Goal: Task Accomplishment & Management: Manage account settings

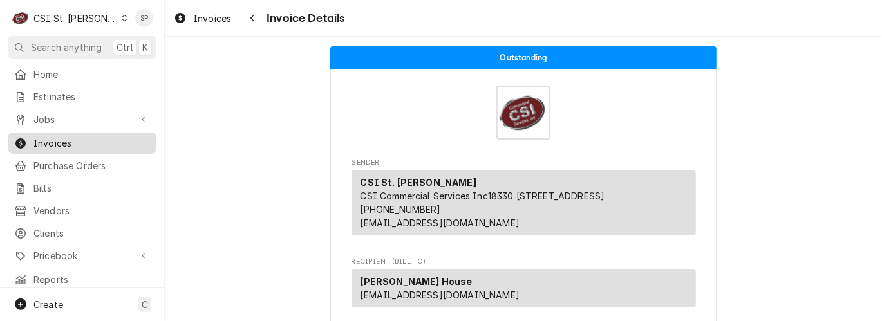
click at [99, 136] on span "Invoices" at bounding box center [91, 143] width 116 height 14
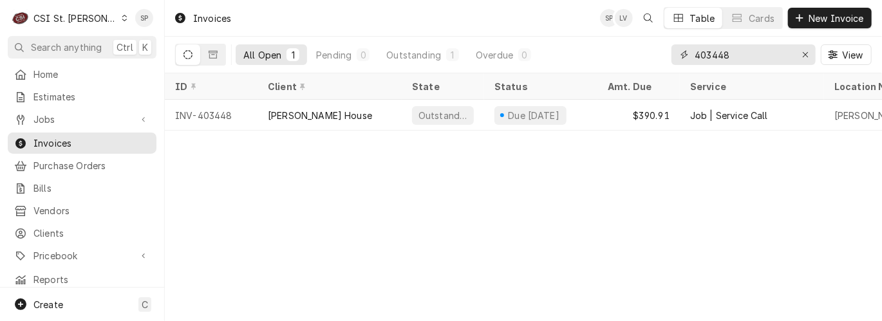
click at [761, 57] on input "403448" at bounding box center [742, 54] width 97 height 21
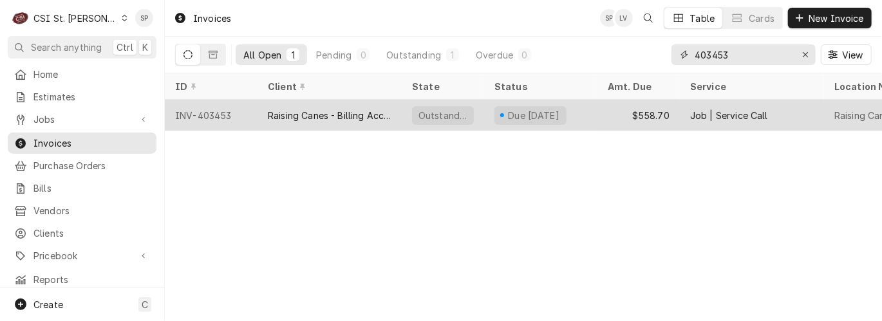
type input "403453"
click at [223, 113] on div "INV-403453" at bounding box center [211, 115] width 93 height 31
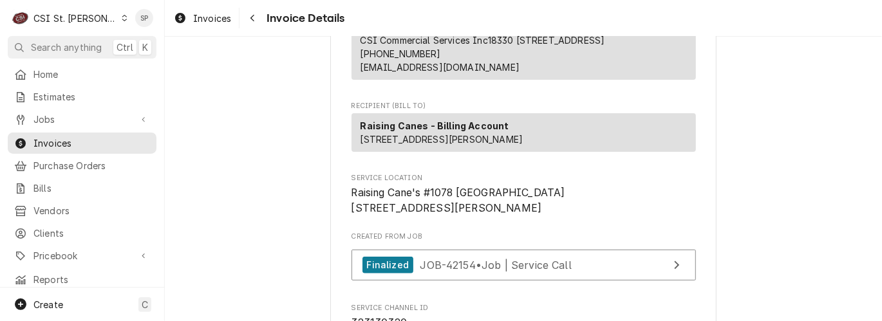
scroll to position [171, 0]
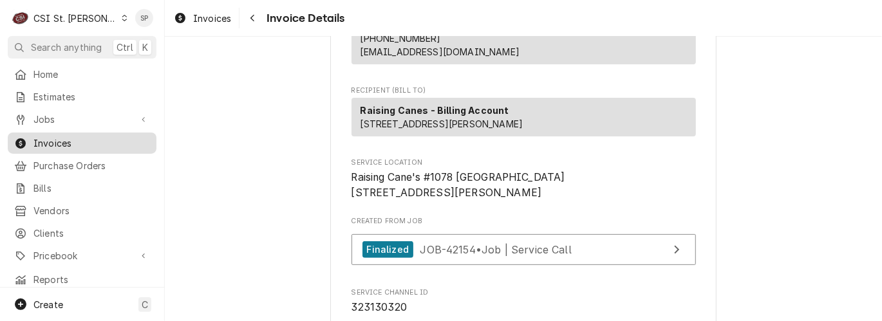
click at [123, 136] on span "Invoices" at bounding box center [91, 143] width 116 height 14
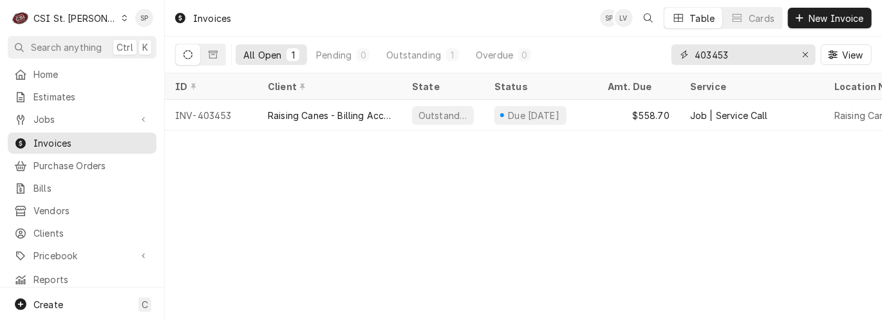
click at [774, 55] on input "403453" at bounding box center [742, 54] width 97 height 21
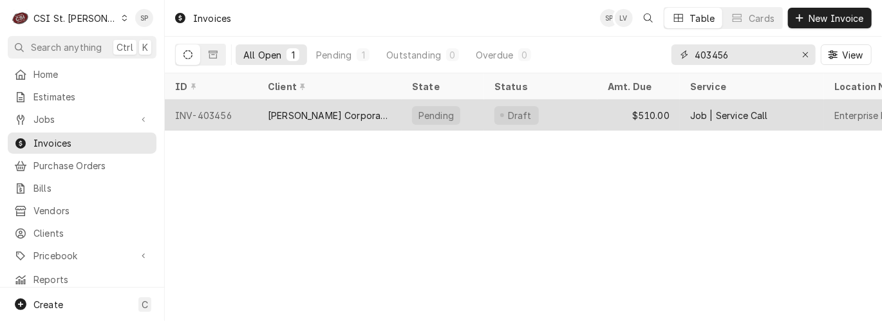
type input "403456"
click at [214, 109] on div "INV-403456" at bounding box center [211, 115] width 93 height 31
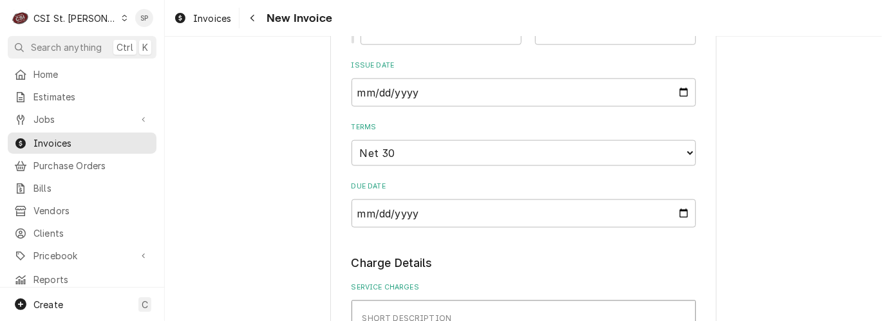
scroll to position [905, 0]
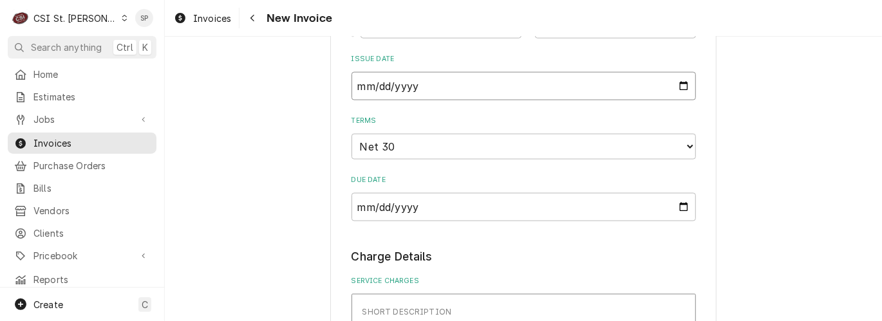
click at [679, 87] on input "2025-08-26" at bounding box center [523, 86] width 344 height 28
type textarea "x"
type input "2025-08-31"
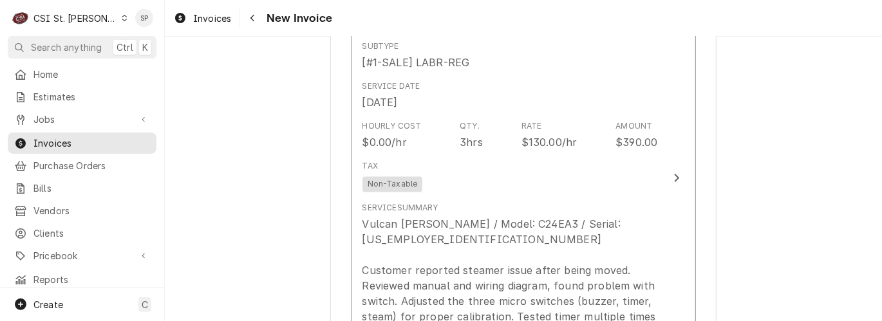
scroll to position [1211, 0]
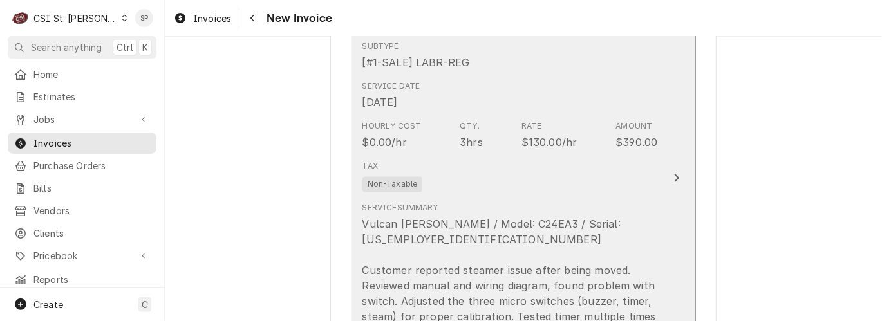
click at [532, 147] on div "$130.00/hr" at bounding box center [549, 142] width 56 height 15
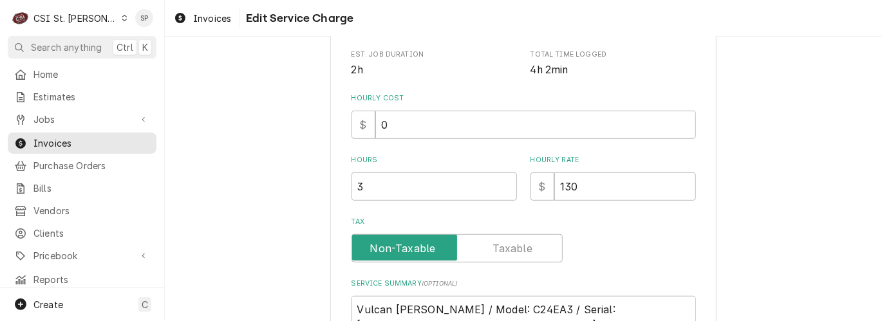
scroll to position [342, 0]
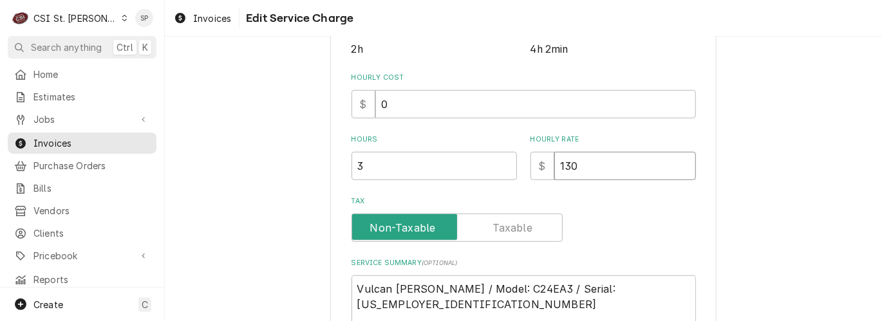
click at [580, 161] on input "130" at bounding box center [625, 166] width 142 height 28
type textarea "x"
type input "13"
type textarea "x"
type input "1"
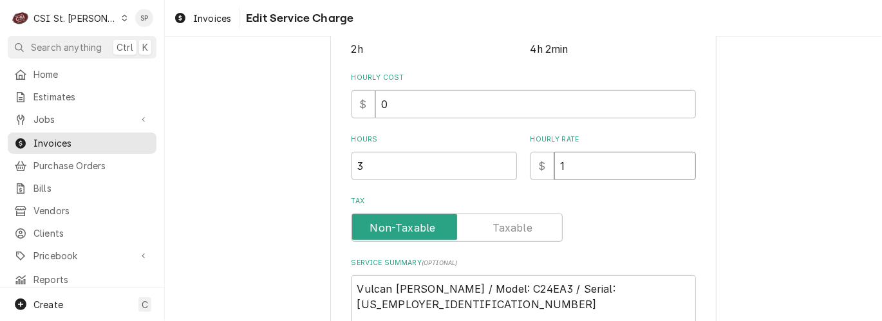
type textarea "x"
type input "1"
type textarea "x"
type input "12"
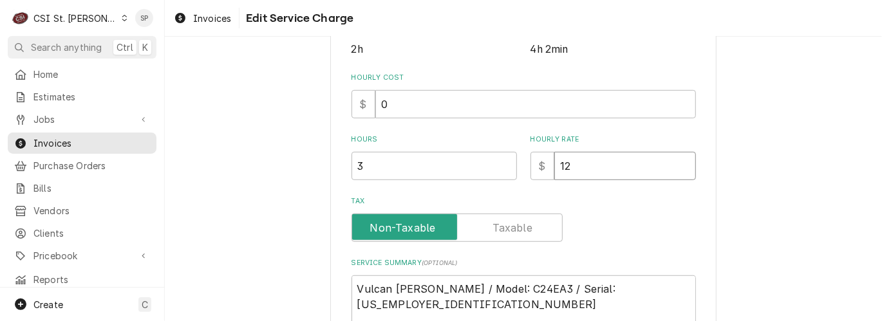
type textarea "x"
type input "125"
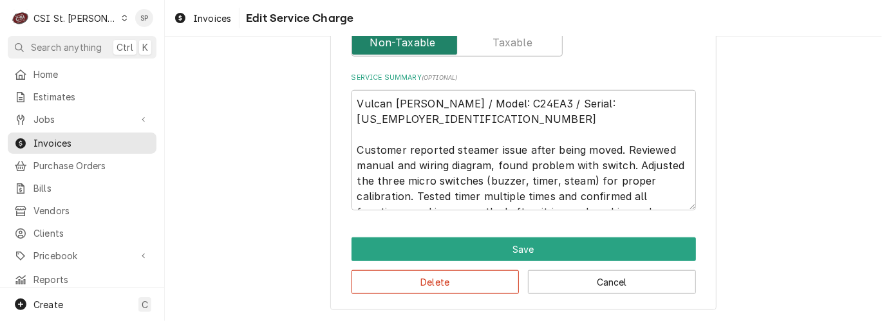
scroll to position [527, 0]
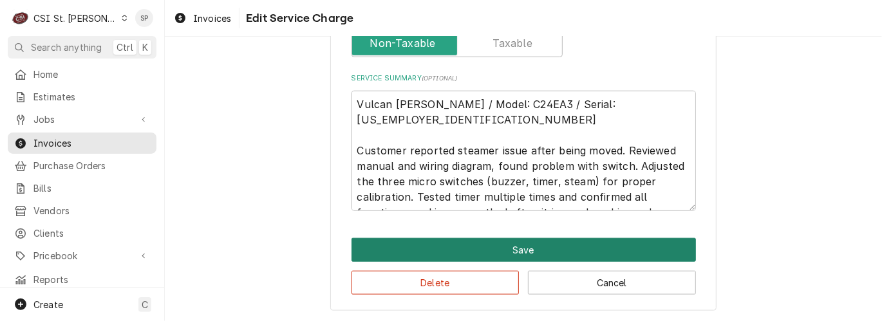
click at [562, 249] on button "Save" at bounding box center [523, 250] width 344 height 24
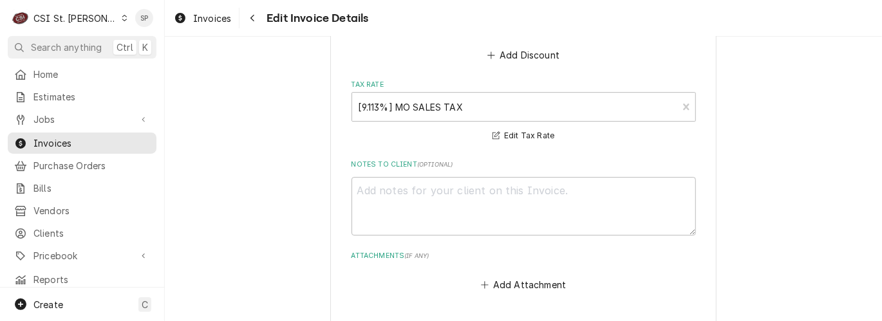
scroll to position [2191, 0]
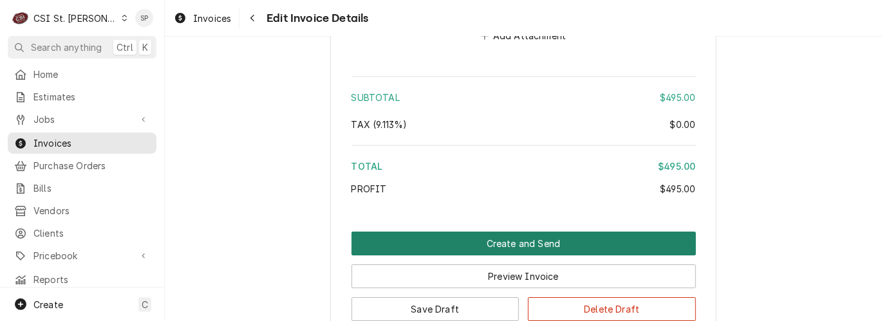
click at [517, 232] on button "Create and Send" at bounding box center [523, 244] width 344 height 24
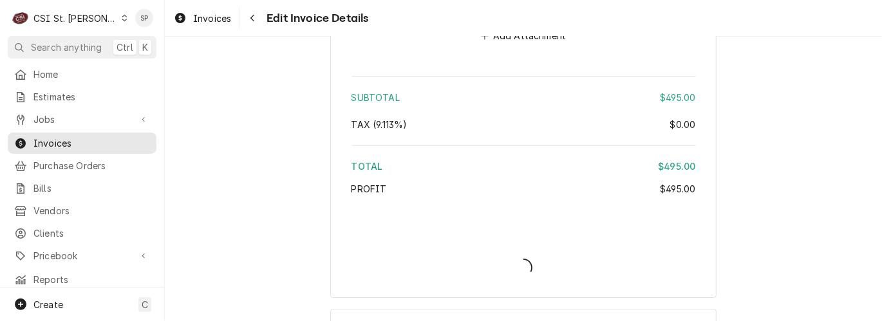
type textarea "x"
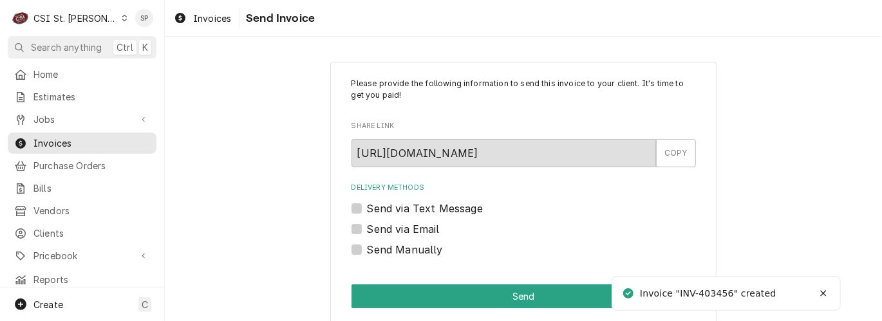
click at [357, 231] on div "Send via Email" at bounding box center [523, 228] width 344 height 15
click at [367, 223] on label "Send via Email" at bounding box center [403, 228] width 73 height 15
click at [367, 223] on input "Send via Email" at bounding box center [539, 235] width 344 height 28
checkbox input "true"
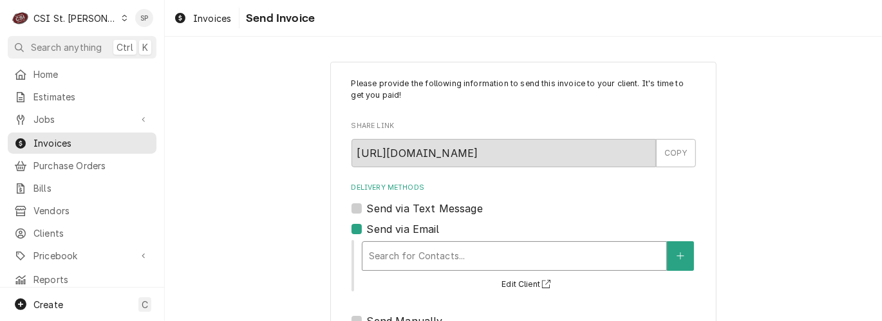
click at [396, 255] on div "Delivery Methods" at bounding box center [514, 256] width 291 height 23
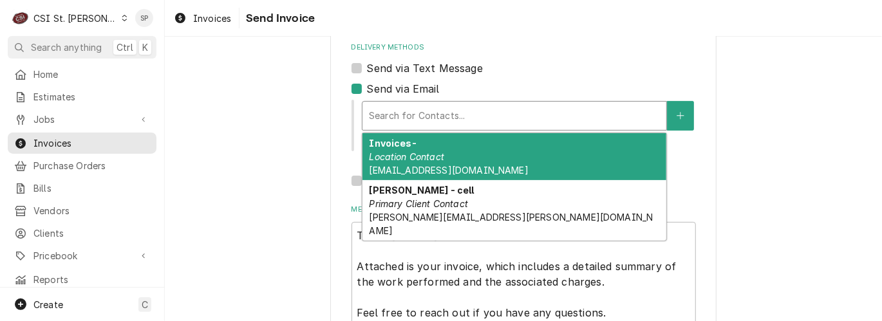
scroll to position [143, 0]
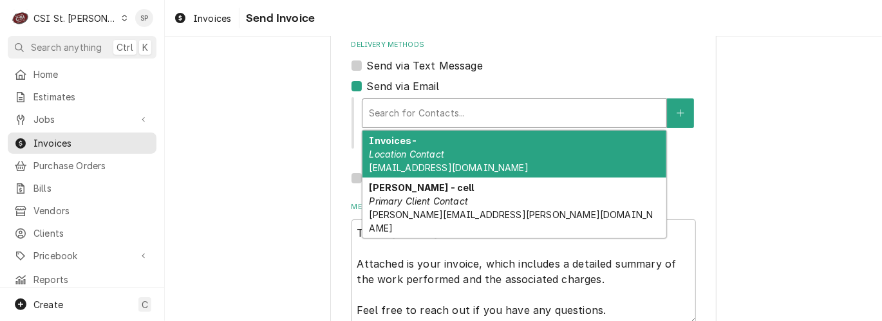
click at [478, 149] on div "Invoices- Location Contact 93ccpap@ehi.com" at bounding box center [514, 154] width 304 height 47
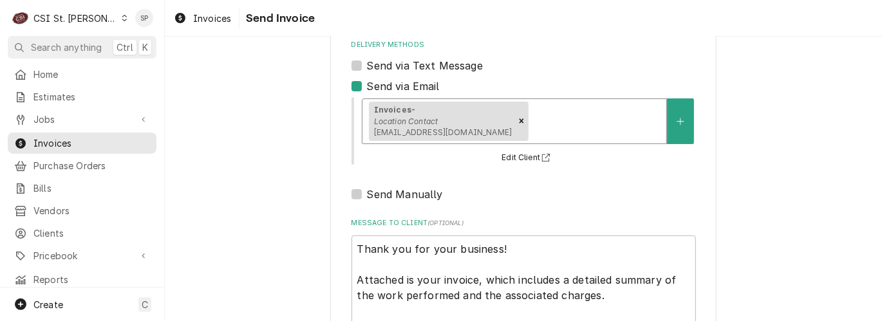
scroll to position [240, 0]
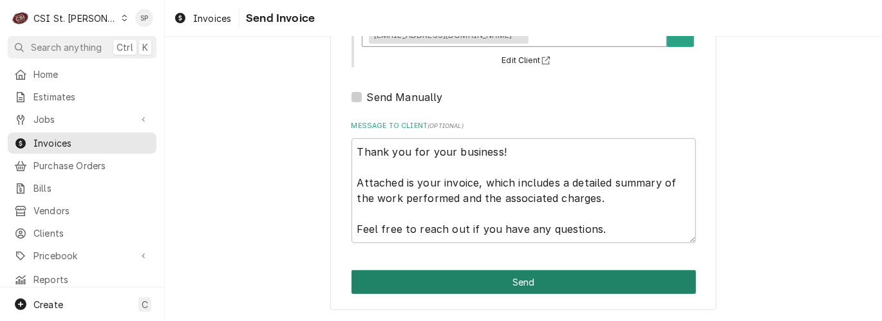
click at [543, 283] on button "Send" at bounding box center [523, 282] width 344 height 24
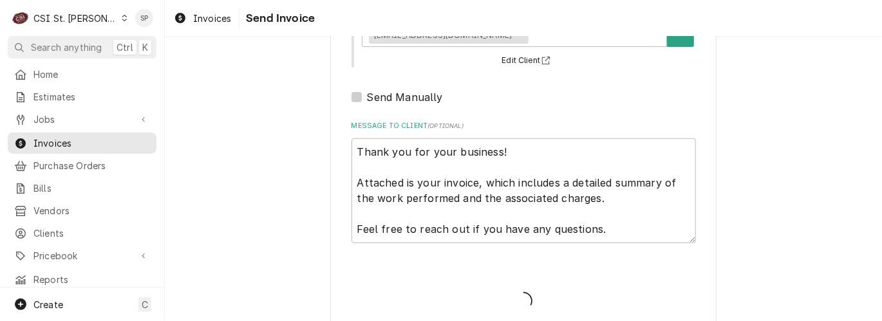
type textarea "x"
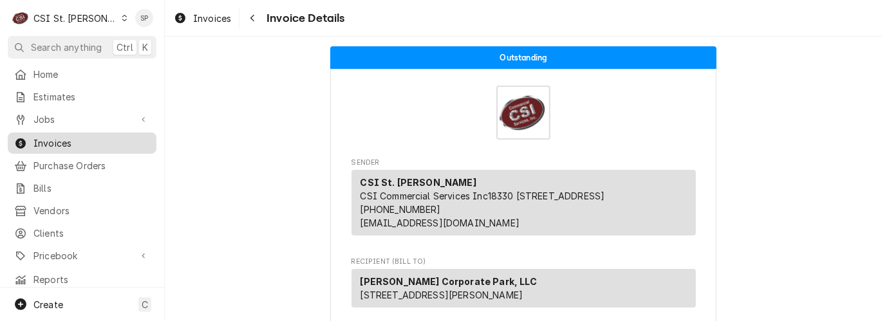
click at [107, 138] on span "Invoices" at bounding box center [91, 143] width 116 height 14
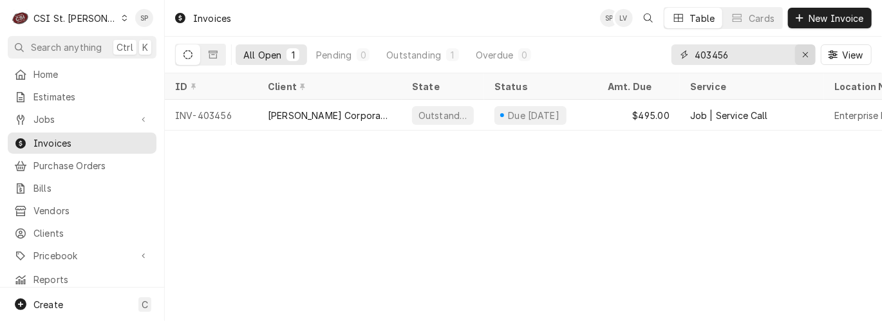
click at [804, 53] on icon "Erase input" at bounding box center [805, 54] width 7 height 9
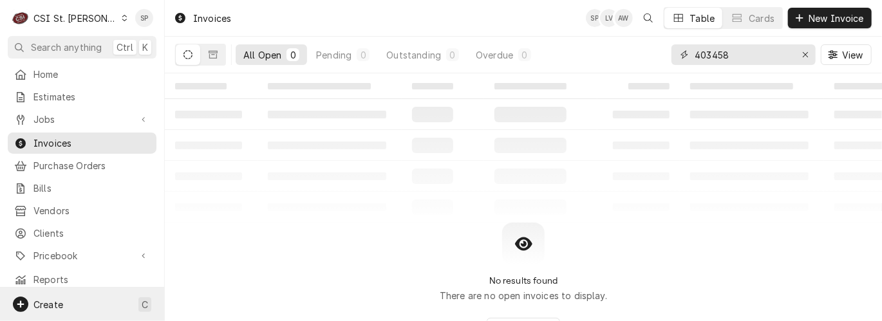
type input "403458"
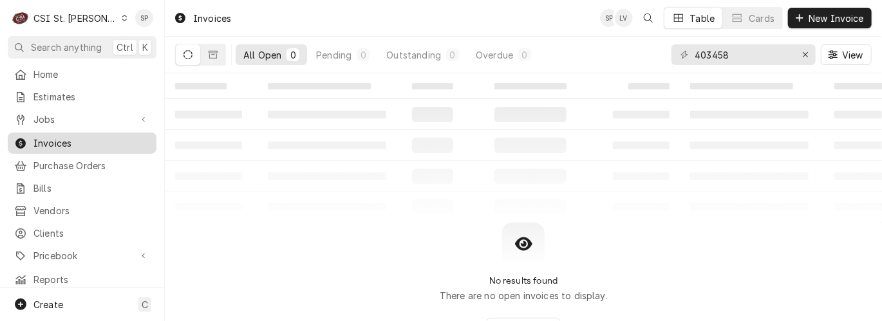
click at [60, 140] on span "Invoices" at bounding box center [91, 143] width 116 height 14
click at [726, 51] on input "403458" at bounding box center [742, 54] width 97 height 21
click at [734, 50] on input "403458" at bounding box center [742, 54] width 97 height 21
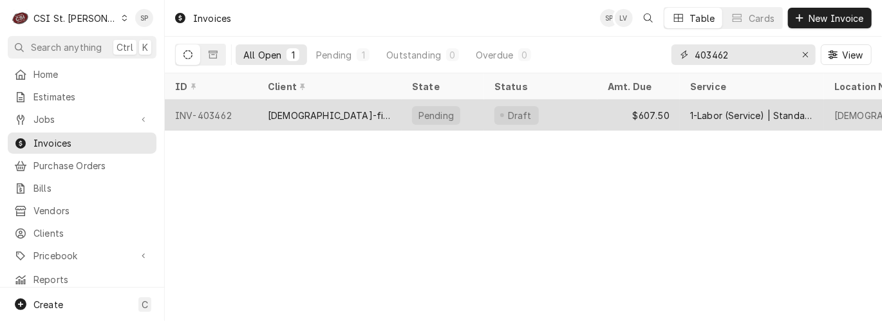
type input "403462"
click at [199, 109] on div "INV-403462" at bounding box center [211, 115] width 93 height 31
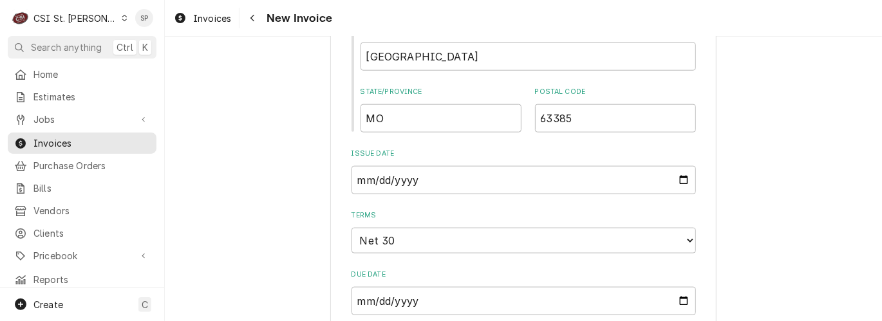
scroll to position [743, 0]
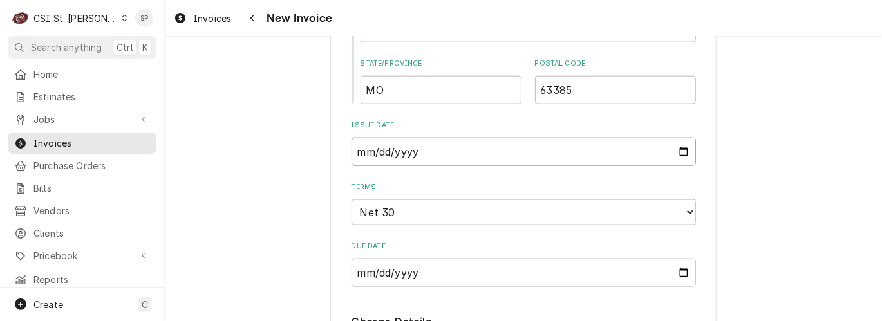
click at [685, 153] on input "2025-08-27" at bounding box center [523, 152] width 344 height 28
click at [678, 152] on input "2025-08-27" at bounding box center [523, 152] width 344 height 28
type input "2025-08-31"
type textarea "x"
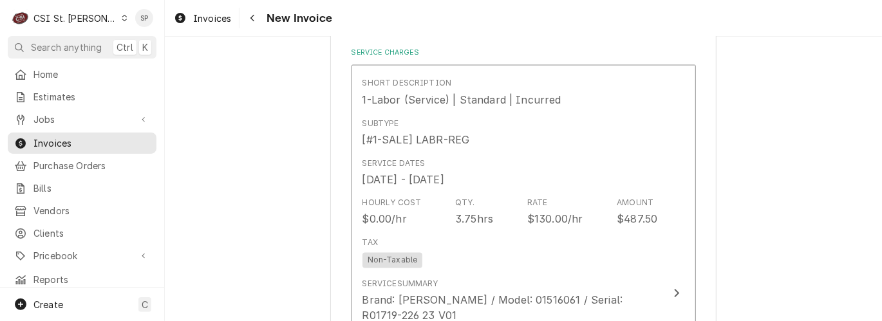
scroll to position [789, 0]
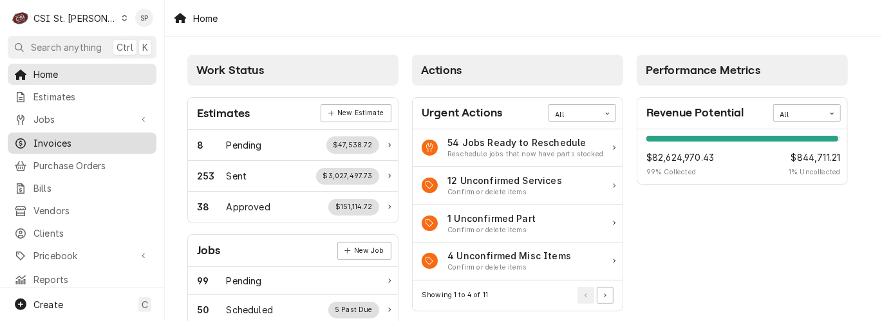
click at [74, 138] on span "Invoices" at bounding box center [91, 143] width 116 height 14
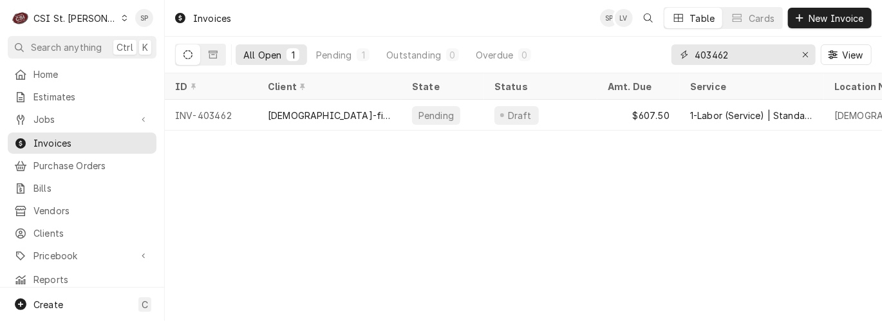
click at [786, 51] on input "403462" at bounding box center [742, 54] width 97 height 21
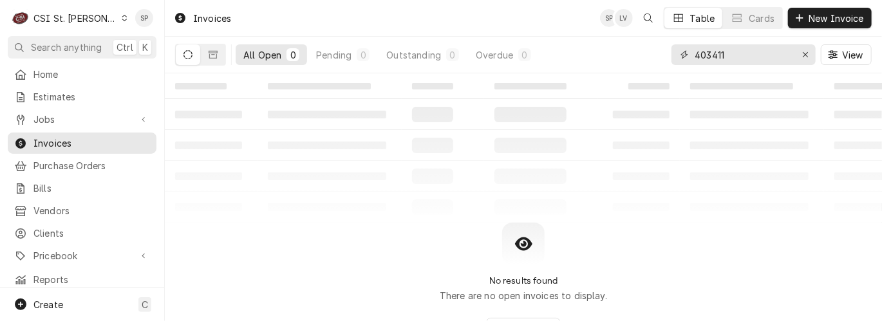
type input "403411"
click at [262, 57] on div "All Open" at bounding box center [262, 55] width 38 height 14
click at [214, 51] on icon "Dynamic Content Wrapper" at bounding box center [213, 54] width 9 height 9
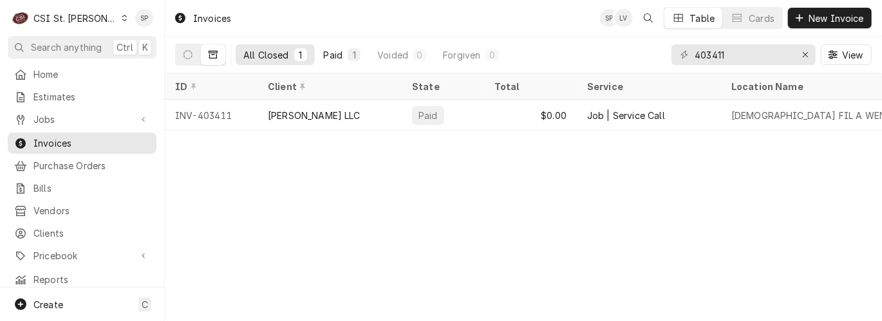
click at [334, 46] on button "Paid 1" at bounding box center [342, 54] width 53 height 21
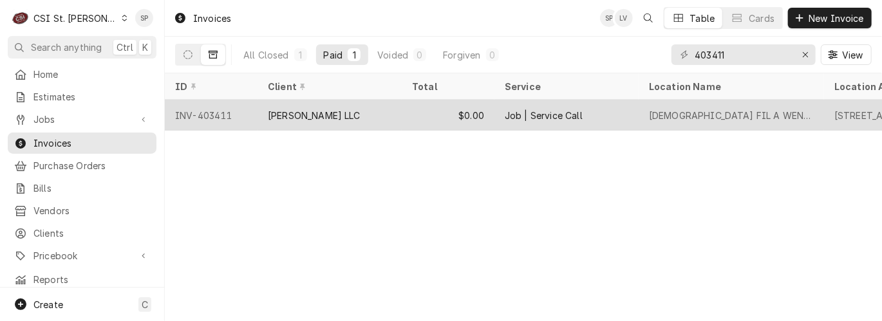
click at [298, 109] on div "[PERSON_NAME] LLC" at bounding box center [314, 116] width 93 height 14
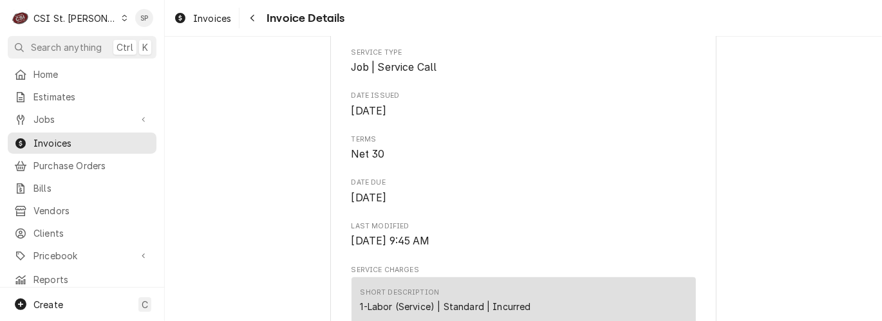
scroll to position [263, 0]
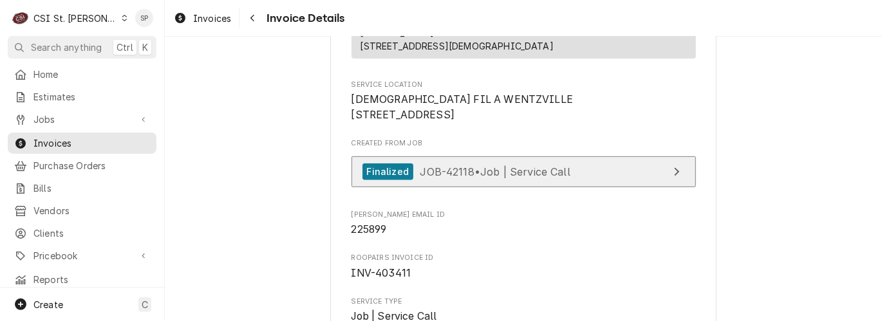
click at [546, 178] on span "JOB-42118 • Job | Service Call" at bounding box center [495, 171] width 151 height 13
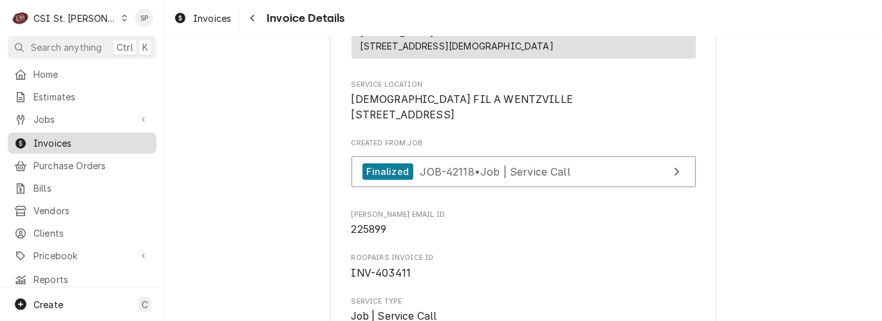
click at [134, 145] on div "Invoices" at bounding box center [82, 143] width 144 height 16
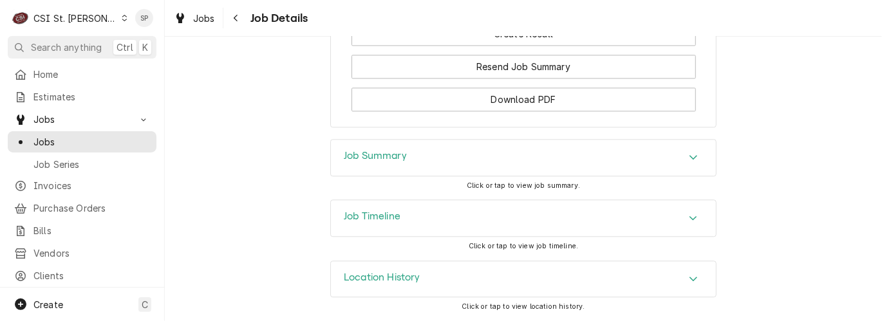
scroll to position [1499, 0]
click at [689, 158] on icon "Accordion Header" at bounding box center [693, 157] width 9 height 10
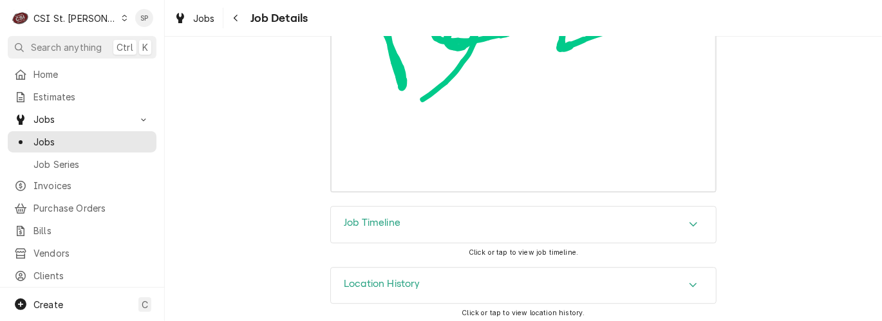
scroll to position [3971, 0]
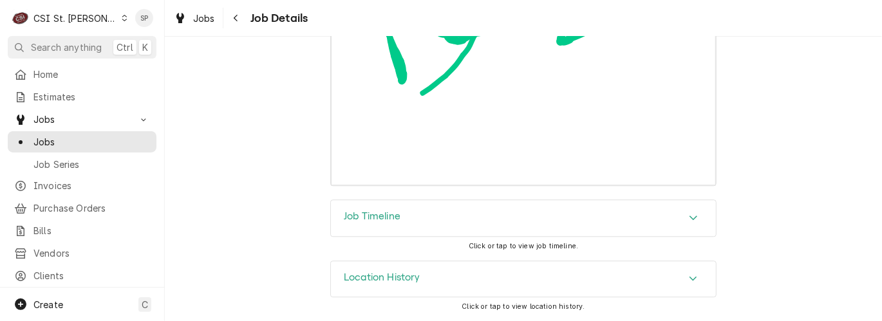
click at [422, 210] on div "Job Timeline" at bounding box center [523, 218] width 385 height 36
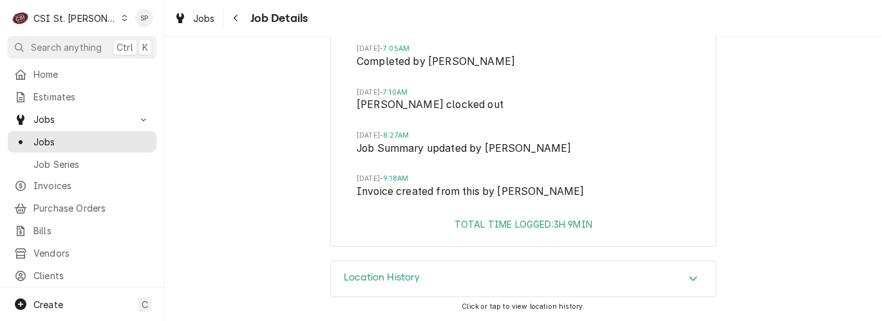
scroll to position [4813, 0]
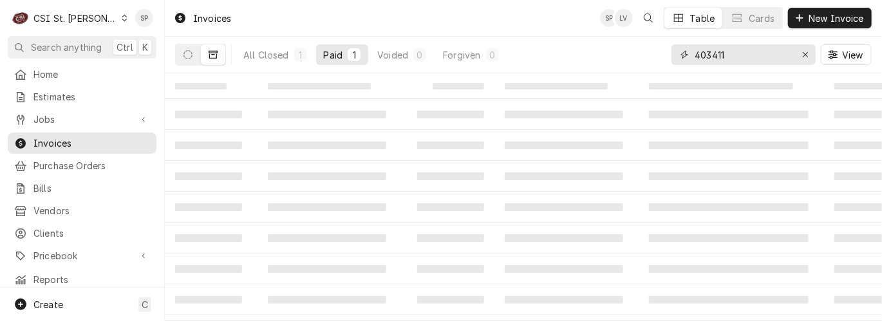
click at [739, 51] on input "403411" at bounding box center [742, 54] width 97 height 21
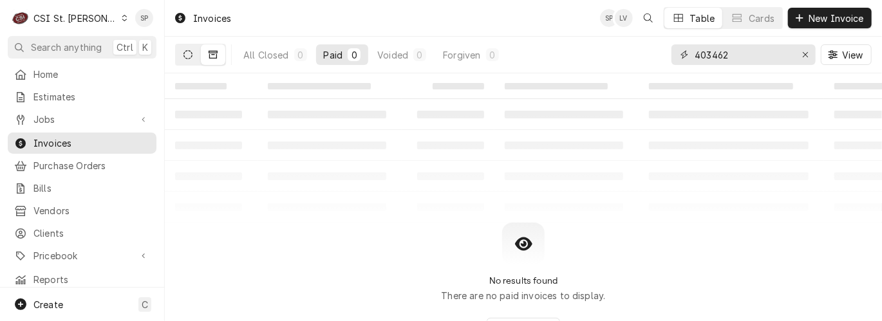
type input "403462"
click at [192, 52] on icon "Dynamic Content Wrapper" at bounding box center [187, 54] width 9 height 9
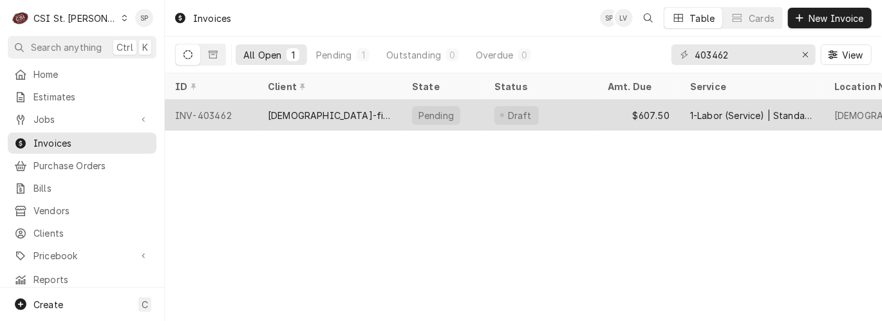
click at [212, 116] on div "INV-403462" at bounding box center [211, 115] width 93 height 31
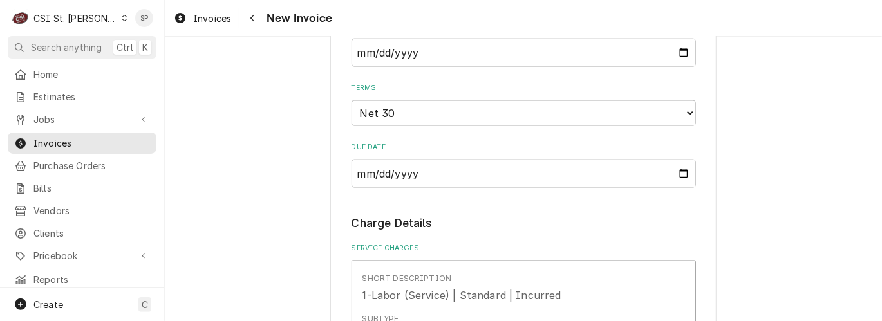
scroll to position [858, 0]
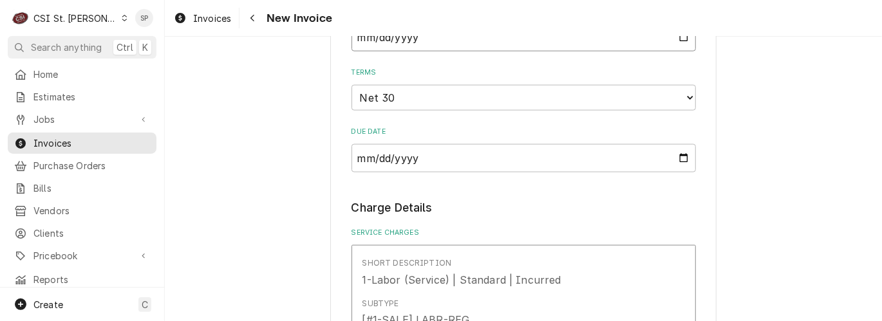
click at [676, 42] on input "2025-08-27" at bounding box center [523, 37] width 344 height 28
type input "2025-08-31"
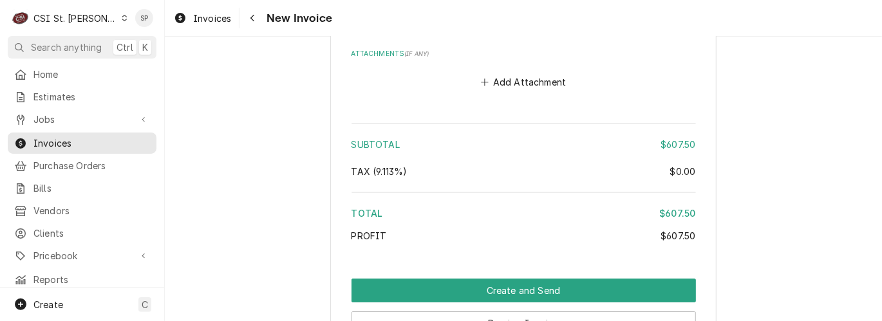
scroll to position [2249, 0]
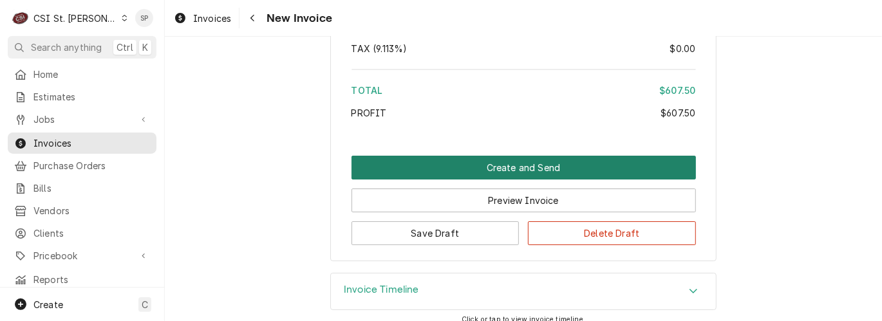
click at [527, 156] on button "Create and Send" at bounding box center [523, 168] width 344 height 24
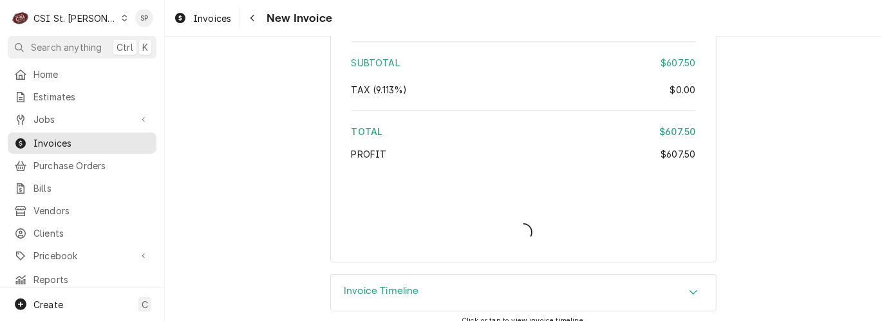
type textarea "x"
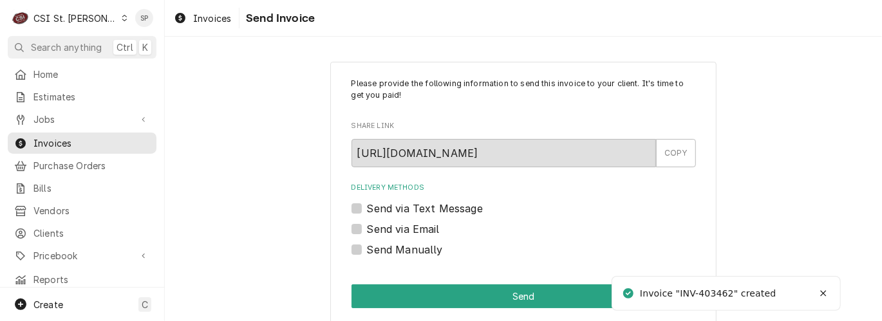
click at [367, 232] on label "Send via Email" at bounding box center [403, 228] width 73 height 15
click at [367, 232] on input "Send via Email" at bounding box center [539, 235] width 344 height 28
checkbox input "true"
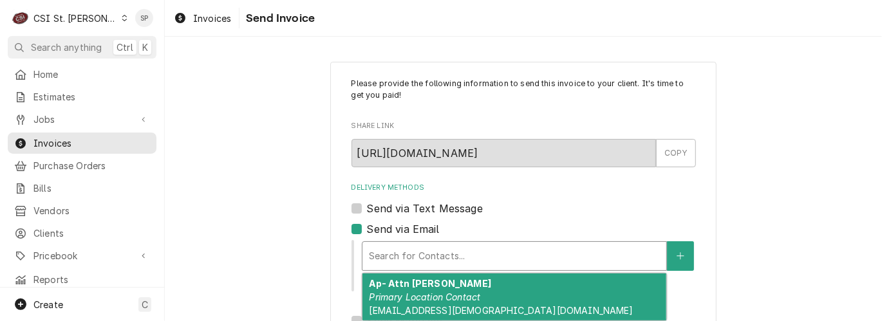
click at [401, 248] on div "Delivery Methods" at bounding box center [514, 256] width 291 height 23
click at [418, 307] on span "02662@chick-fil-a.com" at bounding box center [501, 310] width 264 height 11
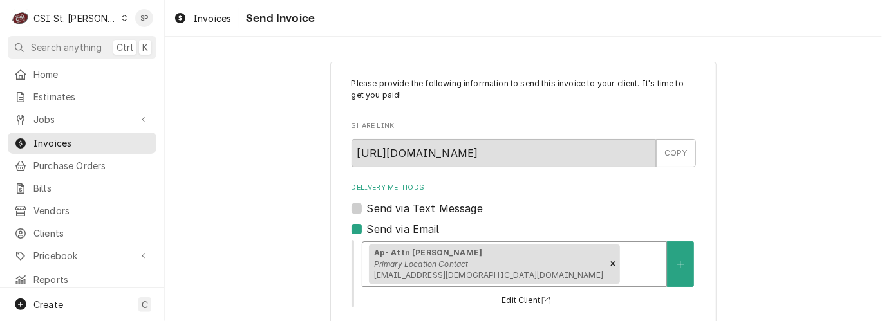
scroll to position [240, 0]
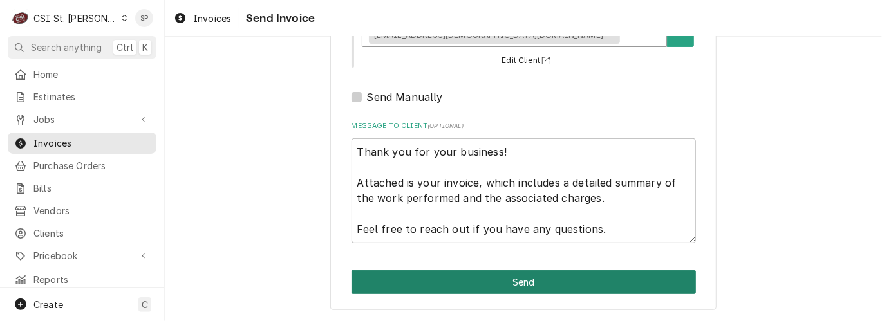
click at [514, 282] on button "Send" at bounding box center [523, 282] width 344 height 24
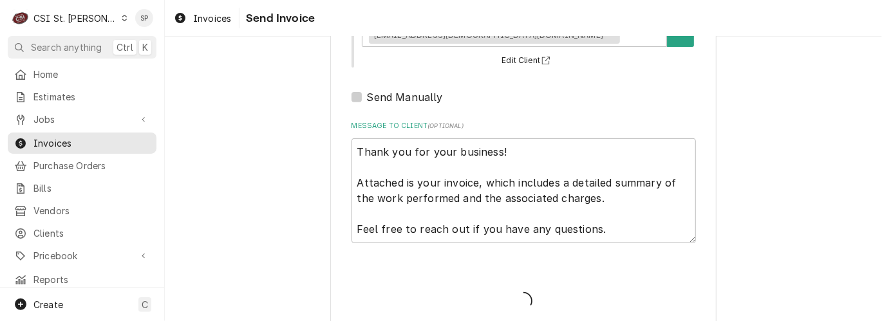
type textarea "x"
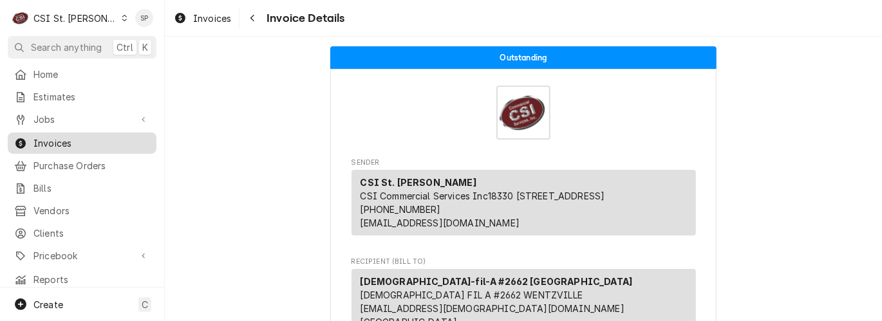
click at [103, 136] on span "Invoices" at bounding box center [91, 143] width 116 height 14
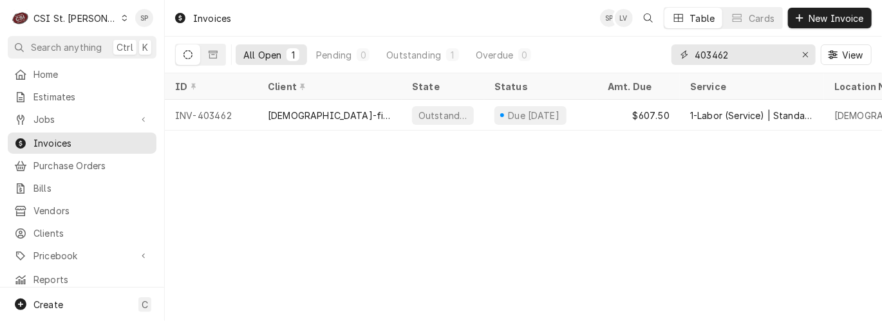
click at [756, 58] on input "403462" at bounding box center [742, 54] width 97 height 21
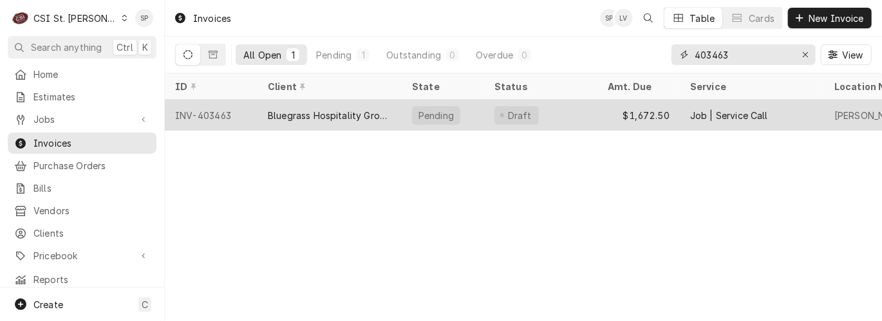
type input "403463"
click at [220, 111] on div "INV-403463" at bounding box center [211, 115] width 93 height 31
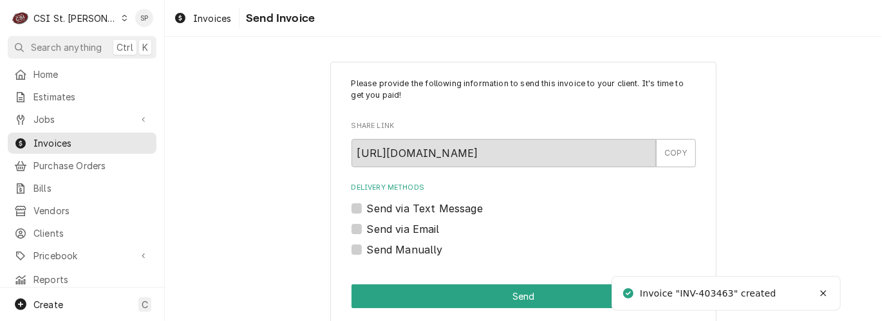
click at [367, 228] on label "Send via Email" at bounding box center [403, 228] width 73 height 15
click at [367, 228] on input "Send via Email" at bounding box center [539, 235] width 344 height 28
checkbox input "true"
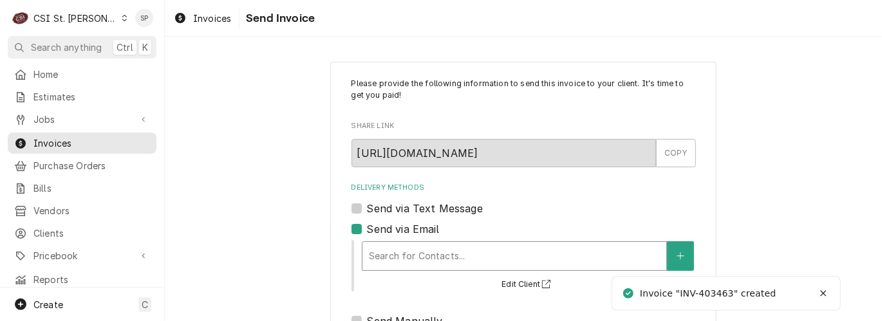
click at [376, 246] on div "Delivery Methods" at bounding box center [514, 256] width 291 height 23
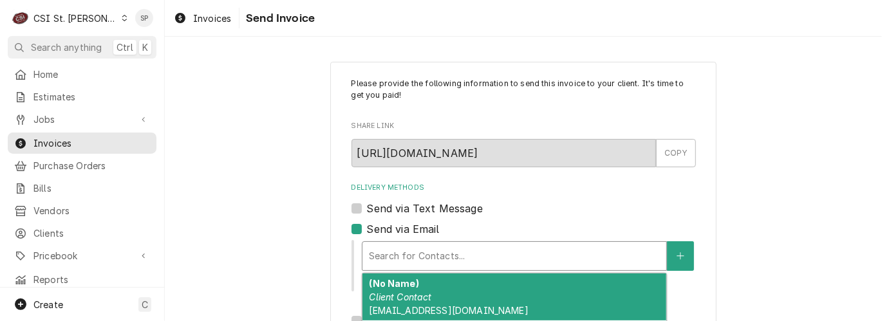
click at [396, 304] on div "(No Name) Client Contact Drakesofallonmoredbook@bhglex.com" at bounding box center [514, 297] width 304 height 47
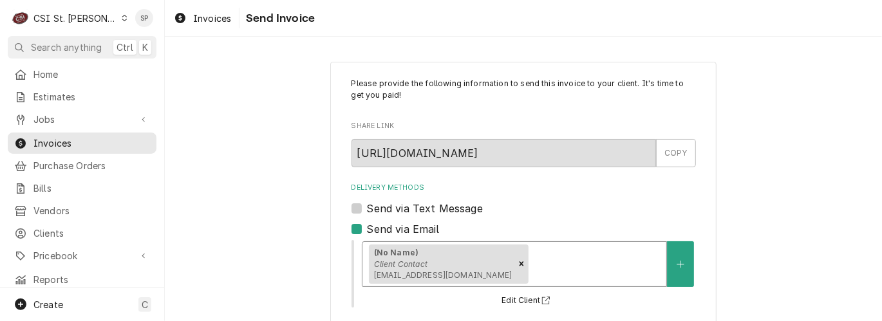
scroll to position [240, 0]
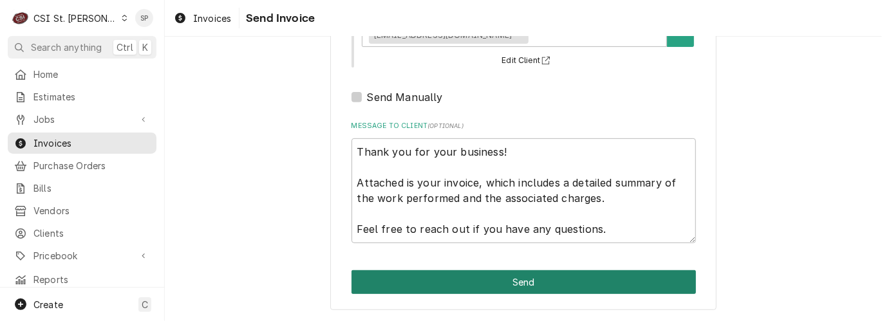
click at [535, 272] on button "Send" at bounding box center [523, 282] width 344 height 24
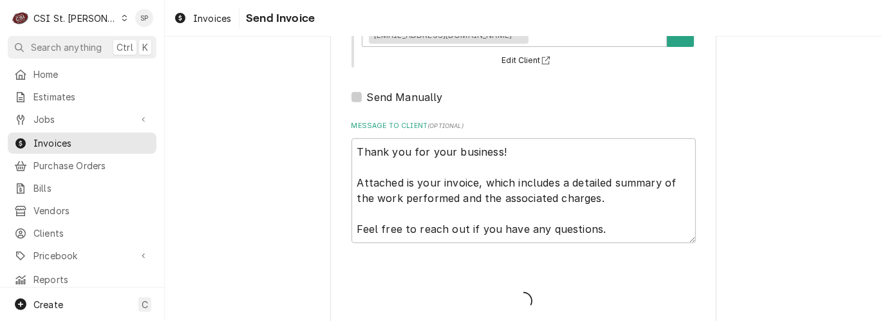
type textarea "x"
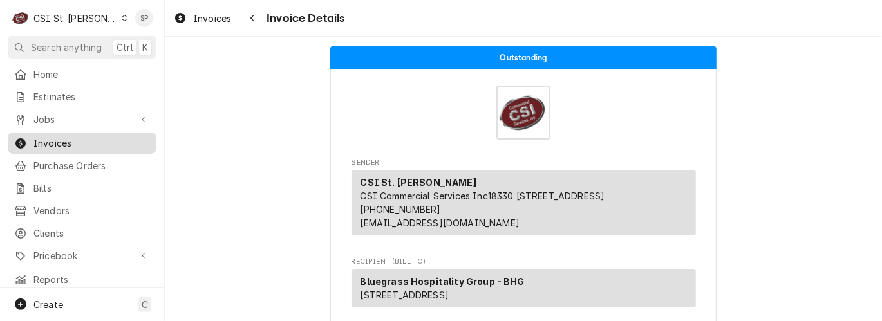
click at [95, 141] on span "Invoices" at bounding box center [91, 143] width 116 height 14
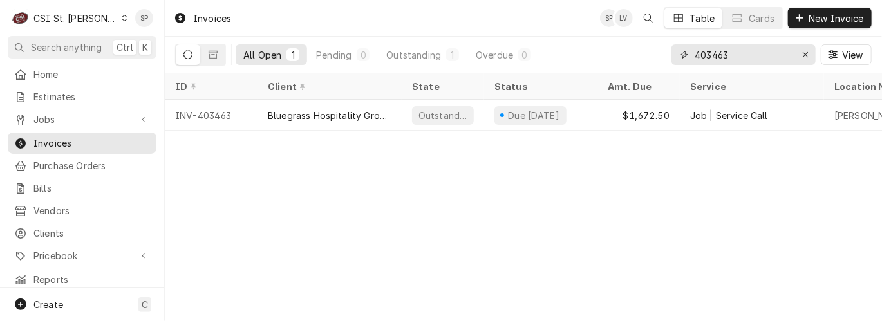
click at [768, 49] on input "403463" at bounding box center [742, 54] width 97 height 21
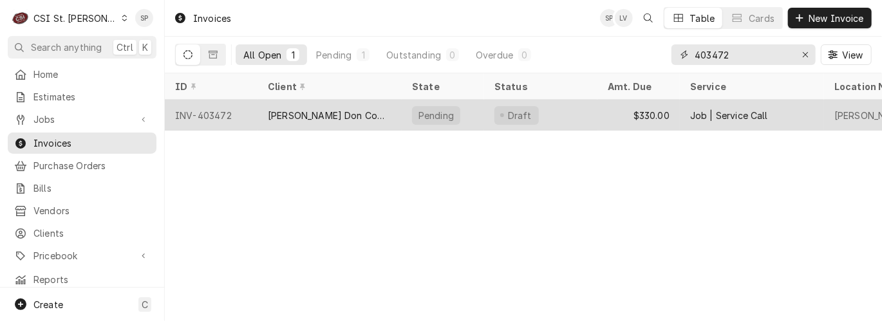
type input "403472"
click at [200, 110] on div "INV-403472" at bounding box center [211, 115] width 93 height 31
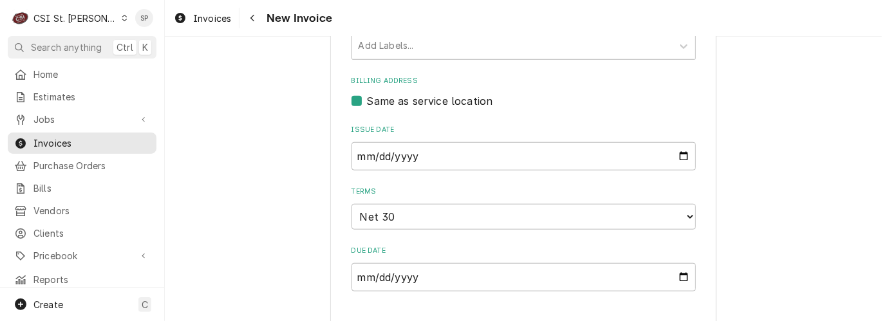
scroll to position [571, 0]
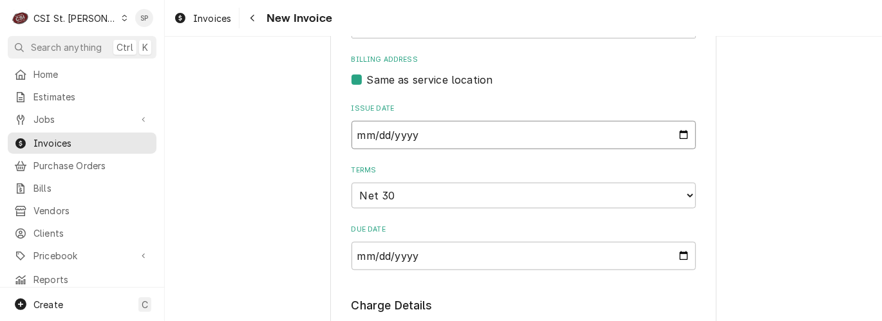
click at [677, 121] on input "2025-08-27" at bounding box center [523, 135] width 344 height 28
type input "2025-08-31"
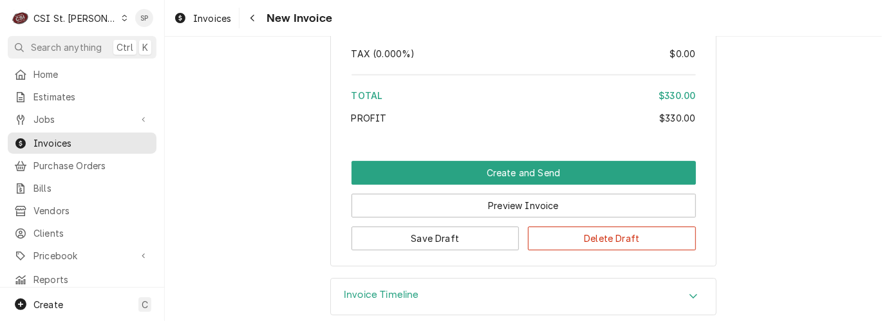
scroll to position [1916, 0]
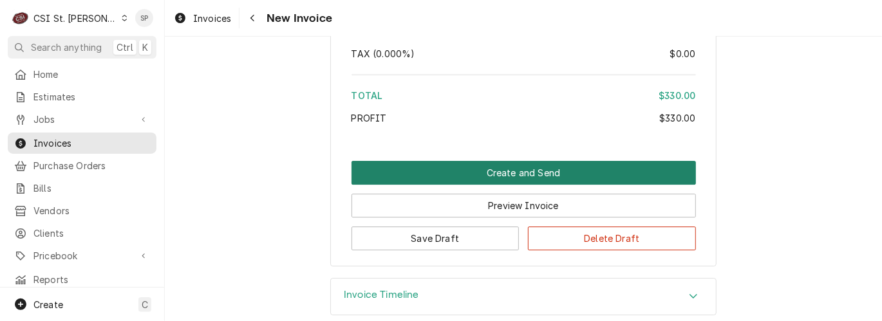
click at [458, 161] on button "Create and Send" at bounding box center [523, 173] width 344 height 24
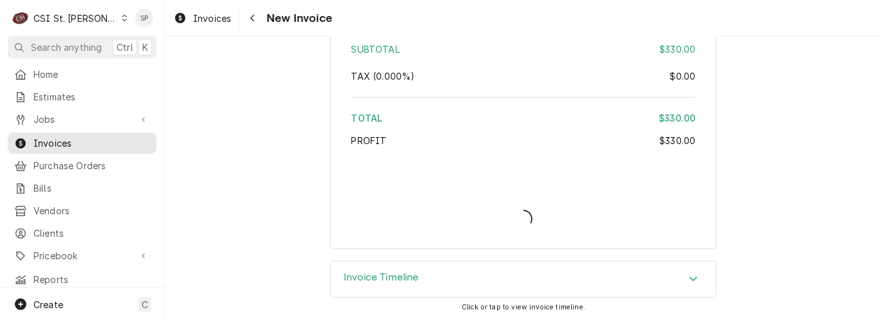
scroll to position [1880, 0]
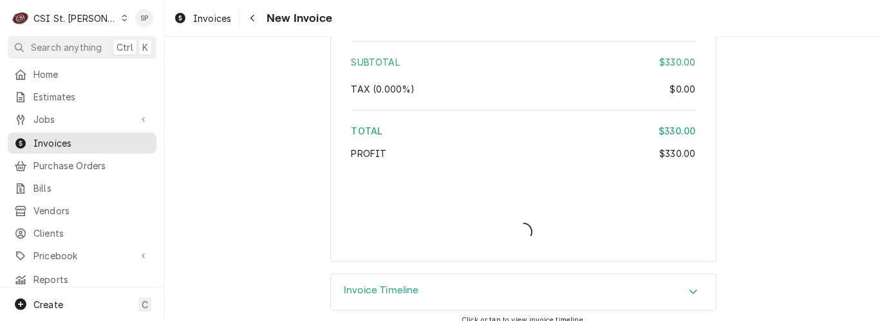
type textarea "x"
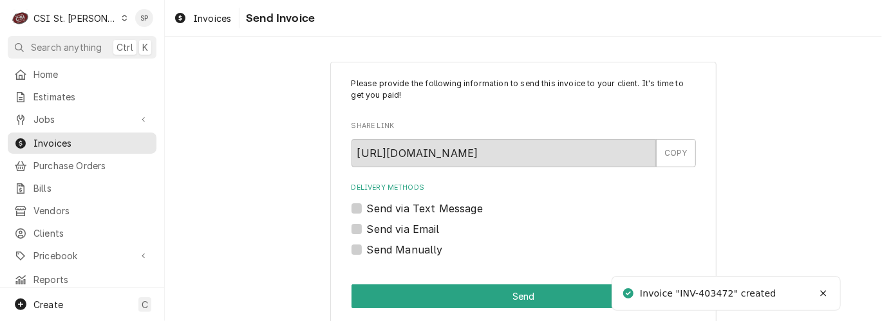
click at [367, 230] on label "Send via Email" at bounding box center [403, 228] width 73 height 15
click at [367, 230] on input "Send via Email" at bounding box center [539, 235] width 344 height 28
checkbox input "true"
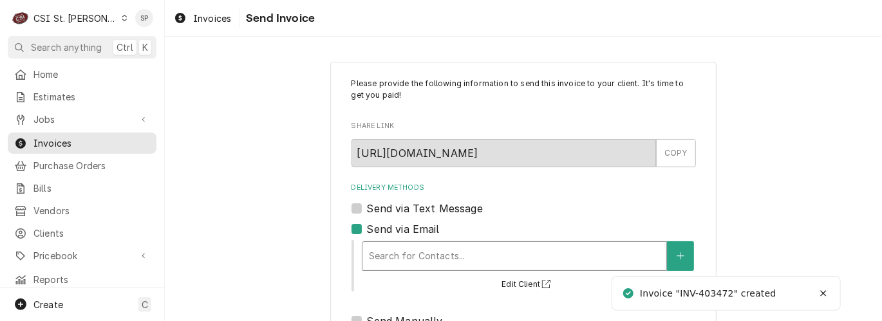
click at [382, 261] on div "Delivery Methods" at bounding box center [514, 256] width 291 height 23
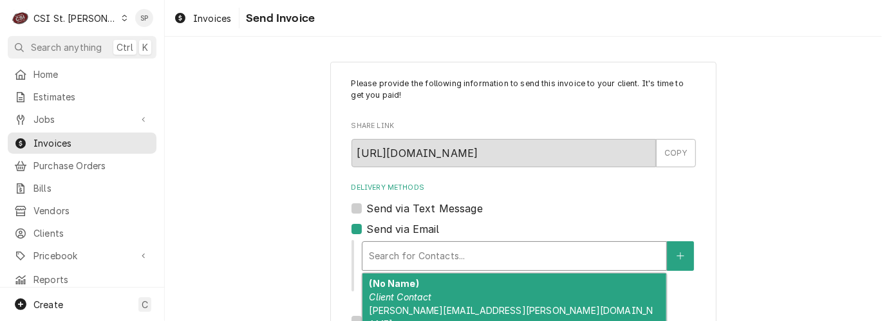
click at [387, 287] on strong "(No Name)" at bounding box center [394, 283] width 50 height 11
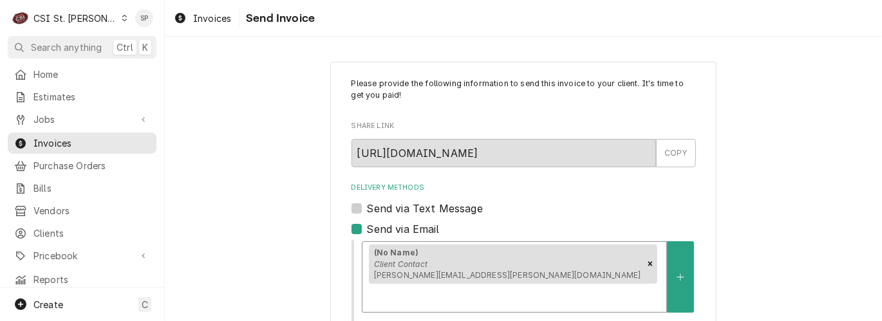
scroll to position [240, 0]
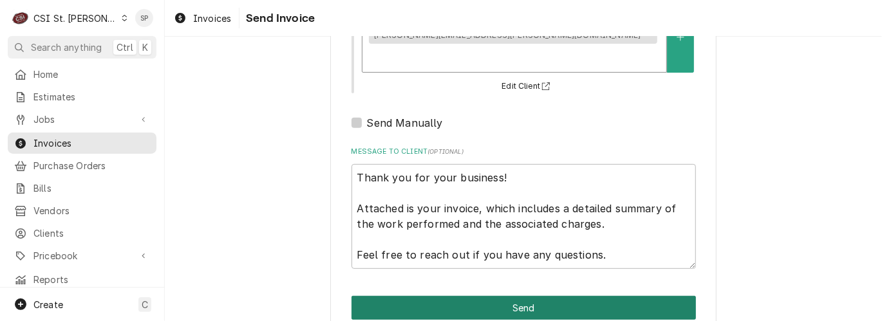
click at [506, 296] on button "Send" at bounding box center [523, 308] width 344 height 24
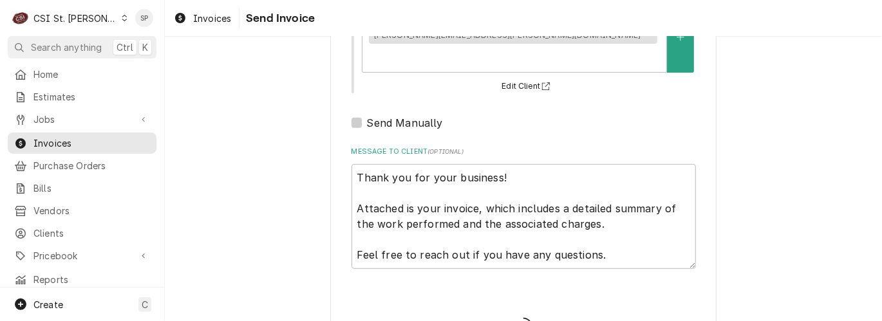
type textarea "x"
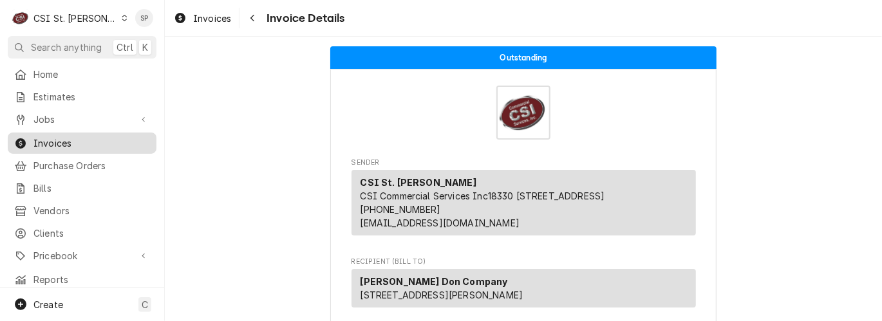
click at [128, 136] on span "Invoices" at bounding box center [91, 143] width 116 height 14
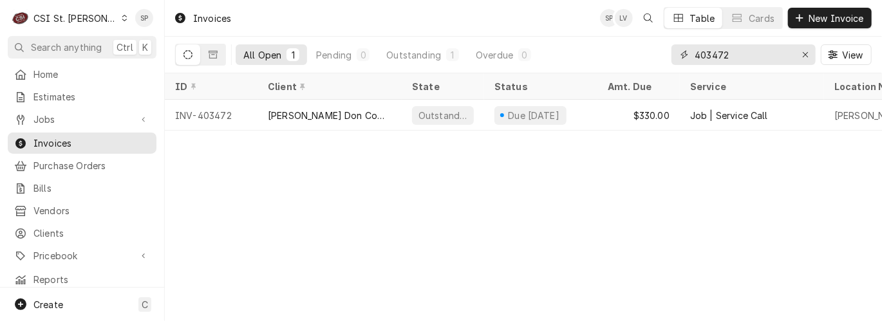
click at [739, 55] on input "403472" at bounding box center [742, 54] width 97 height 21
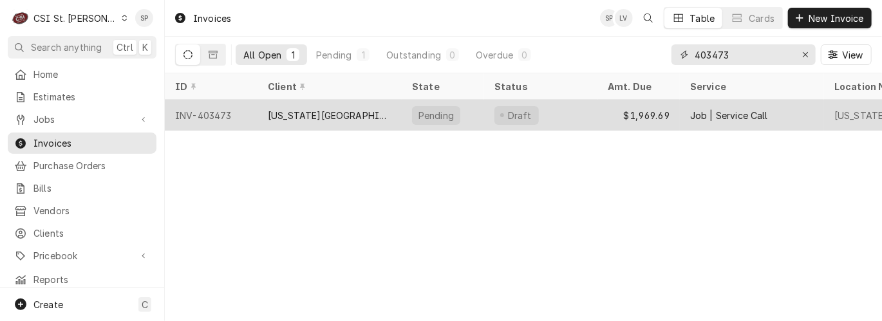
type input "403473"
click at [200, 116] on div "INV-403473" at bounding box center [211, 115] width 93 height 31
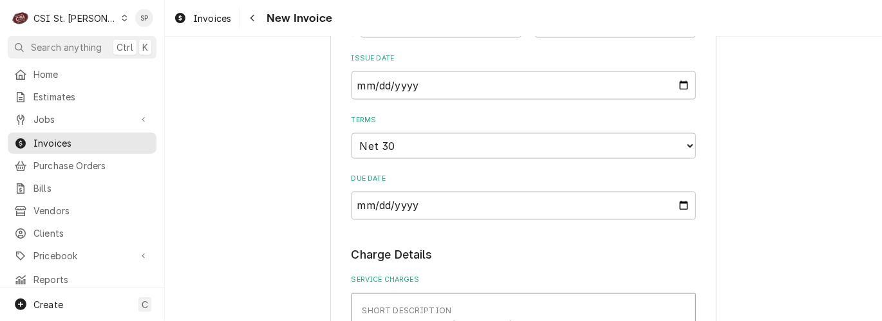
scroll to position [1096, 0]
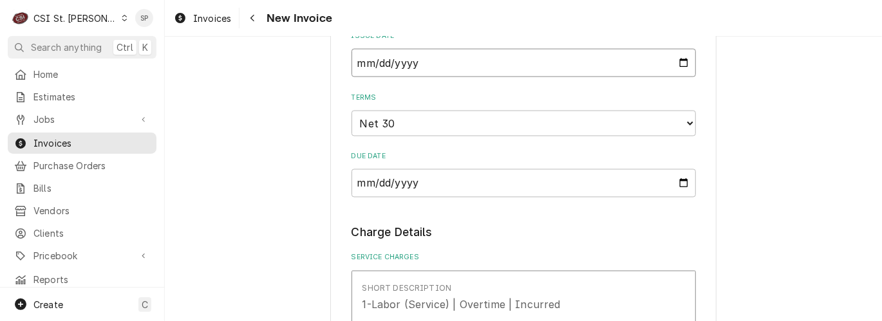
click at [676, 63] on input "2025-08-27" at bounding box center [523, 63] width 344 height 28
type input "2025-08-31"
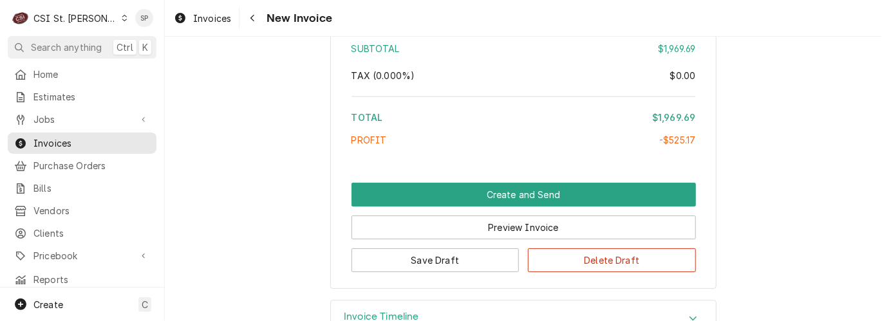
scroll to position [3906, 0]
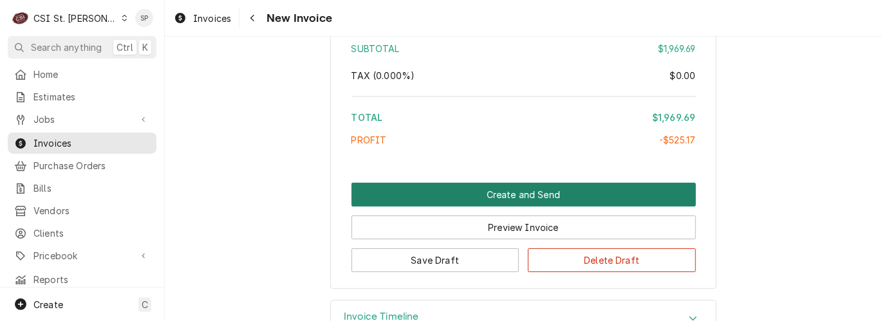
click at [467, 183] on button "Create and Send" at bounding box center [523, 195] width 344 height 24
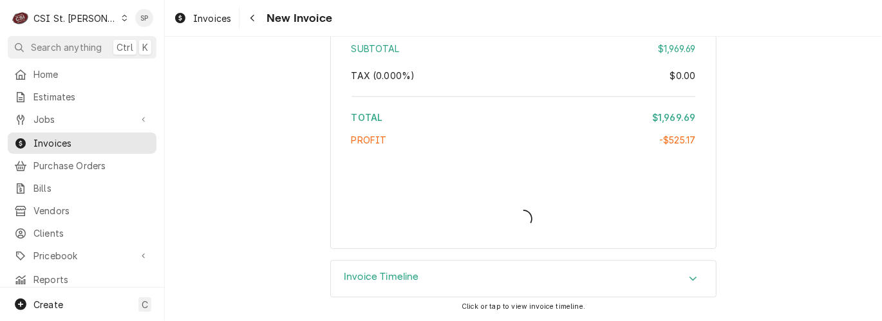
scroll to position [3865, 0]
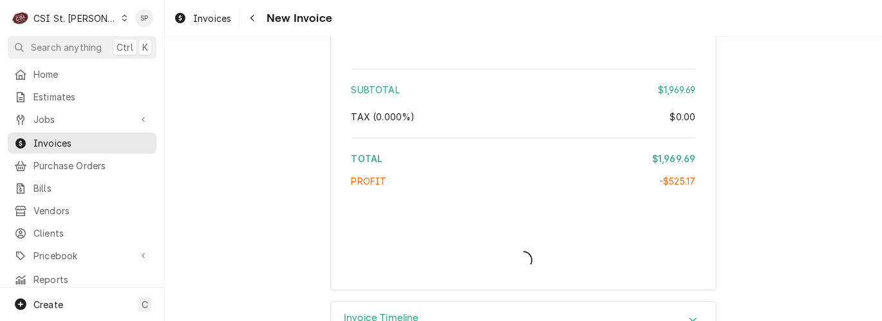
type textarea "x"
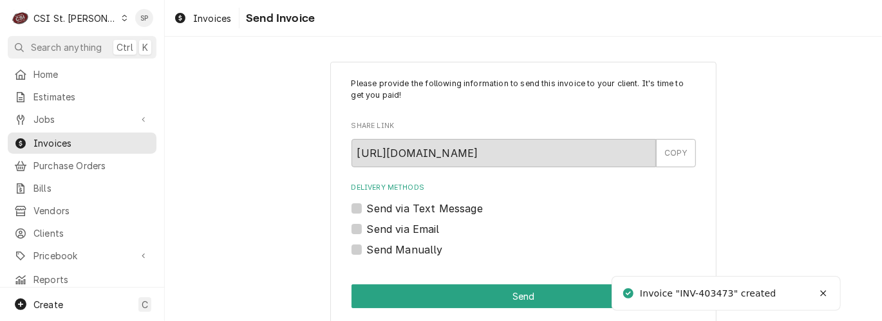
click at [367, 228] on label "Send via Email" at bounding box center [403, 228] width 73 height 15
click at [367, 228] on input "Send via Email" at bounding box center [539, 235] width 344 height 28
checkbox input "true"
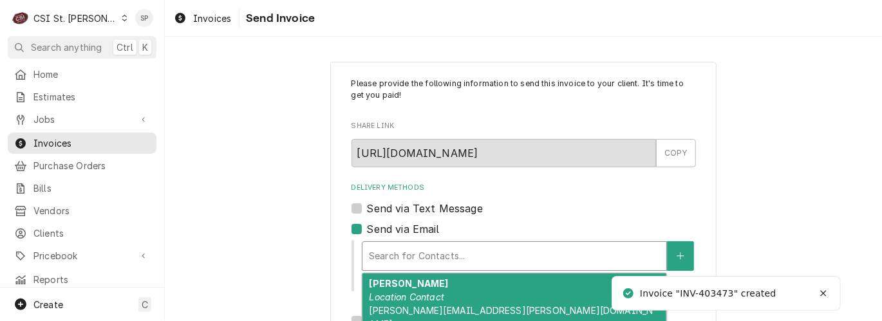
click at [369, 245] on div "Delivery Methods" at bounding box center [514, 256] width 291 height 23
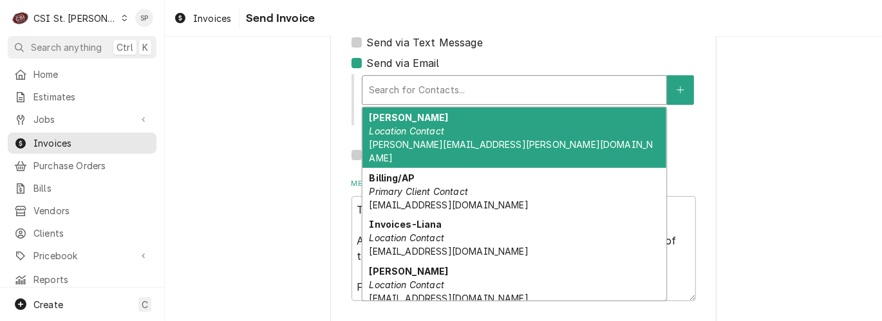
scroll to position [171, 0]
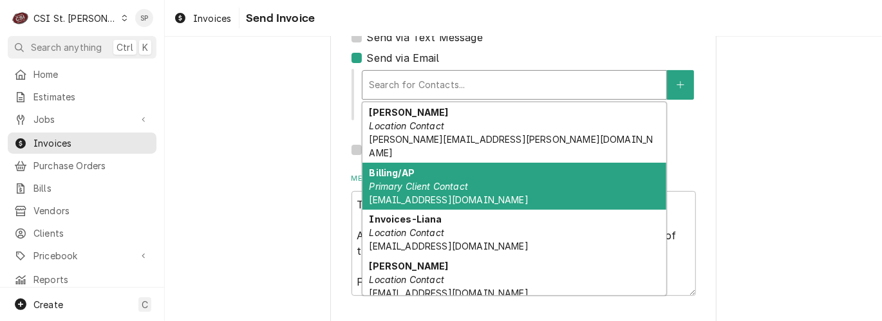
click at [436, 181] on em "Primary Client Contact" at bounding box center [418, 186] width 99 height 11
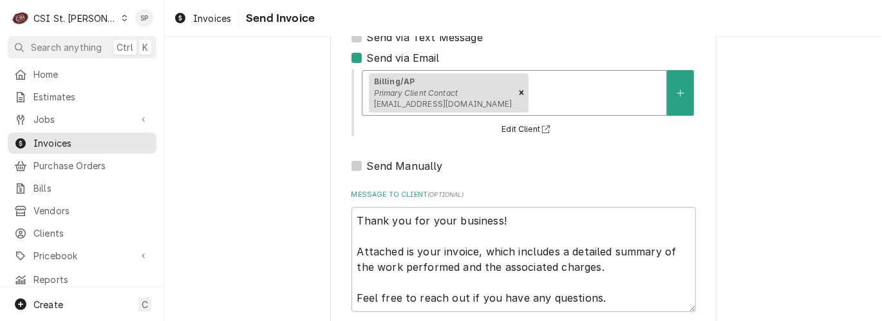
scroll to position [240, 0]
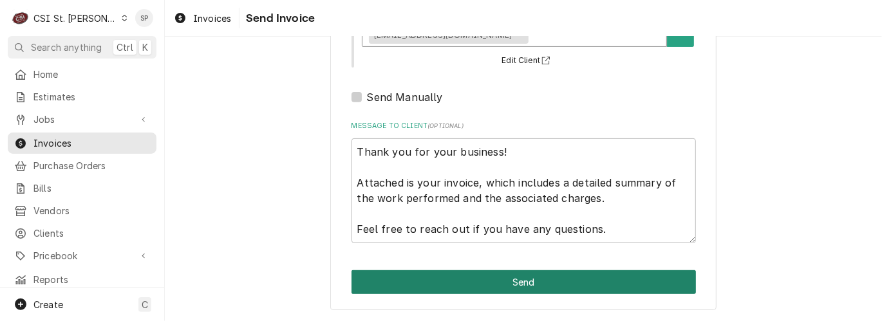
click at [525, 280] on button "Send" at bounding box center [523, 282] width 344 height 24
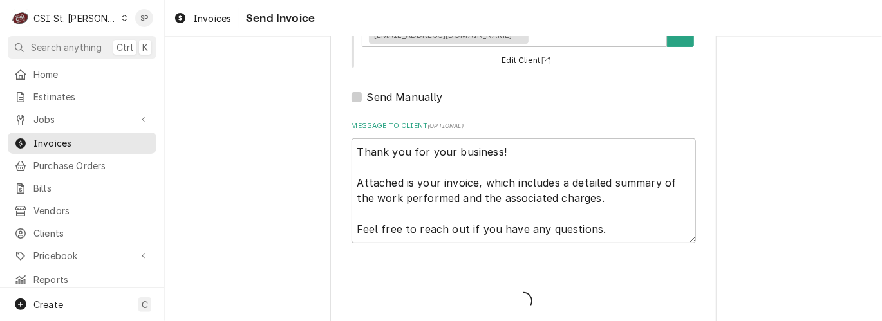
type textarea "x"
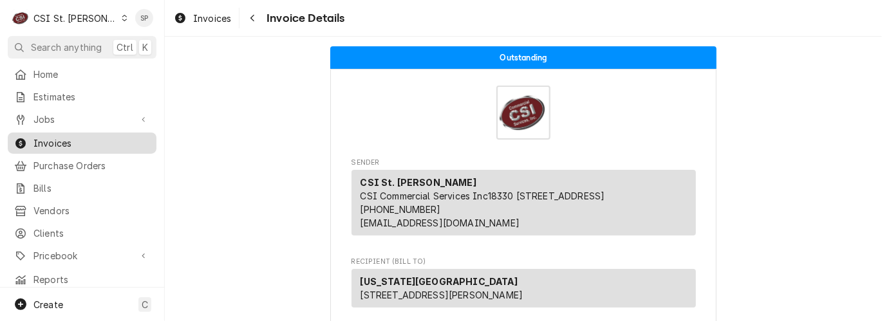
click at [117, 142] on span "Invoices" at bounding box center [91, 143] width 116 height 14
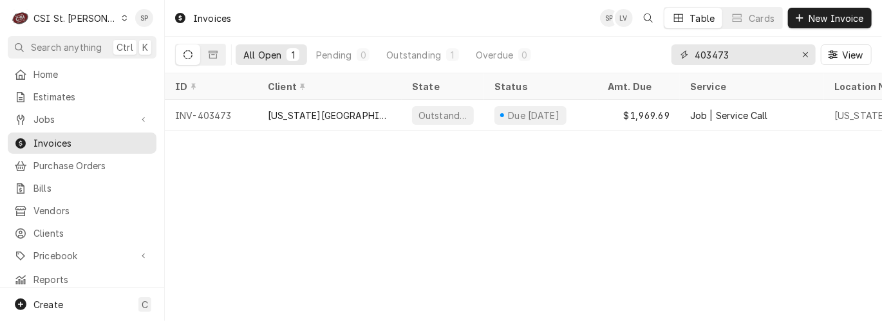
click at [733, 59] on input "403473" at bounding box center [742, 54] width 97 height 21
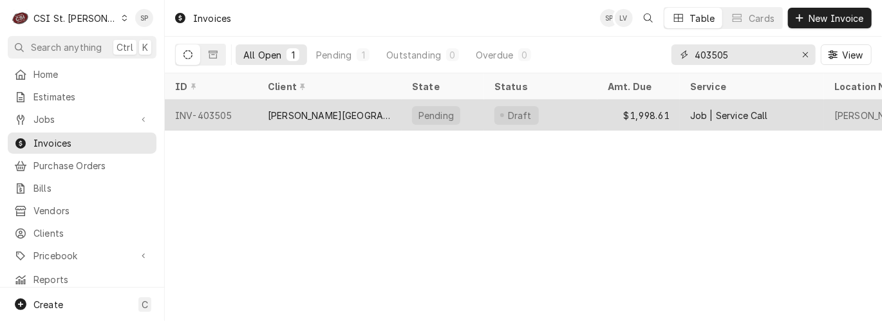
type input "403505"
click at [205, 111] on div "INV-403505" at bounding box center [211, 115] width 93 height 31
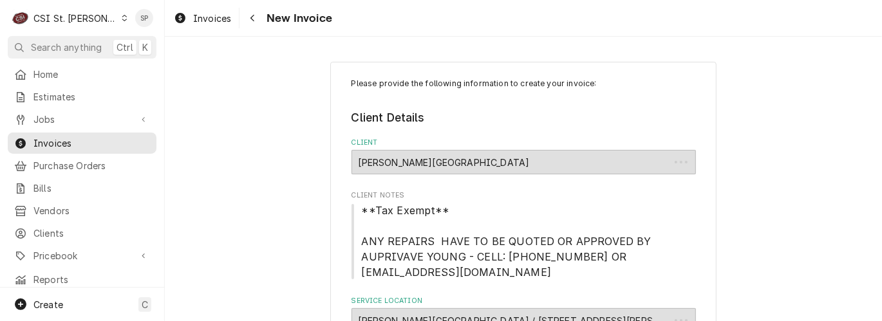
type textarea "x"
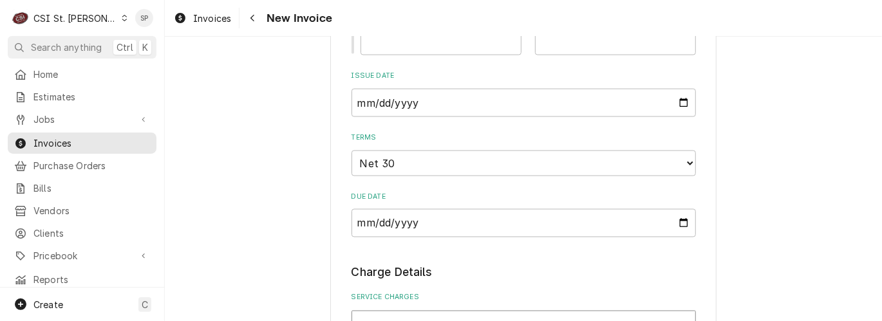
scroll to position [1029, 0]
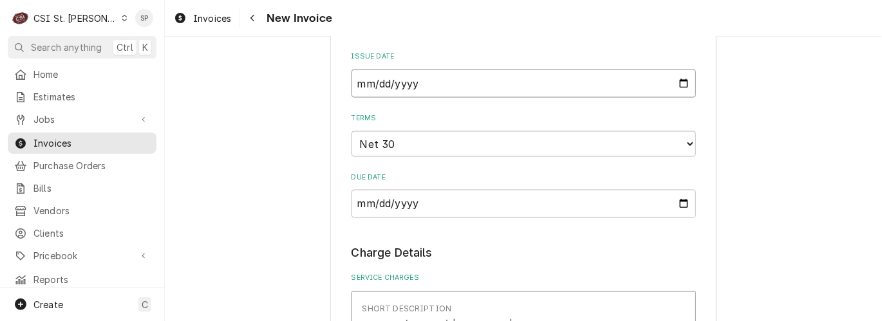
click at [674, 88] on input "[DATE]" at bounding box center [523, 84] width 344 height 28
type input "[DATE]"
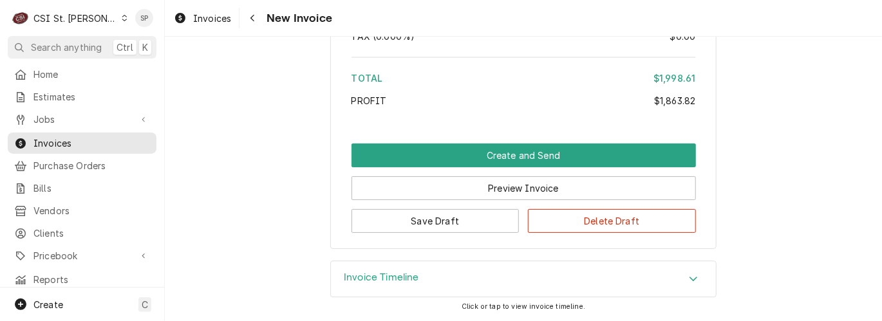
scroll to position [4103, 0]
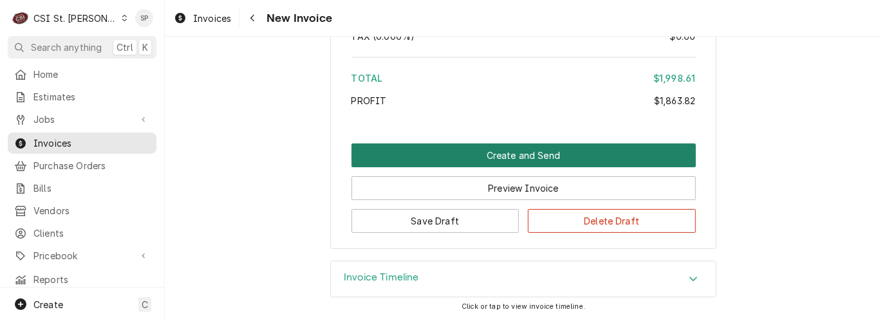
click at [552, 155] on button "Create and Send" at bounding box center [523, 156] width 344 height 24
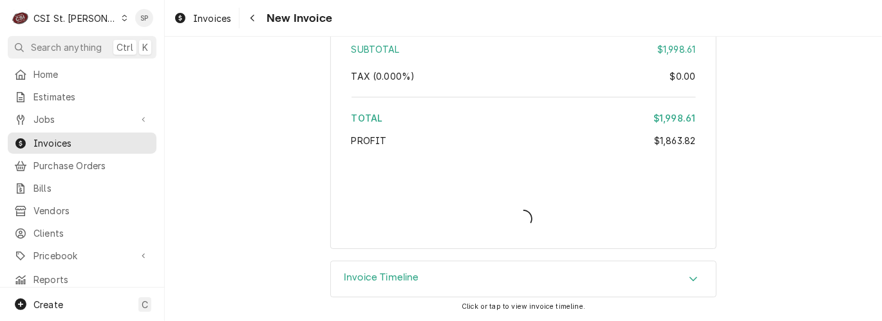
scroll to position [4062, 0]
type textarea "x"
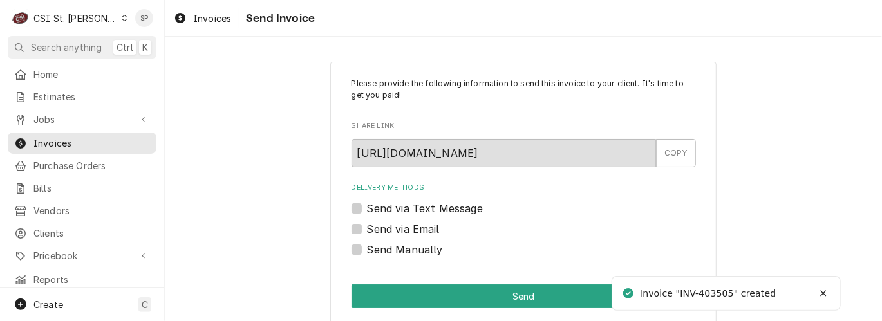
click at [367, 232] on label "Send via Email" at bounding box center [403, 228] width 73 height 15
click at [367, 232] on input "Send via Email" at bounding box center [539, 235] width 344 height 28
checkbox input "true"
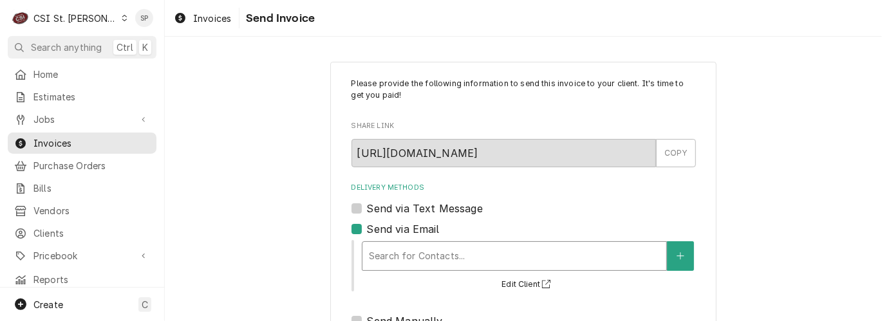
click at [369, 248] on div "Delivery Methods" at bounding box center [514, 256] width 291 height 23
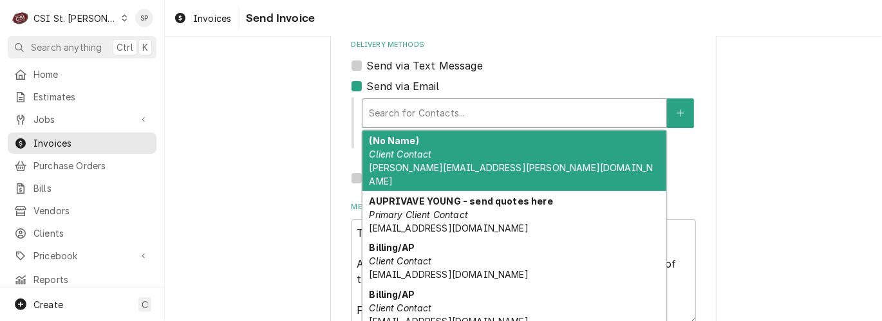
scroll to position [171, 0]
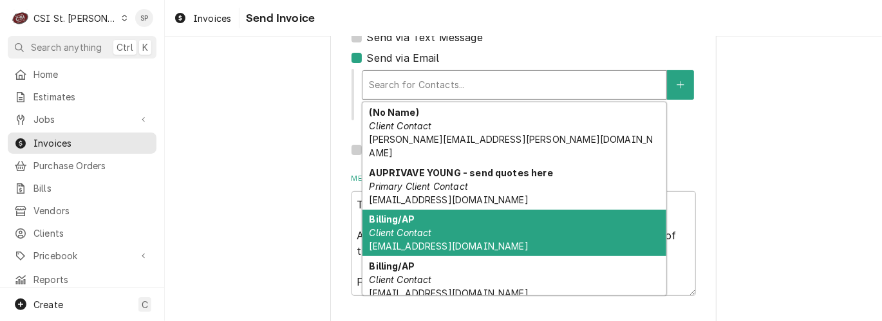
click at [444, 220] on div "Billing/AP Client Contact accountspayable@jenningsk12.org" at bounding box center [514, 233] width 304 height 47
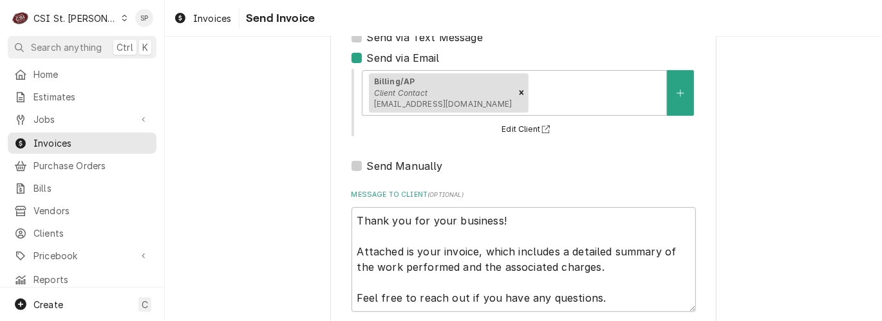
click at [540, 115] on div "Billing/AP Client Contact accountspayable@jenningsk12.org" at bounding box center [514, 93] width 305 height 46
click at [541, 104] on div "Billing/AP Client Contact accountspayable@jenningsk12.org" at bounding box center [514, 93] width 304 height 44
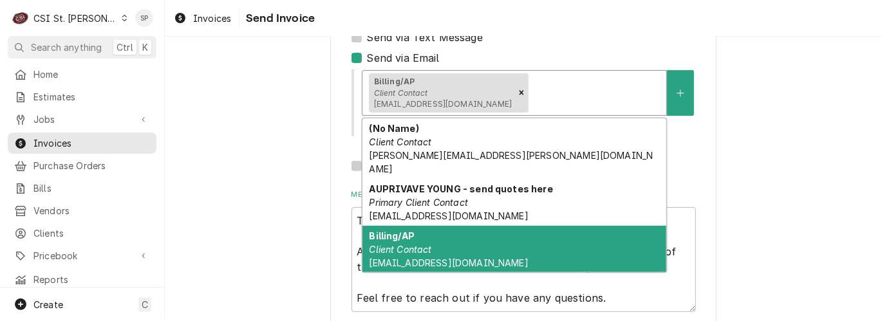
click at [449, 241] on div "Billing/AP Client Contact glaspyv@jenningsk12.us" at bounding box center [514, 249] width 304 height 47
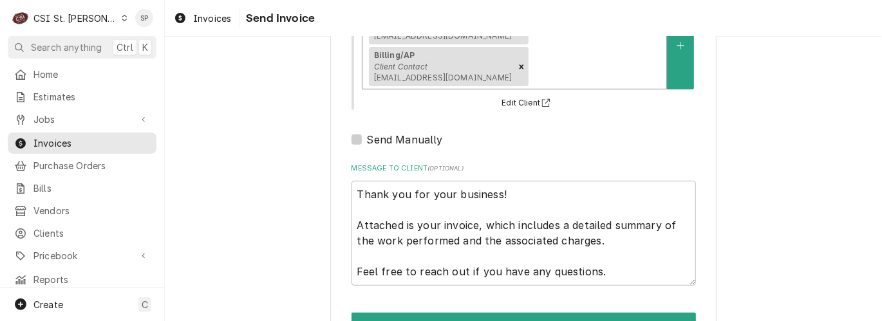
scroll to position [239, 0]
click at [490, 313] on button "Send" at bounding box center [523, 325] width 344 height 24
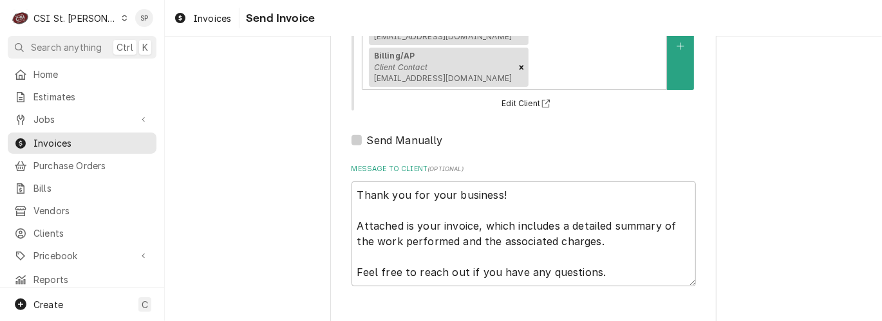
type textarea "x"
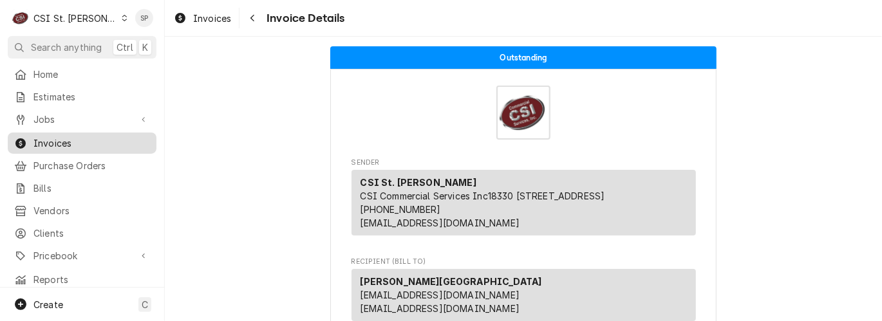
click at [76, 144] on span "Invoices" at bounding box center [91, 143] width 116 height 14
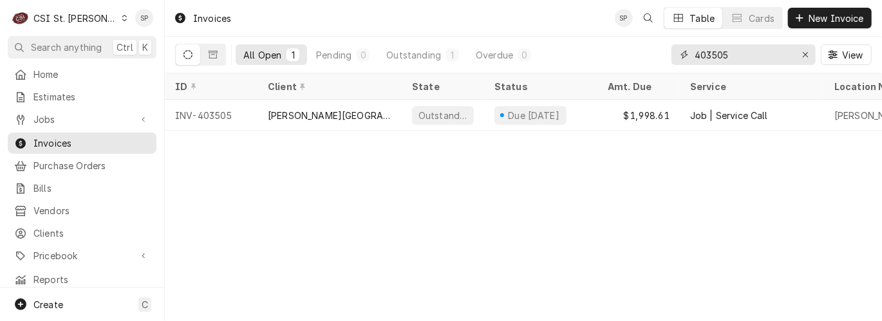
click at [736, 53] on input "403505" at bounding box center [742, 54] width 97 height 21
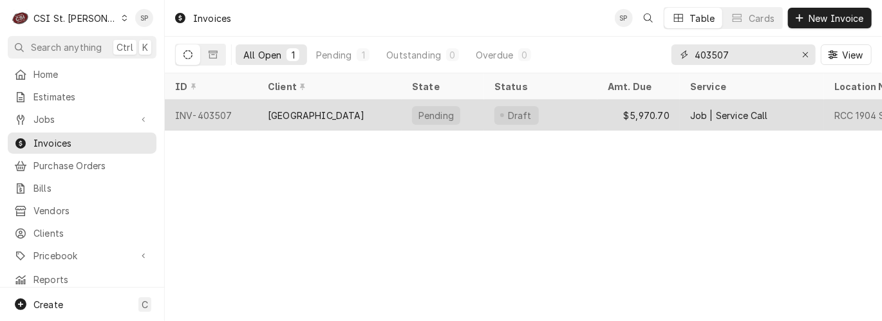
type input "403507"
click at [196, 109] on div "INV-403507" at bounding box center [211, 115] width 93 height 31
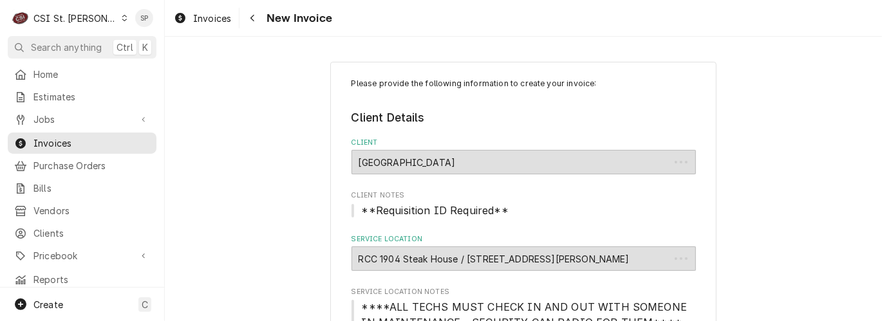
type textarea "x"
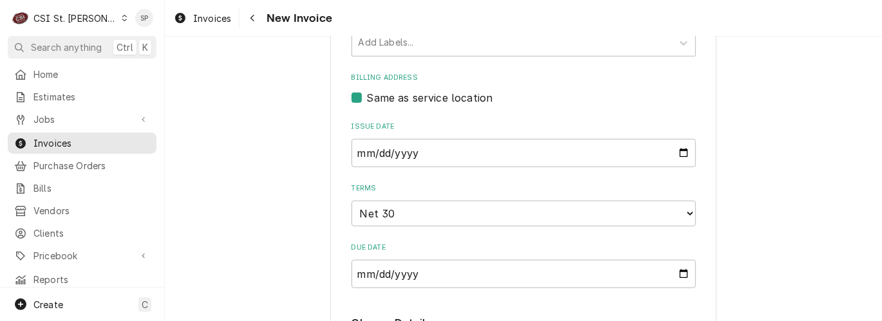
scroll to position [600, 0]
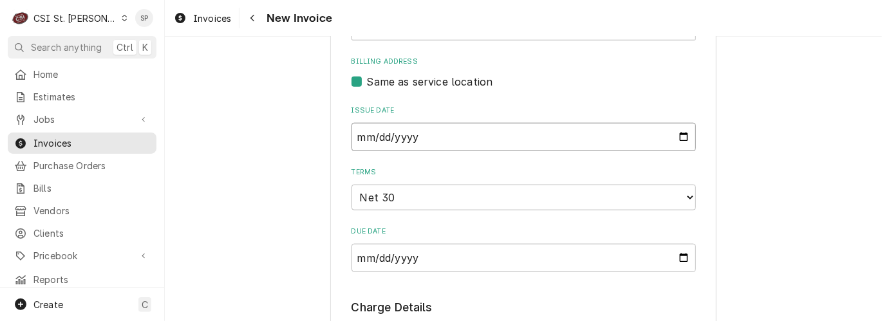
click at [676, 141] on input "[DATE]" at bounding box center [523, 137] width 344 height 28
type input "[DATE]"
type textarea "x"
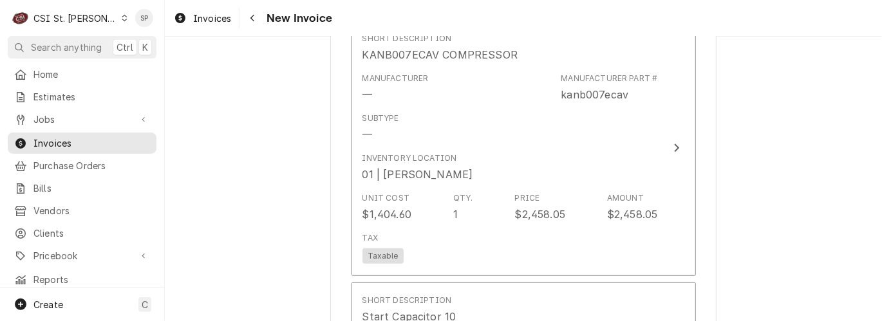
scroll to position [2793, 0]
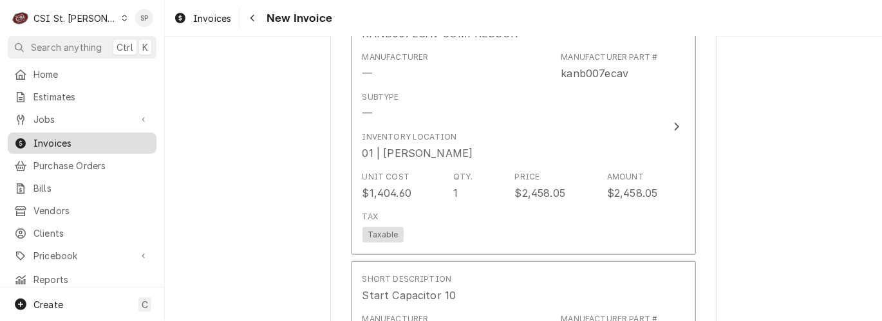
click at [93, 136] on span "Invoices" at bounding box center [91, 143] width 116 height 14
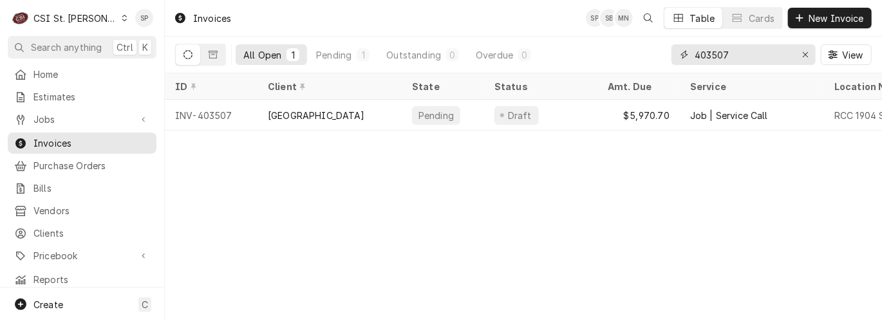
click at [740, 54] on input "403507" at bounding box center [742, 54] width 97 height 21
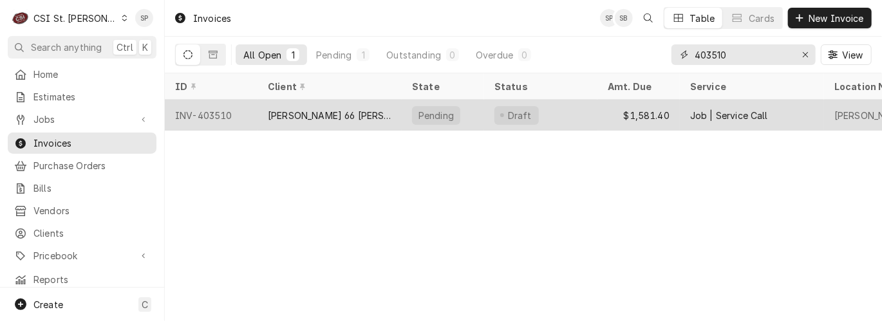
type input "403510"
click at [229, 115] on div "INV-403510" at bounding box center [211, 115] width 93 height 31
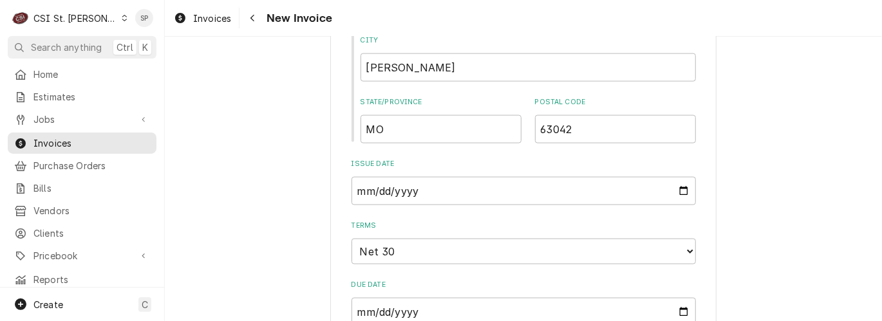
scroll to position [915, 0]
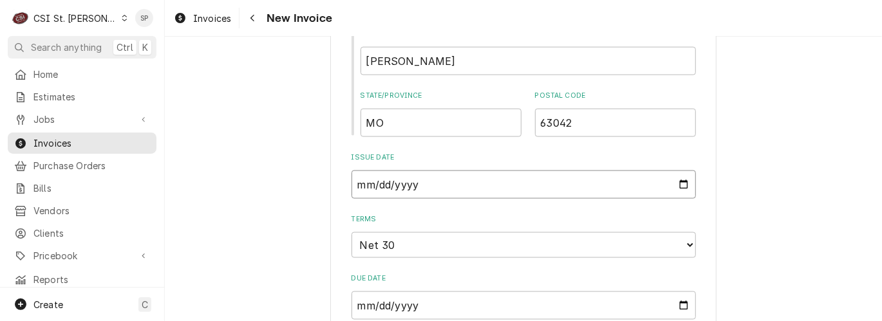
click at [676, 180] on input "2025-08-28" at bounding box center [523, 185] width 344 height 28
click at [676, 172] on input "2025-08-28" at bounding box center [523, 185] width 344 height 28
type textarea "x"
type input "2025-08-31"
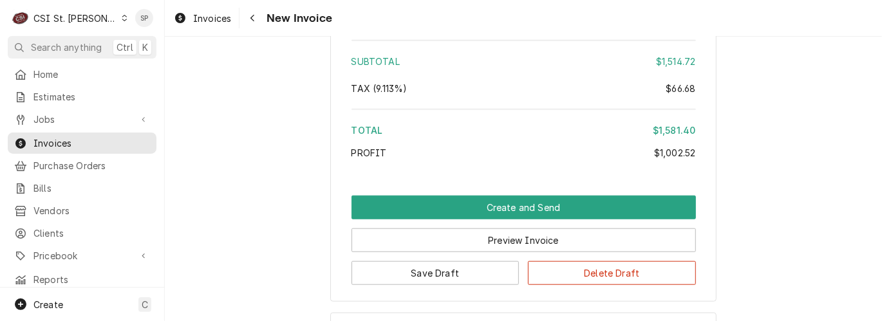
scroll to position [2917, 0]
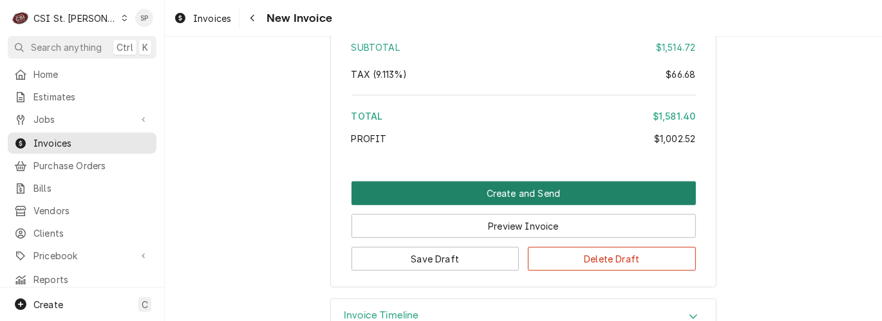
click at [461, 184] on button "Create and Send" at bounding box center [523, 193] width 344 height 24
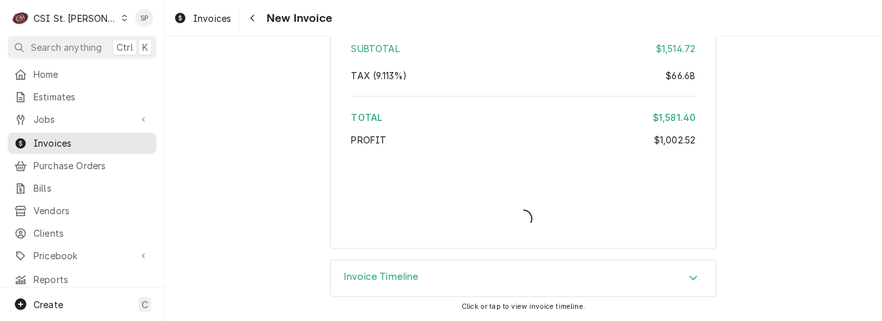
scroll to position [2904, 0]
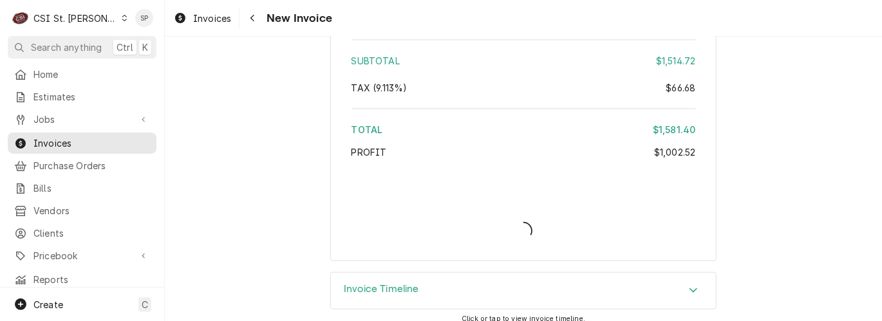
type textarea "x"
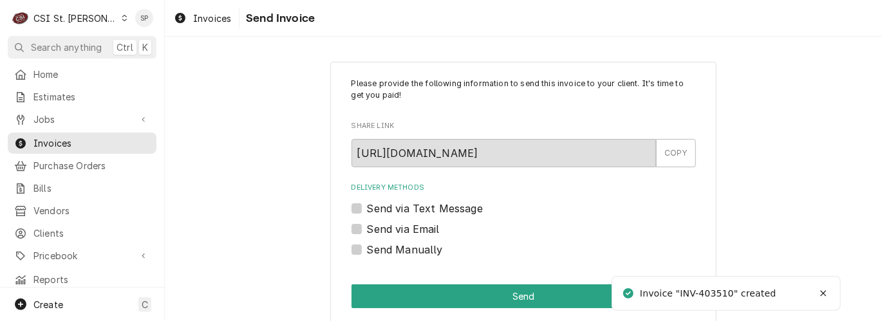
click at [367, 228] on label "Send via Email" at bounding box center [403, 228] width 73 height 15
click at [367, 228] on input "Send via Email" at bounding box center [539, 235] width 344 height 28
checkbox input "true"
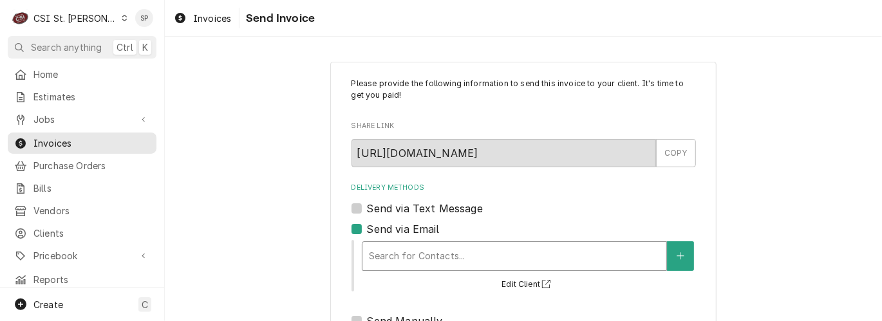
click at [373, 257] on div "Delivery Methods" at bounding box center [514, 256] width 291 height 23
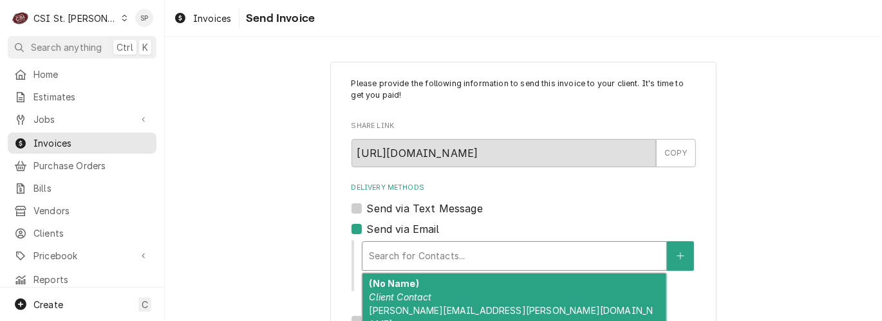
click at [382, 290] on div "(No Name) Client Contact [PERSON_NAME][EMAIL_ADDRESS][PERSON_NAME][DOMAIN_NAME]" at bounding box center [514, 304] width 304 height 60
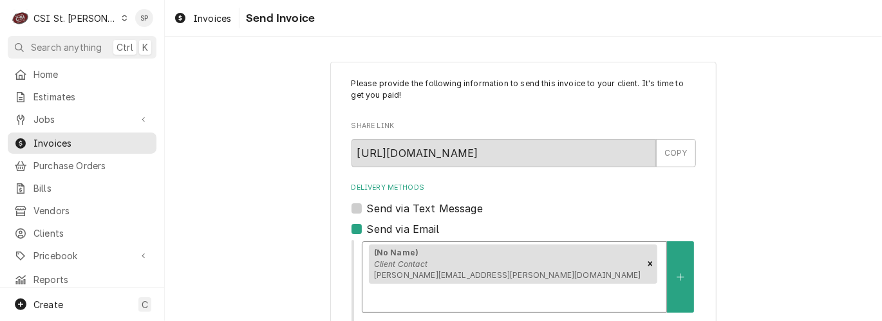
scroll to position [240, 0]
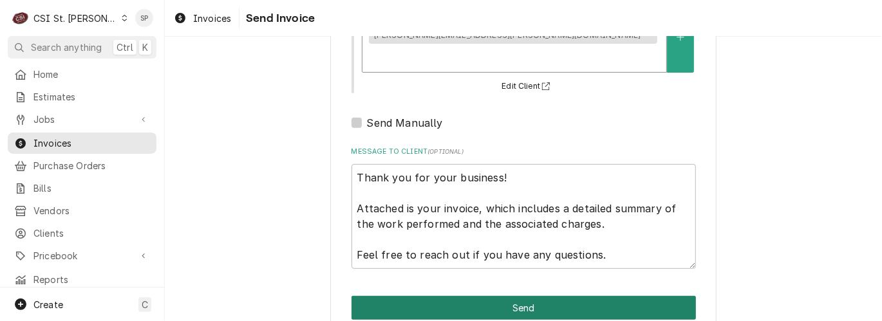
click at [586, 296] on button "Send" at bounding box center [523, 308] width 344 height 24
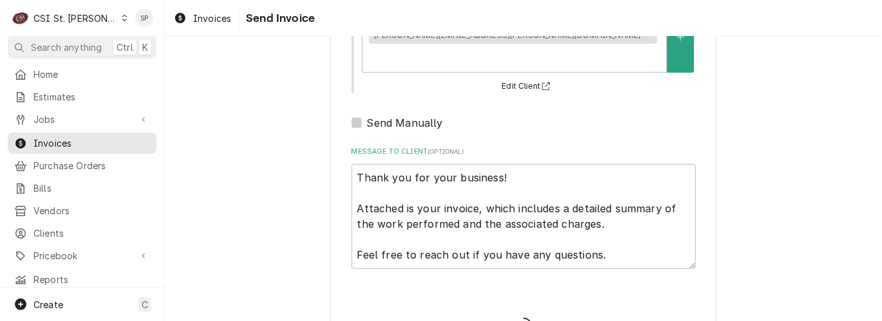
type textarea "x"
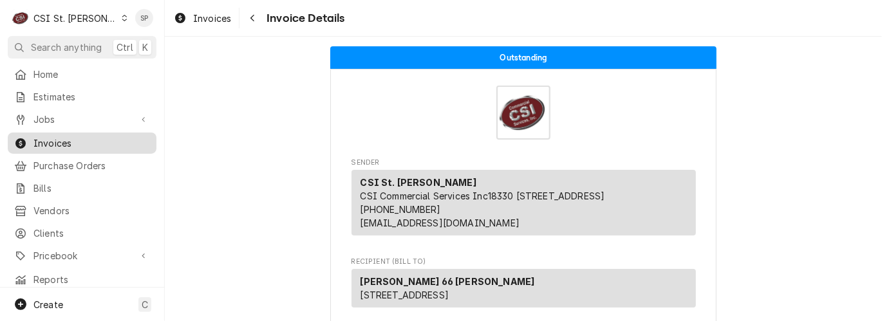
click at [124, 138] on span "Invoices" at bounding box center [91, 143] width 116 height 14
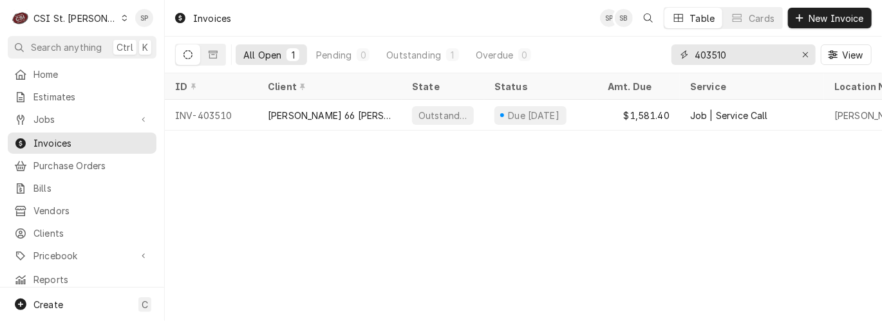
click at [731, 57] on input "403510" at bounding box center [742, 54] width 97 height 21
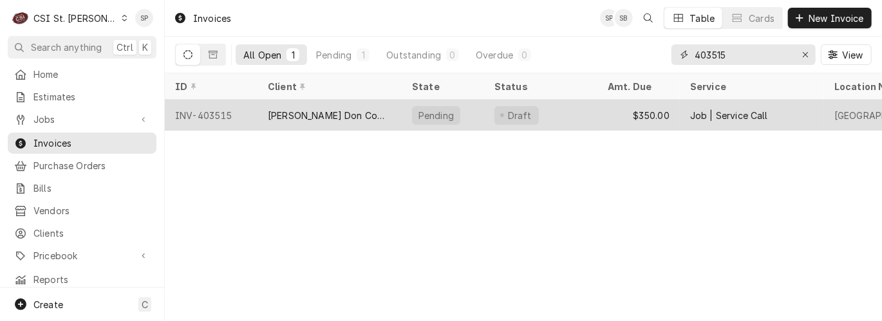
type input "403515"
click at [199, 112] on div "INV-403515" at bounding box center [211, 115] width 93 height 31
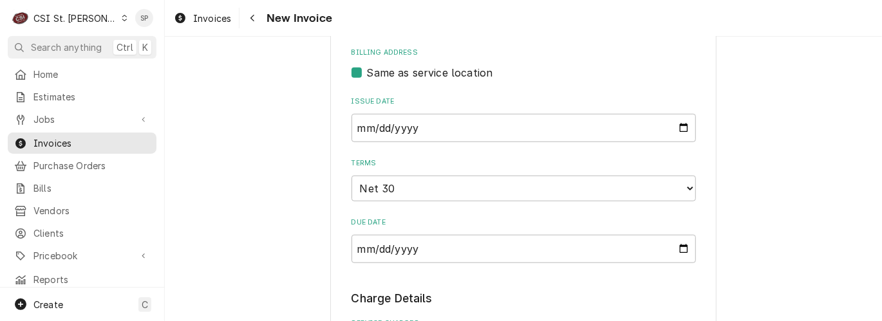
scroll to position [571, 0]
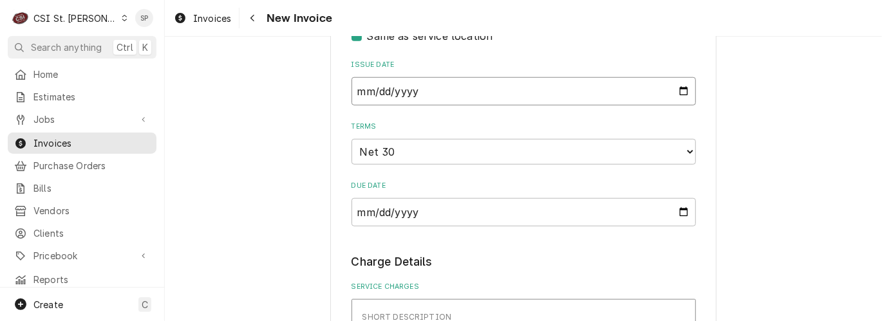
click at [677, 92] on input "2025-08-28" at bounding box center [523, 91] width 344 height 28
type textarea "x"
type input "2025-08-31"
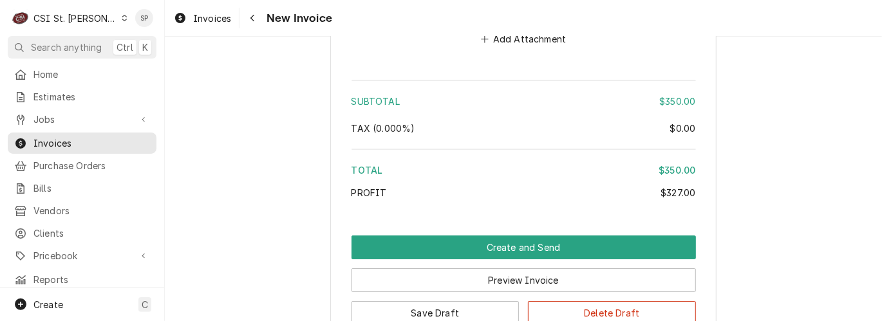
scroll to position [2370, 0]
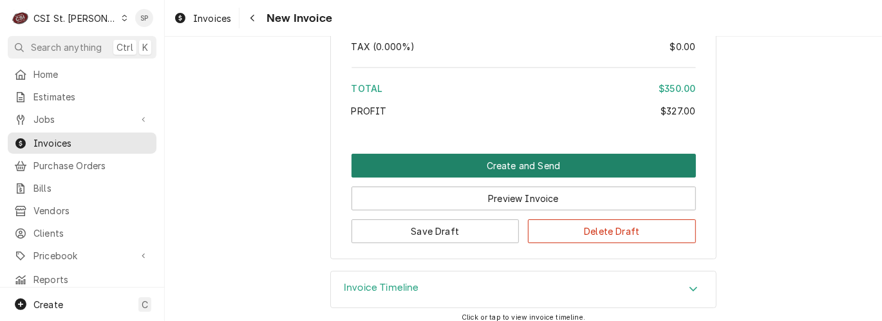
click at [542, 156] on button "Create and Send" at bounding box center [523, 166] width 344 height 24
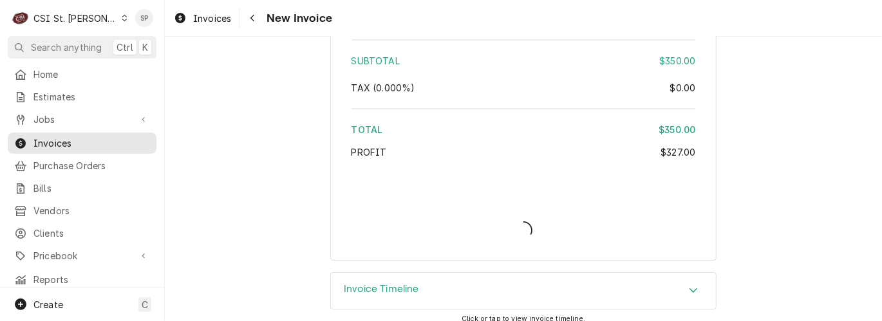
type textarea "x"
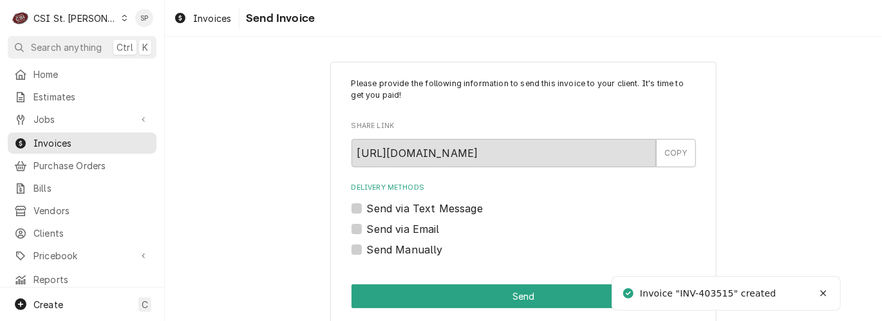
click at [367, 225] on label "Send via Email" at bounding box center [403, 228] width 73 height 15
click at [367, 225] on input "Send via Email" at bounding box center [539, 235] width 344 height 28
checkbox input "true"
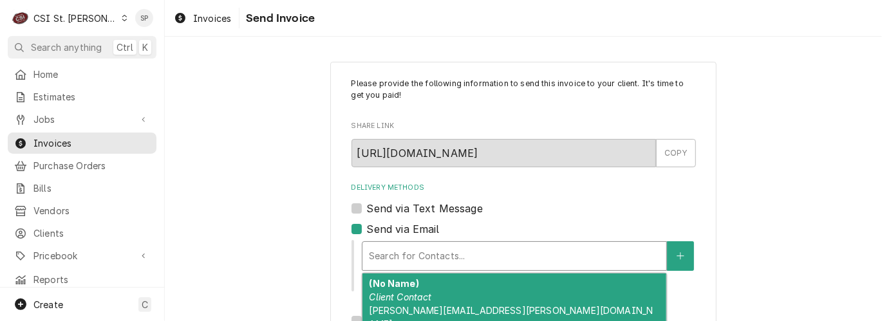
click at [377, 252] on div "Delivery Methods" at bounding box center [514, 256] width 291 height 23
click at [385, 297] on em "Client Contact" at bounding box center [400, 297] width 62 height 11
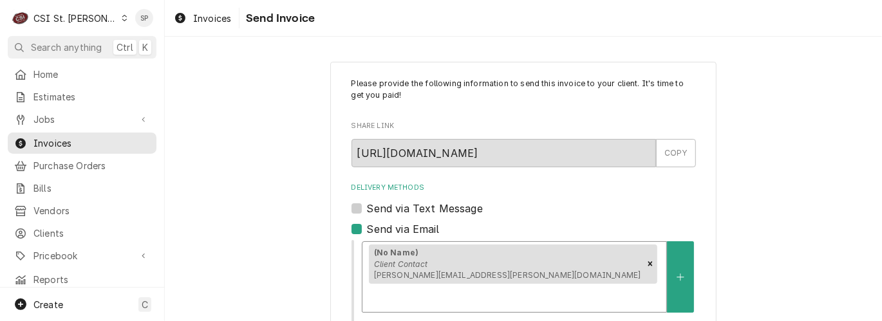
scroll to position [240, 0]
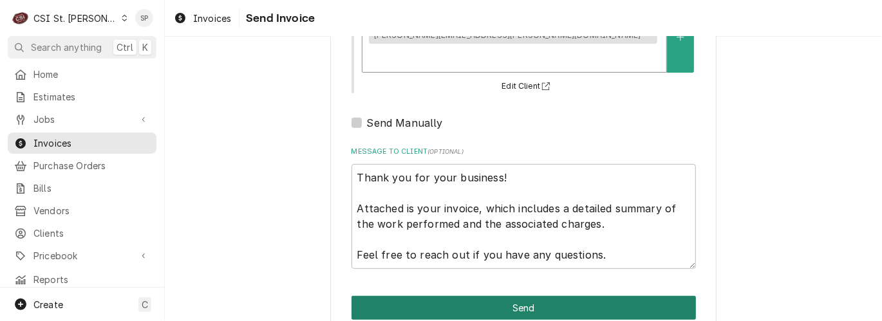
click at [508, 296] on button "Send" at bounding box center [523, 308] width 344 height 24
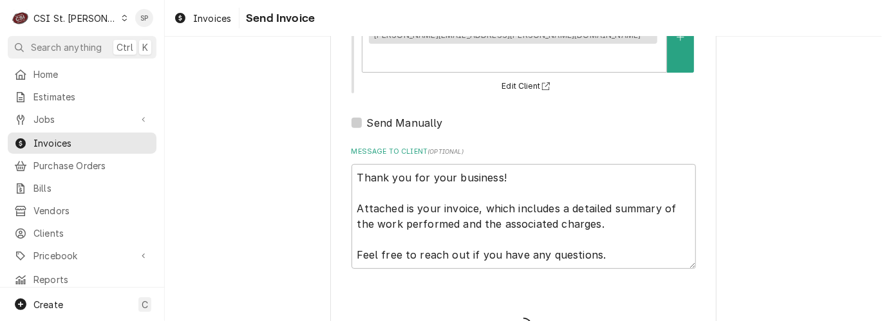
type textarea "x"
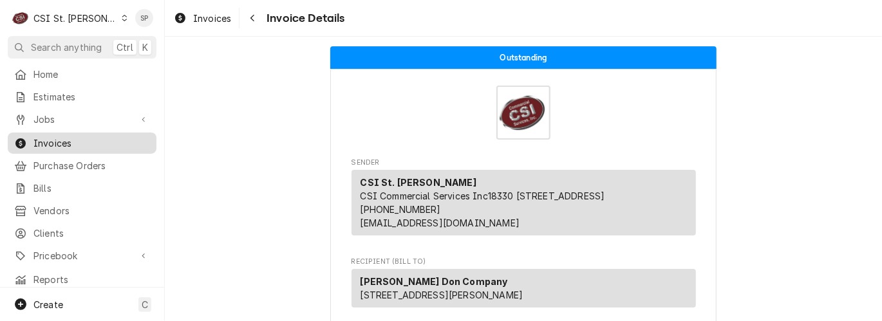
click at [124, 136] on span "Invoices" at bounding box center [91, 143] width 116 height 14
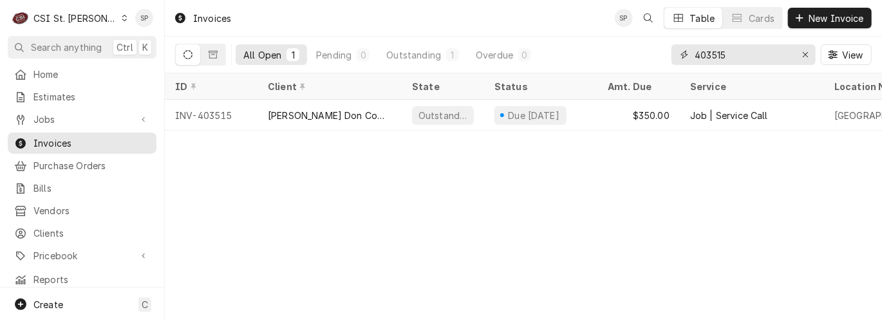
click at [731, 57] on input "403515" at bounding box center [742, 54] width 97 height 21
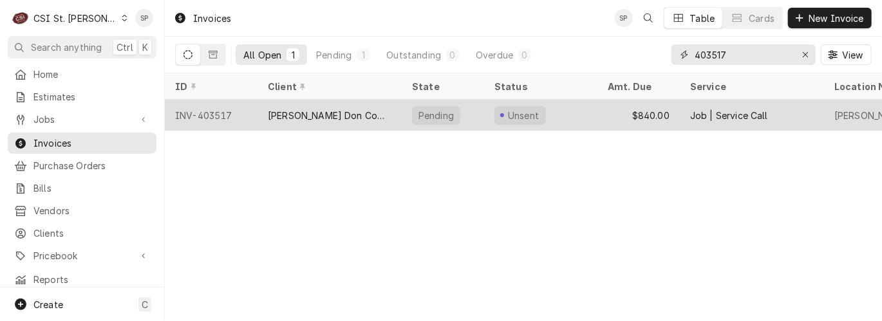
type input "403517"
click at [210, 111] on div "INV-403517" at bounding box center [211, 115] width 93 height 31
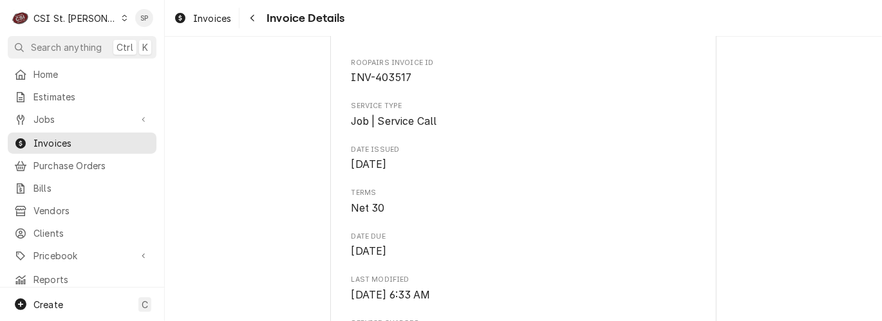
scroll to position [419, 0]
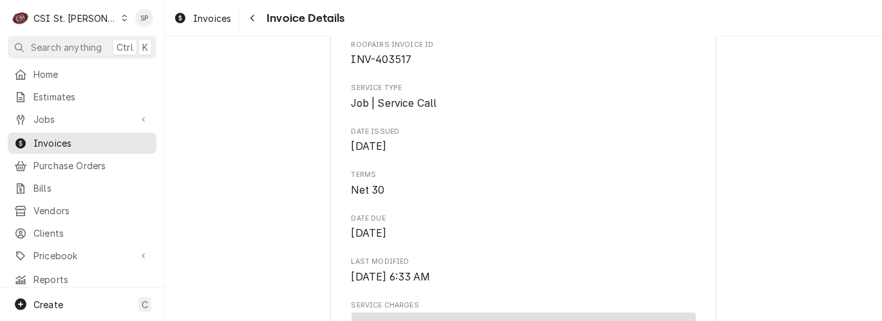
click at [509, 8] on span "JOB-42306 • Job | Service Call" at bounding box center [497, 1] width 154 height 13
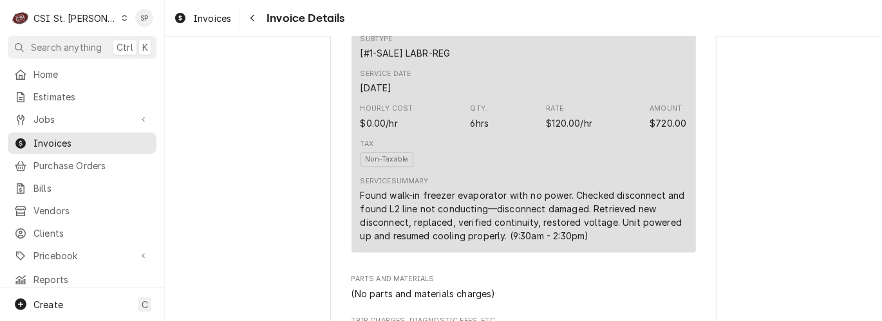
scroll to position [763, 0]
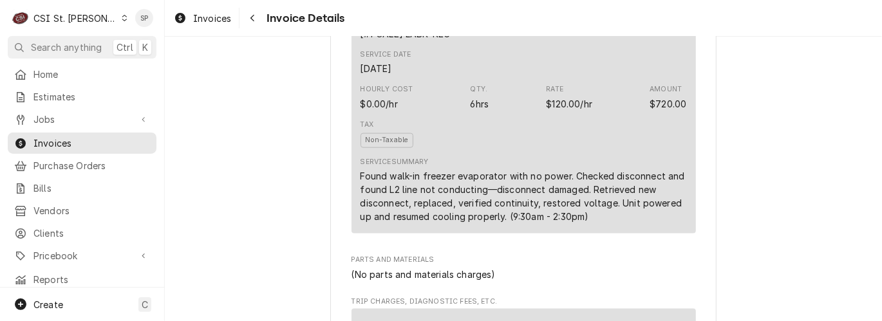
click at [470, 95] on div "Qty." at bounding box center [478, 89] width 17 height 10
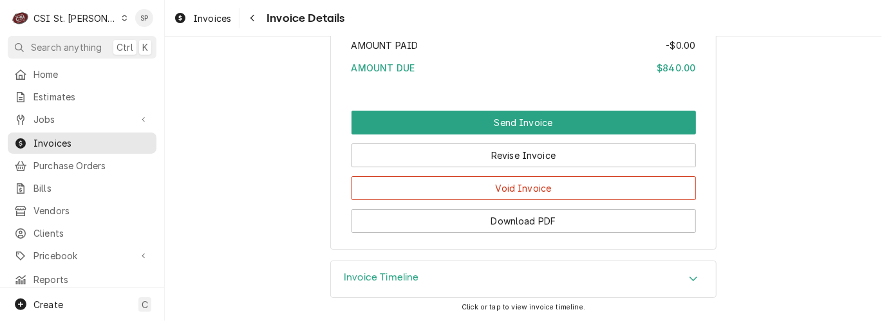
scroll to position [2236, 0]
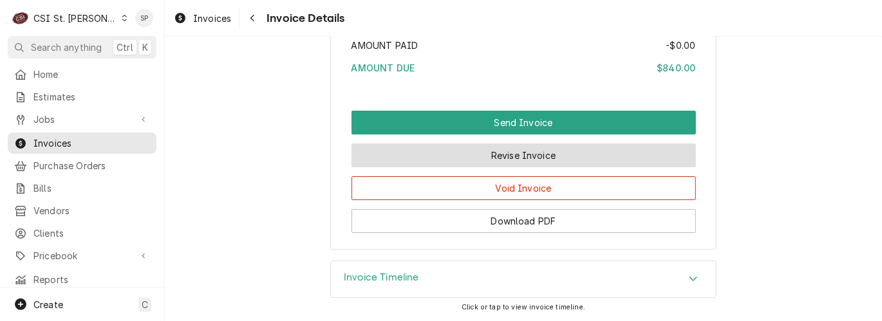
click at [461, 149] on button "Revise Invoice" at bounding box center [523, 156] width 344 height 24
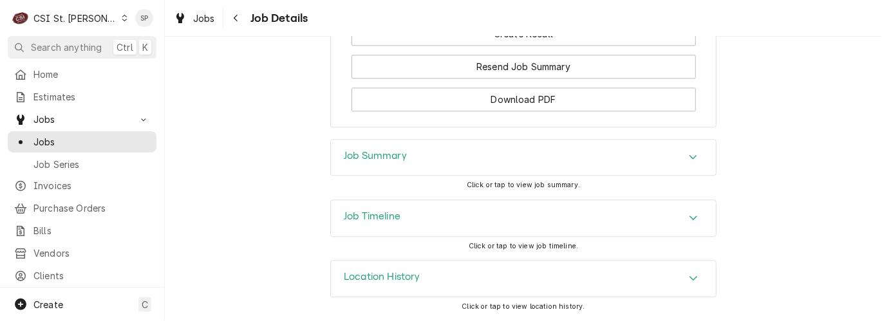
scroll to position [1484, 0]
click at [689, 157] on icon "Accordion Header" at bounding box center [693, 157] width 8 height 5
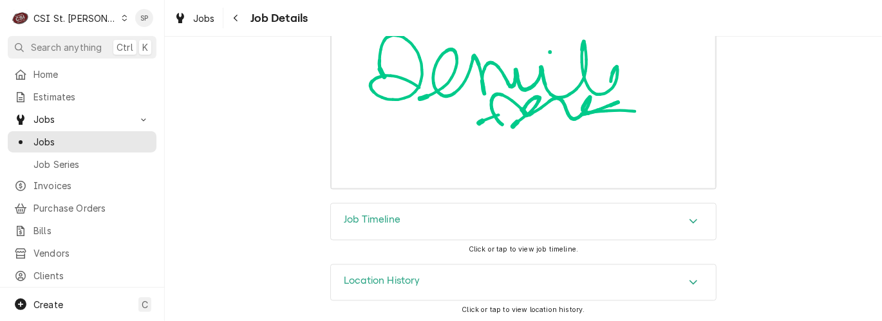
scroll to position [3617, 0]
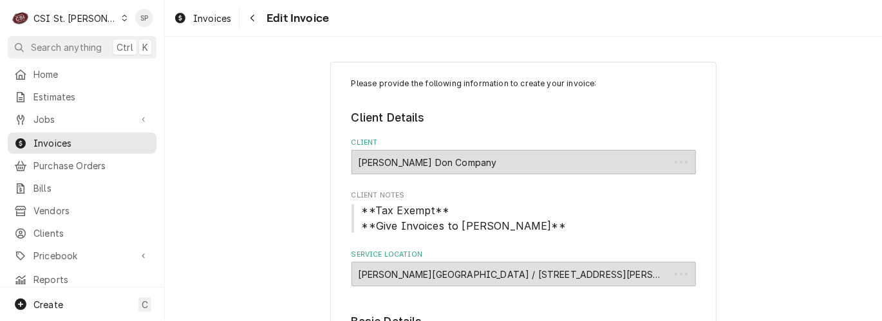
type textarea "x"
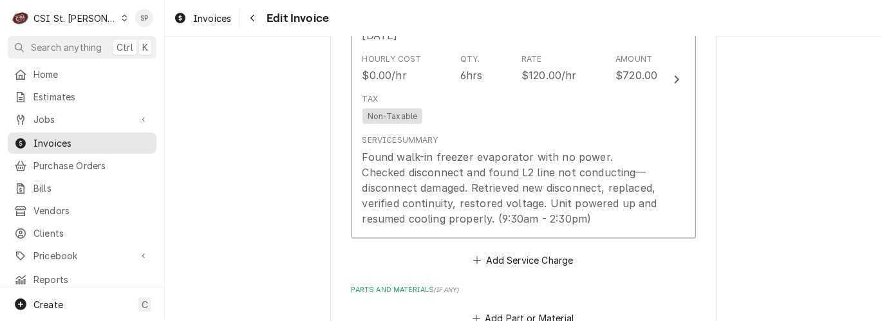
scroll to position [991, 0]
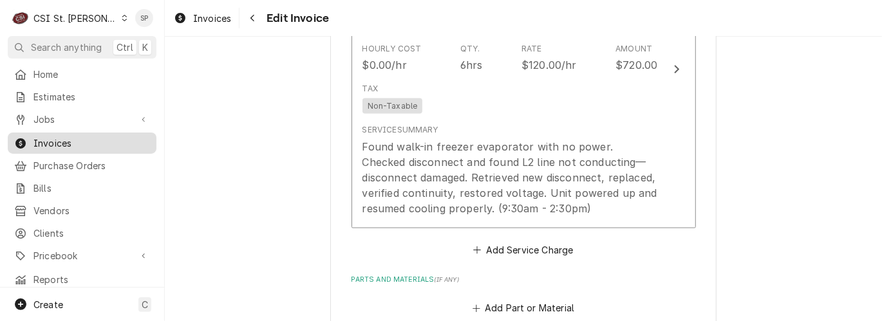
click at [98, 143] on span "Invoices" at bounding box center [91, 143] width 116 height 14
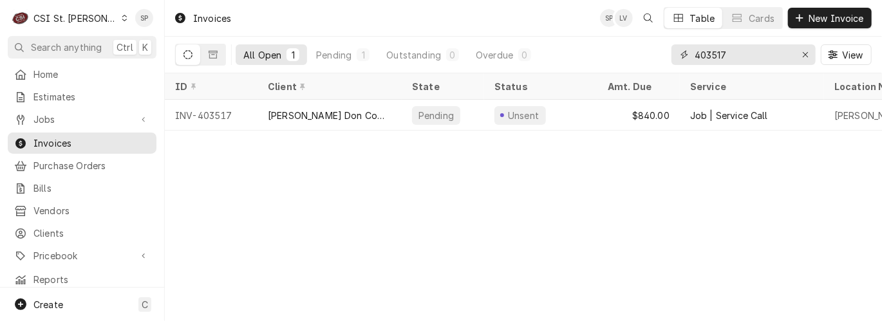
click at [731, 54] on input "403517" at bounding box center [742, 54] width 97 height 21
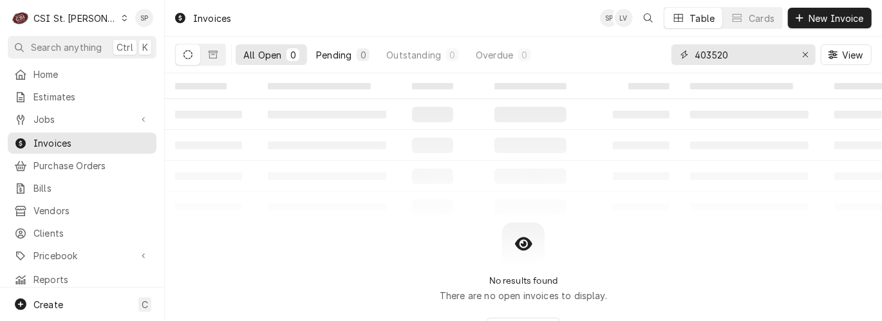
type input "403520"
click at [331, 53] on div "Pending" at bounding box center [333, 55] width 35 height 14
click at [253, 47] on button "All Open 0" at bounding box center [271, 54] width 71 height 21
click at [431, 52] on div "Outstanding" at bounding box center [413, 55] width 55 height 14
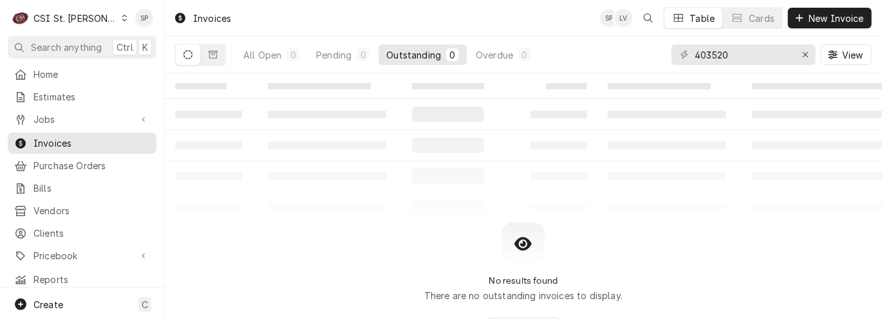
click at [189, 58] on icon "Dynamic Content Wrapper" at bounding box center [187, 54] width 9 height 9
click at [205, 49] on button "Dynamic Content Wrapper" at bounding box center [213, 54] width 24 height 21
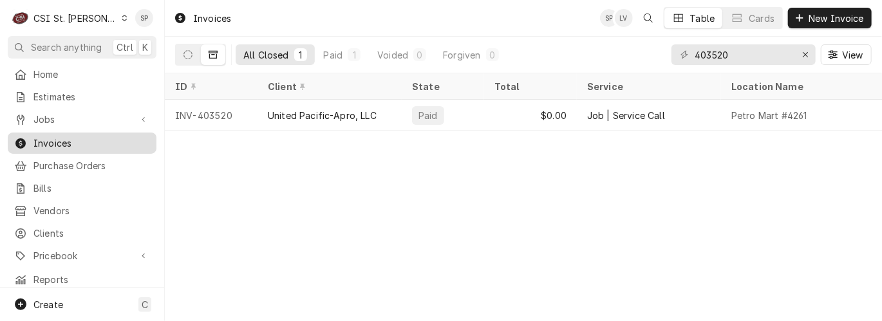
click at [84, 138] on span "Invoices" at bounding box center [91, 143] width 116 height 14
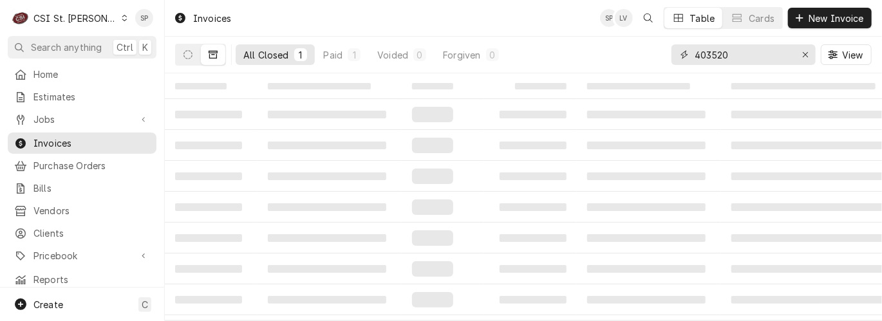
click at [736, 60] on input "403520" at bounding box center [742, 54] width 97 height 21
type input "403522"
click at [183, 48] on button "Dynamic Content Wrapper" at bounding box center [188, 54] width 24 height 21
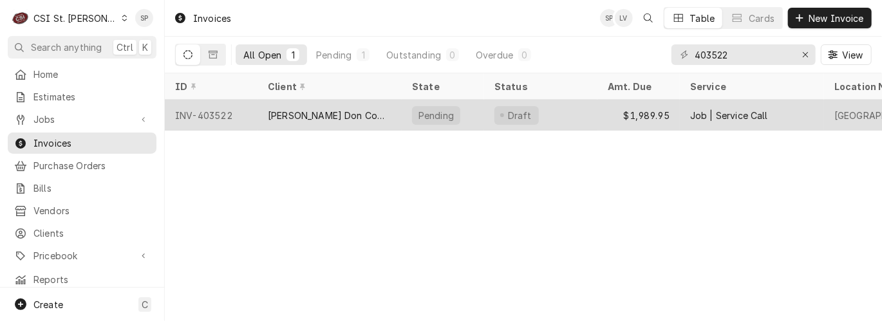
click at [218, 107] on div "INV-403522" at bounding box center [211, 115] width 93 height 31
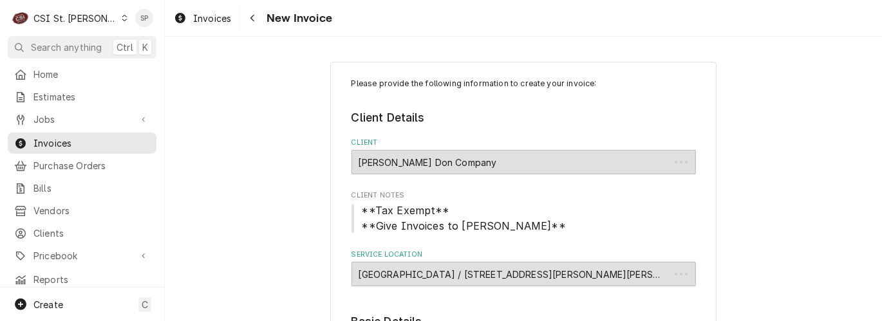
type textarea "x"
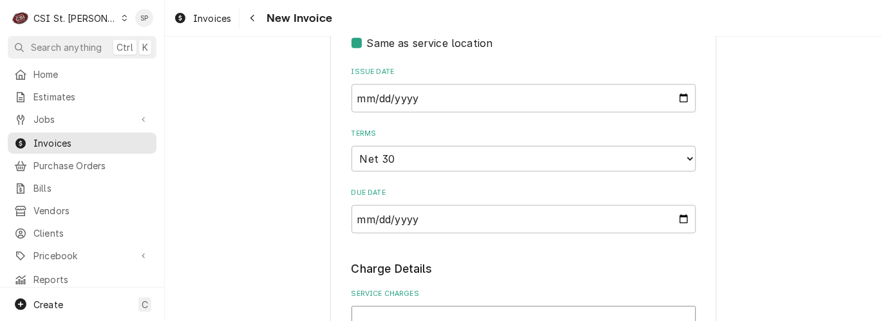
scroll to position [715, 0]
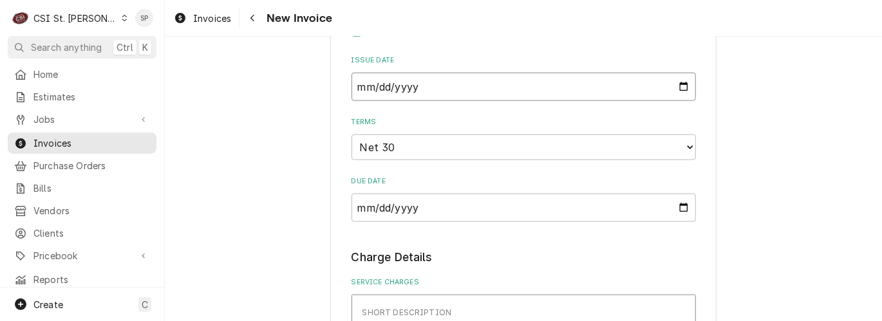
click at [681, 101] on input "2025-08-28" at bounding box center [523, 87] width 344 height 28
type input "2025-08-31"
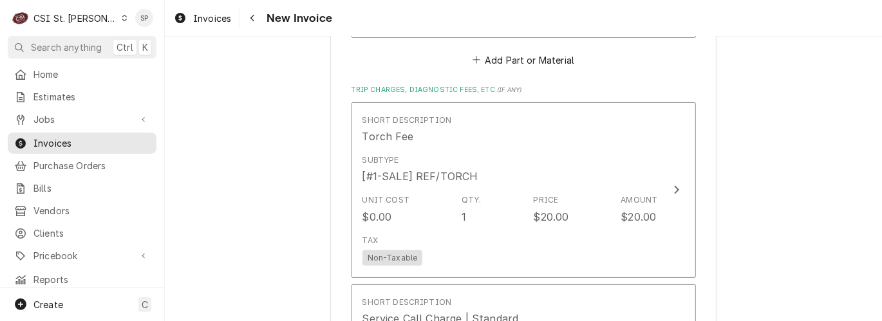
scroll to position [2488, 0]
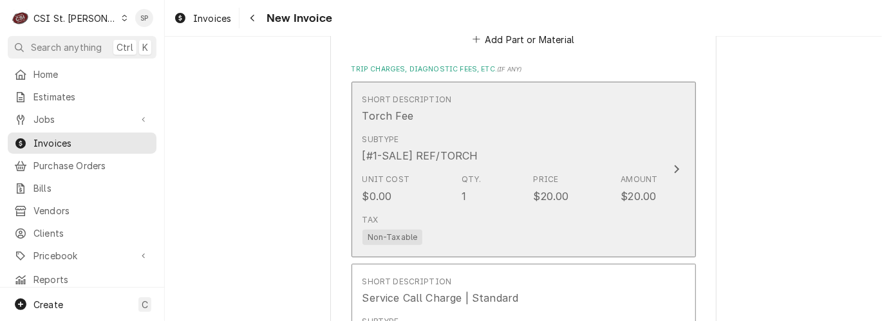
click at [583, 209] on div "Tax Non-Taxable" at bounding box center [509, 229] width 295 height 41
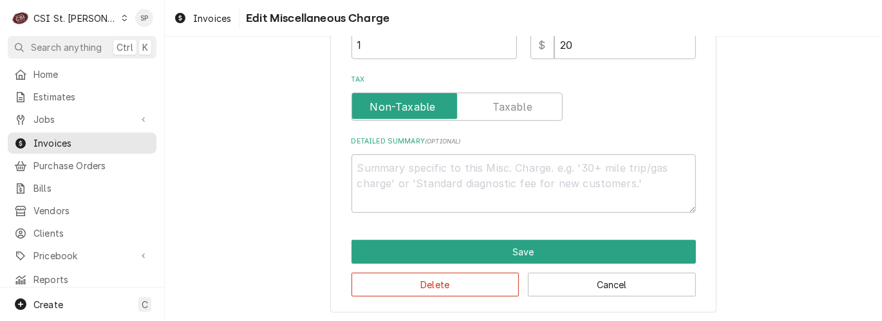
scroll to position [299, 0]
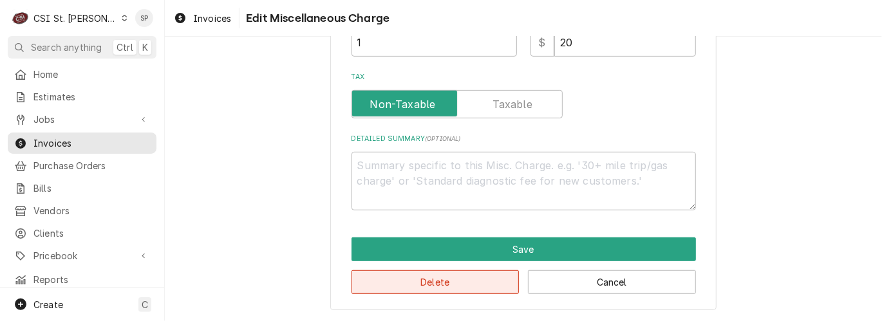
click at [492, 285] on button "Delete" at bounding box center [435, 282] width 168 height 24
type textarea "x"
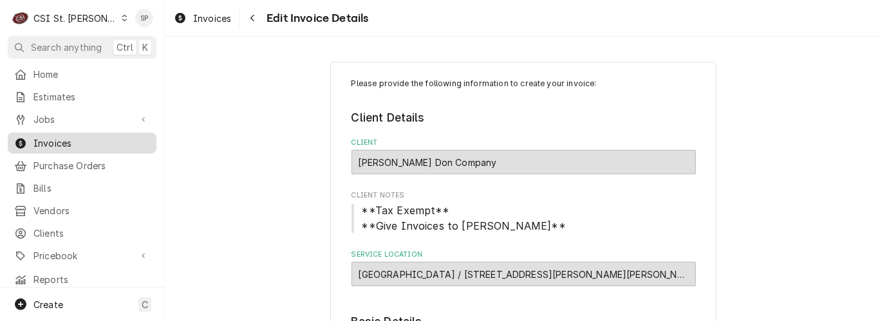
click at [115, 144] on span "Invoices" at bounding box center [91, 143] width 116 height 14
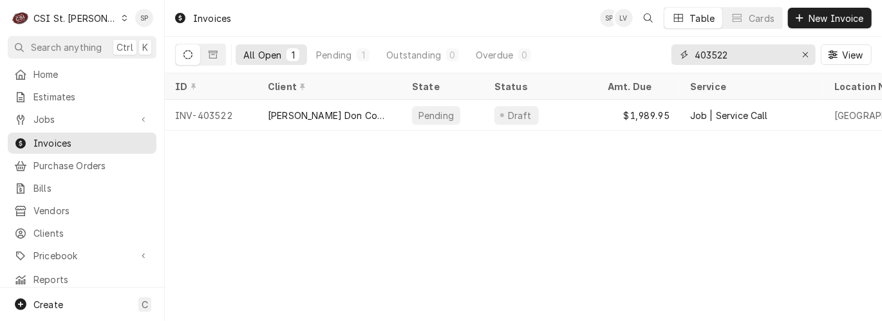
click at [745, 48] on input "403522" at bounding box center [742, 54] width 97 height 21
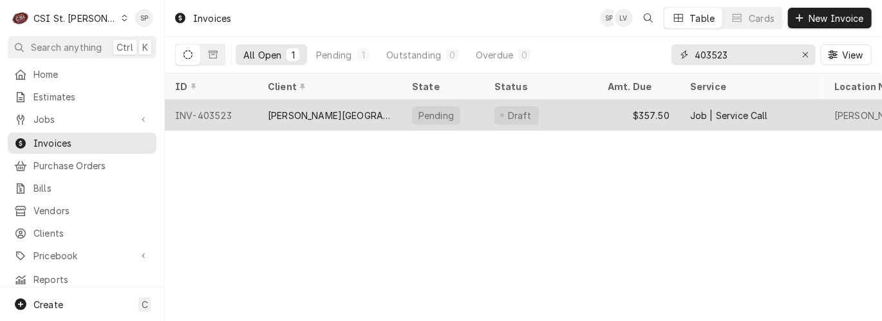
type input "403523"
click at [200, 114] on div "INV-403523" at bounding box center [211, 115] width 93 height 31
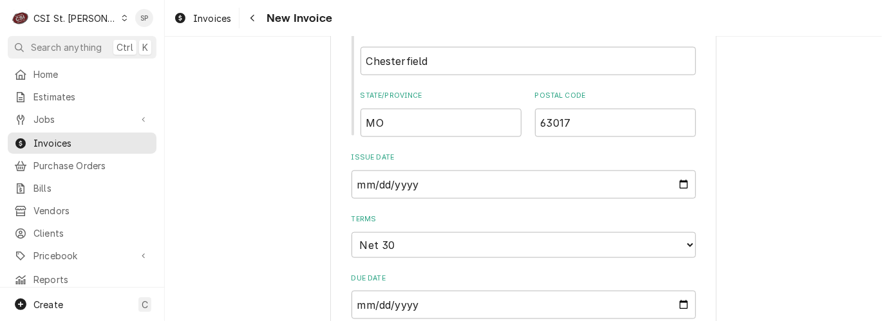
scroll to position [830, 0]
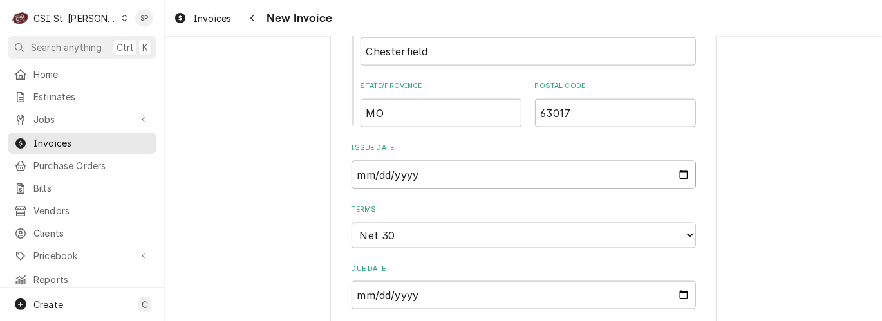
click at [679, 165] on input "[DATE]" at bounding box center [523, 175] width 344 height 28
type input "[DATE]"
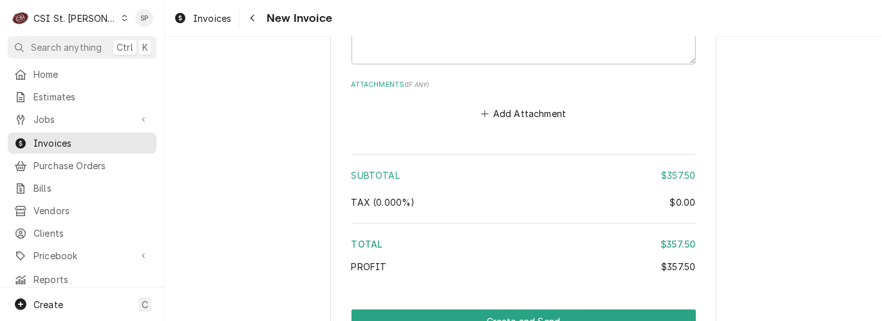
scroll to position [1906, 0]
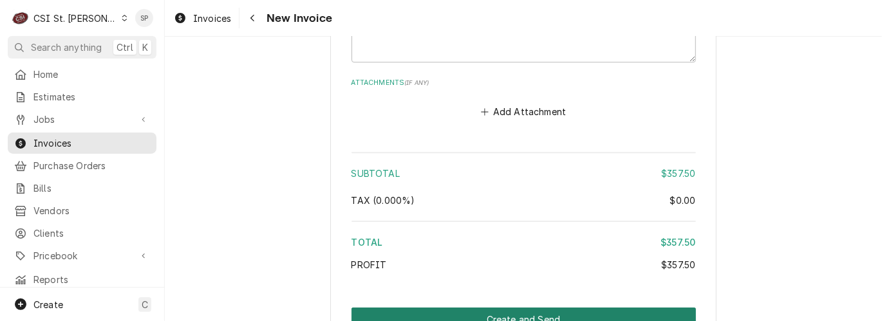
click at [522, 308] on button "Create and Send" at bounding box center [523, 320] width 344 height 24
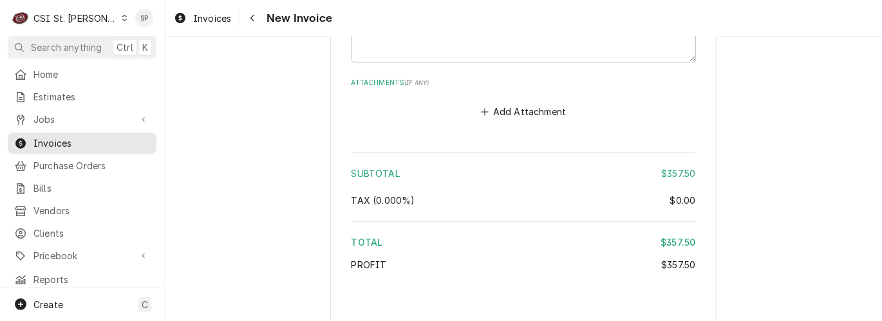
type textarea "x"
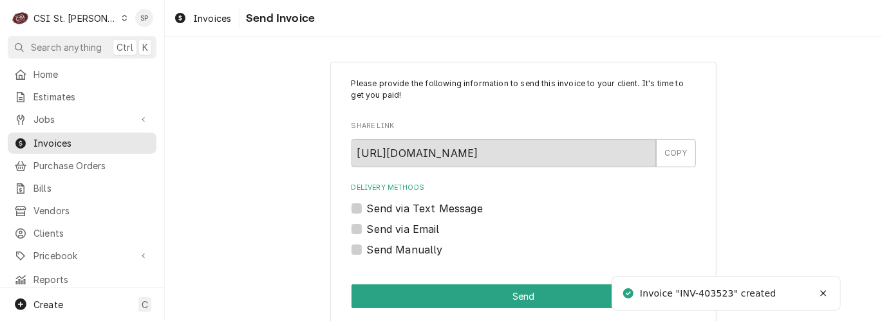
click at [367, 228] on label "Send via Email" at bounding box center [403, 228] width 73 height 15
click at [367, 228] on input "Send via Email" at bounding box center [539, 235] width 344 height 28
checkbox input "true"
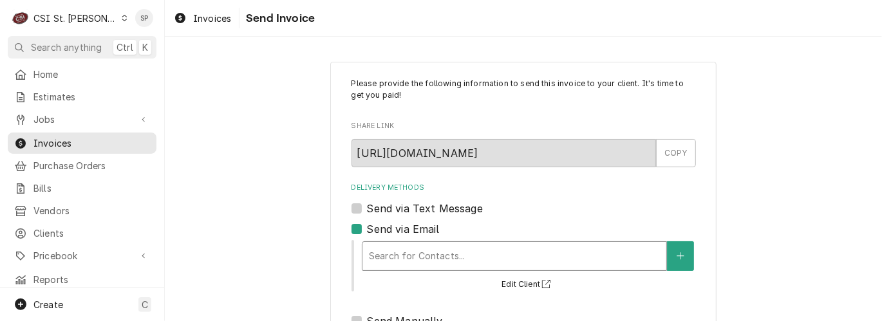
click at [382, 252] on div "Delivery Methods" at bounding box center [514, 256] width 291 height 23
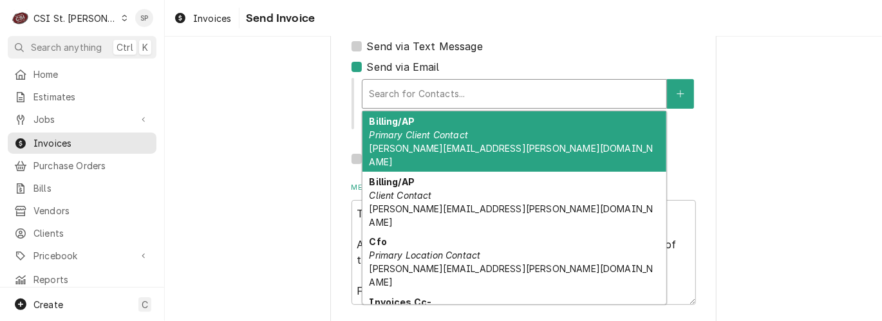
scroll to position [171, 0]
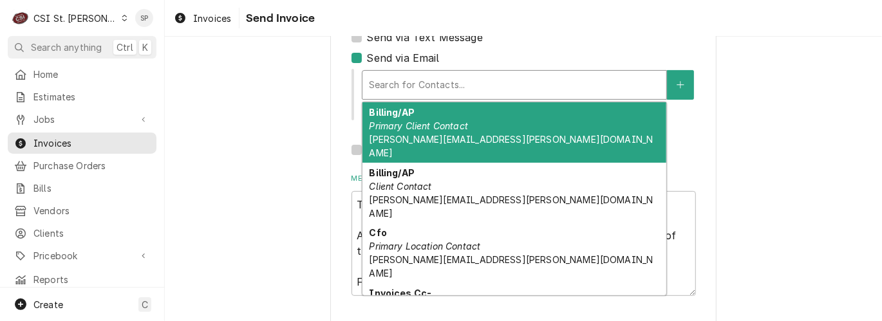
click at [454, 125] on em "Primary Client Contact" at bounding box center [418, 125] width 99 height 11
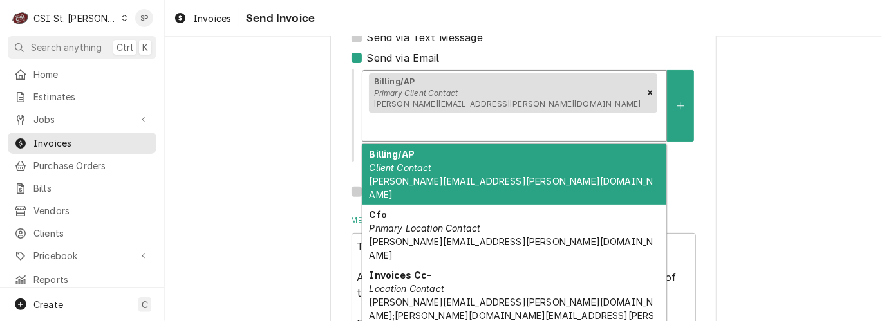
click at [510, 115] on div "Delivery Methods" at bounding box center [514, 126] width 291 height 23
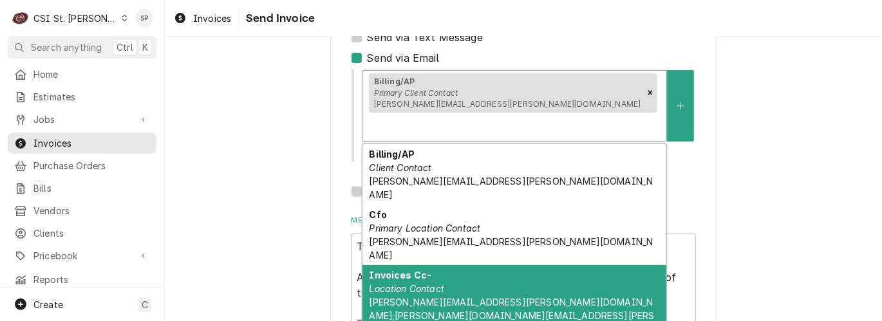
click at [441, 265] on div "Invoices Cc- Location Contact [PERSON_NAME][EMAIL_ADDRESS][PERSON_NAME][DOMAIN_…" at bounding box center [514, 302] width 304 height 74
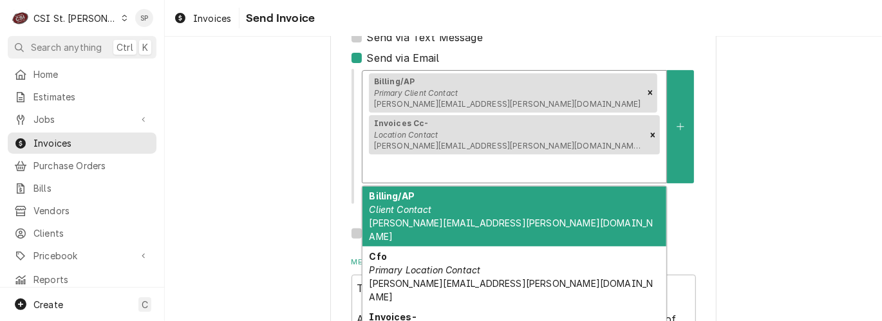
click at [627, 157] on div "Delivery Methods" at bounding box center [514, 168] width 291 height 23
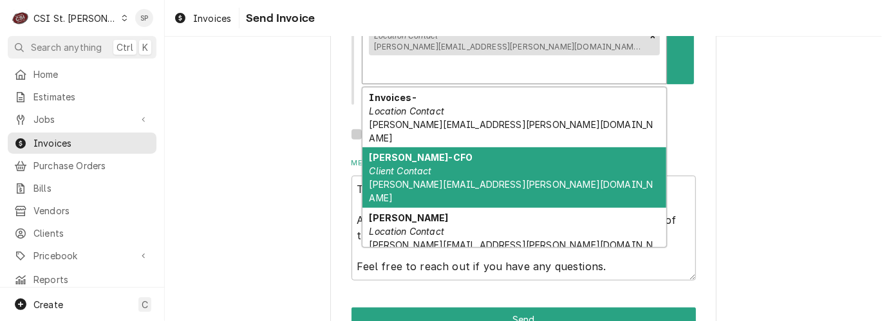
scroll to position [283, 0]
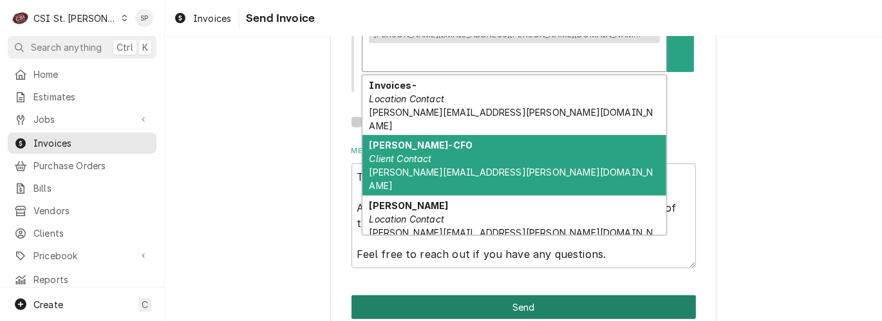
click at [532, 295] on button "Send" at bounding box center [523, 307] width 344 height 24
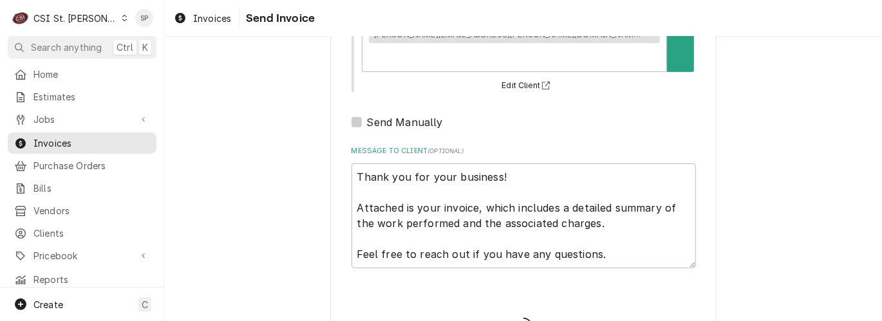
type textarea "x"
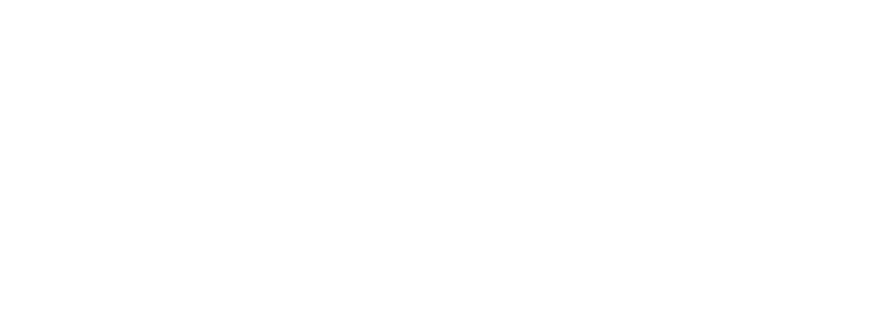
click at [652, 138] on div "Dynamic Content Wrapper" at bounding box center [441, 160] width 882 height 321
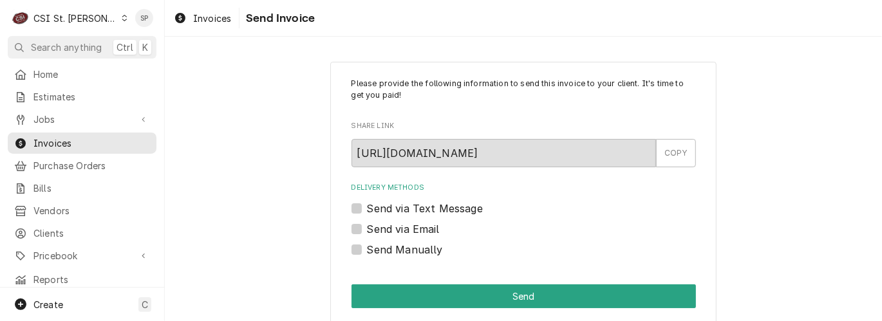
click at [422, 228] on label "Send via Email" at bounding box center [403, 228] width 73 height 15
click at [422, 228] on input "Send via Email" at bounding box center [539, 235] width 344 height 28
checkbox input "true"
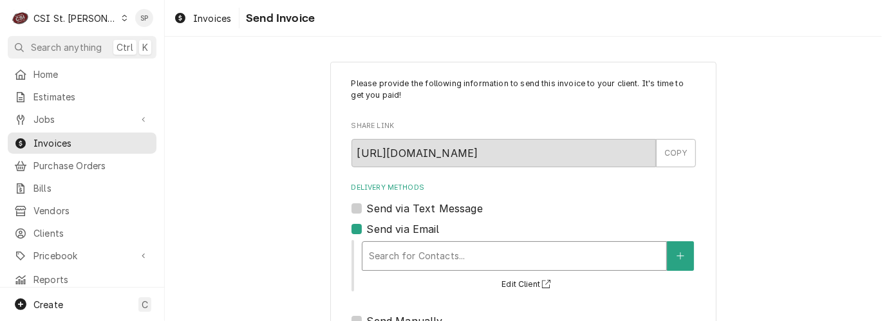
click at [409, 255] on div "Delivery Methods" at bounding box center [514, 256] width 291 height 23
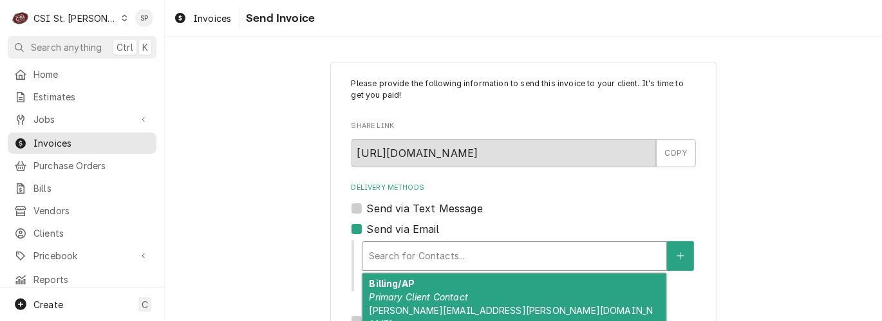
click at [403, 299] on em "Primary Client Contact" at bounding box center [418, 297] width 99 height 11
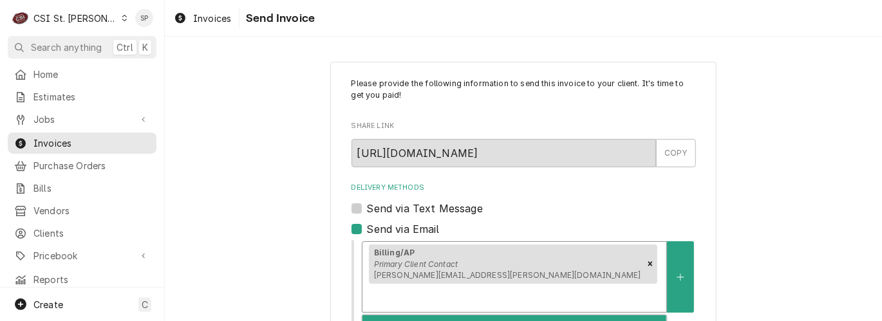
click at [593, 286] on div "Delivery Methods" at bounding box center [514, 297] width 291 height 23
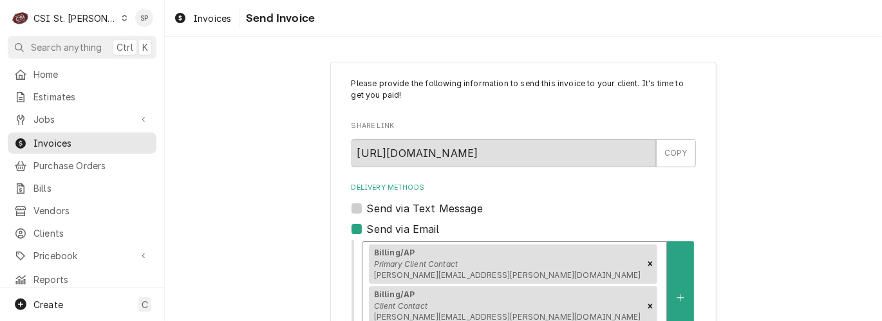
scroll to position [240, 0]
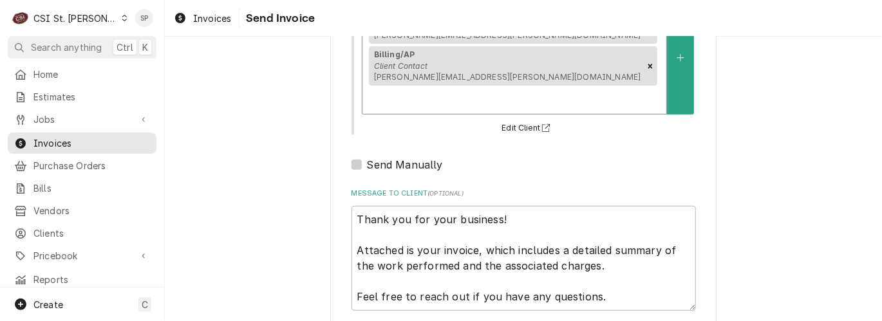
type textarea "x"
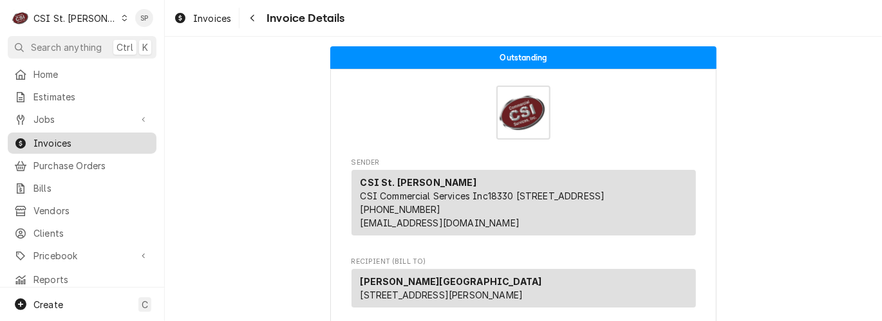
click at [69, 139] on span "Invoices" at bounding box center [91, 143] width 116 height 14
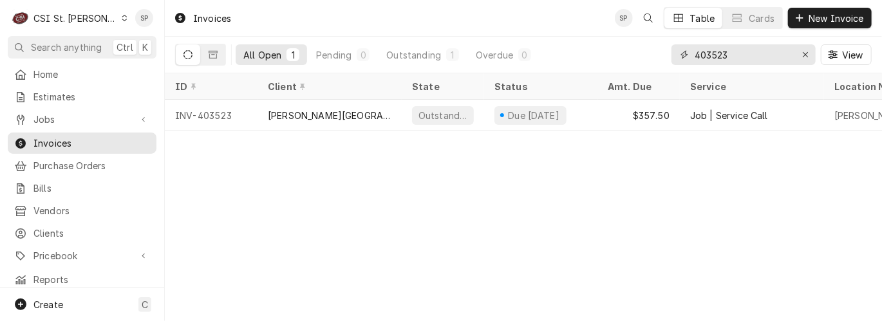
click at [739, 57] on input "403523" at bounding box center [742, 54] width 97 height 21
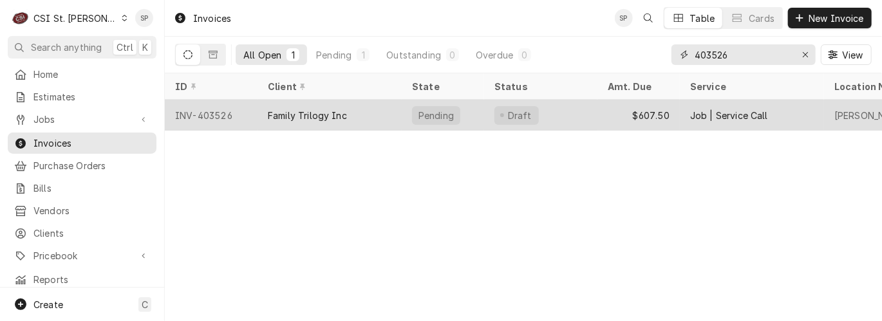
type input "403526"
click at [204, 115] on div "INV-403526" at bounding box center [211, 115] width 93 height 31
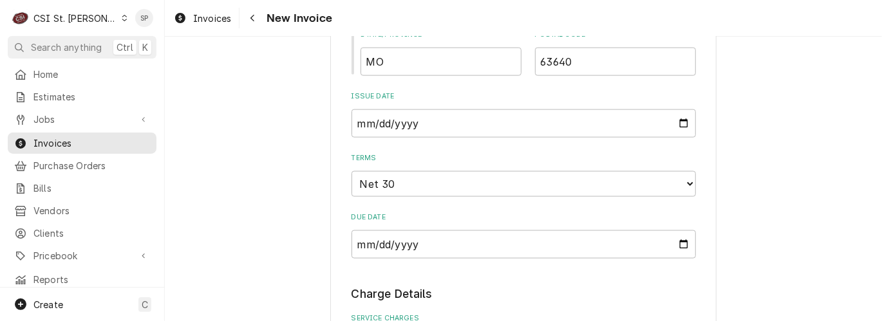
scroll to position [858, 0]
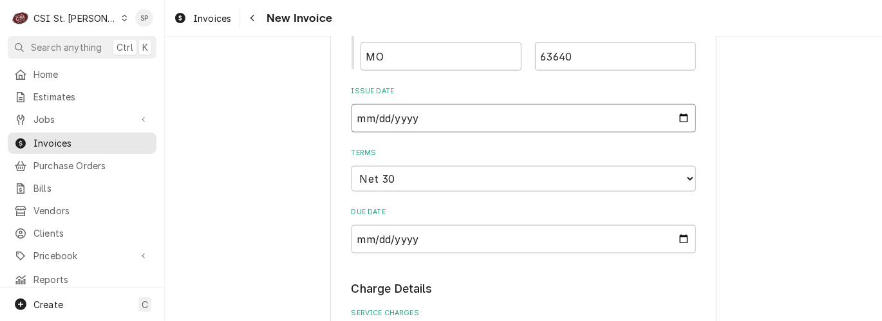
click at [674, 118] on input "[DATE]" at bounding box center [523, 118] width 344 height 28
type textarea "x"
type input "[DATE]"
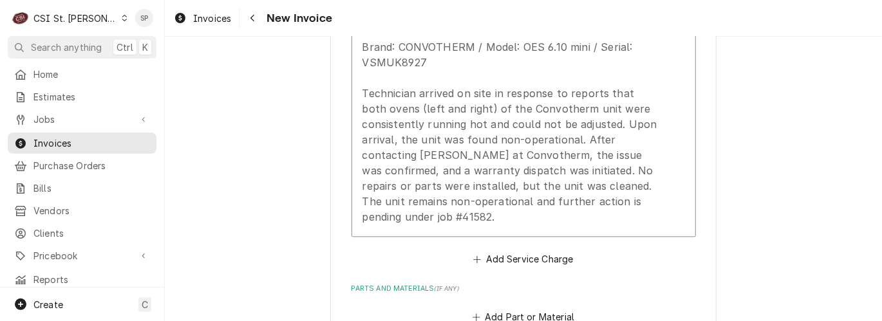
scroll to position [1373, 0]
click at [68, 136] on span "Invoices" at bounding box center [91, 143] width 116 height 14
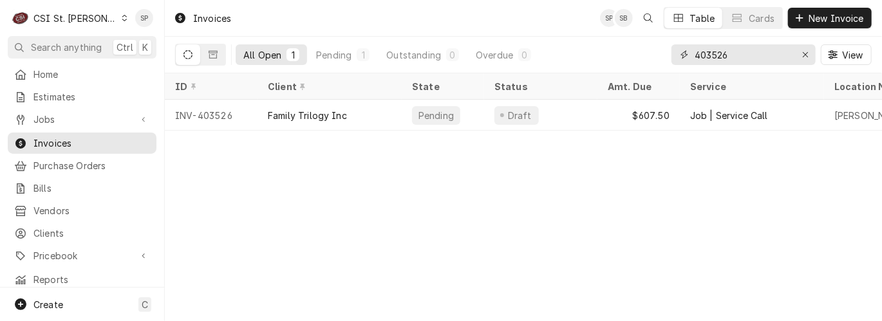
click at [750, 52] on input "403526" at bounding box center [742, 54] width 97 height 21
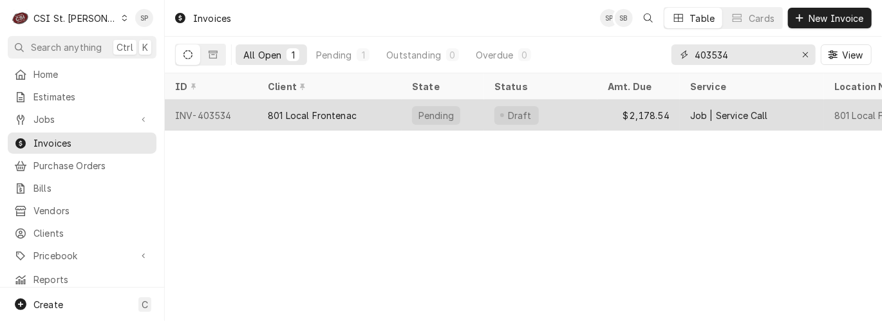
type input "403534"
click at [192, 110] on div "INV-403534" at bounding box center [211, 115] width 93 height 31
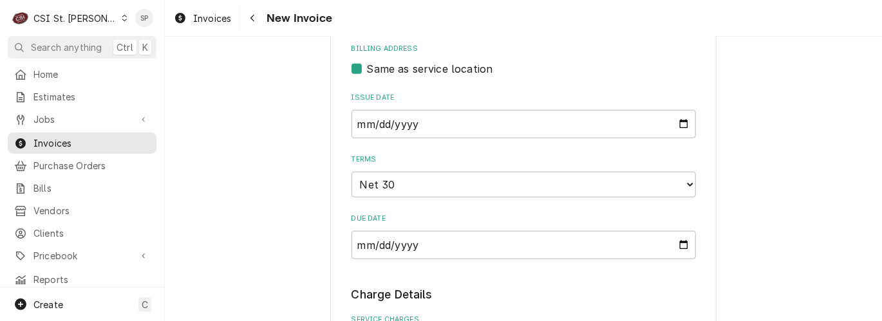
scroll to position [629, 0]
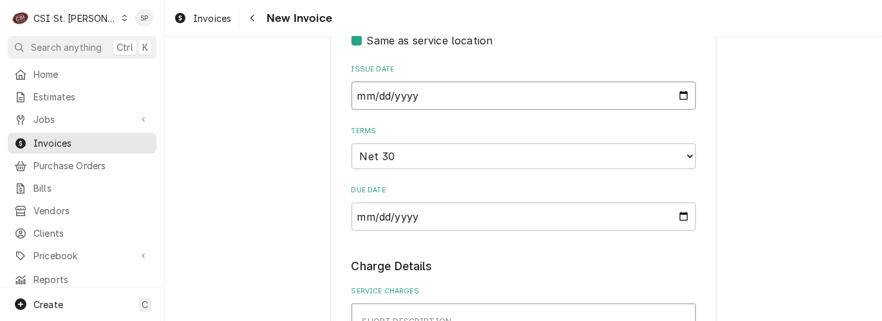
click at [674, 98] on input "[DATE]" at bounding box center [523, 96] width 344 height 28
type textarea "x"
type input "[DATE]"
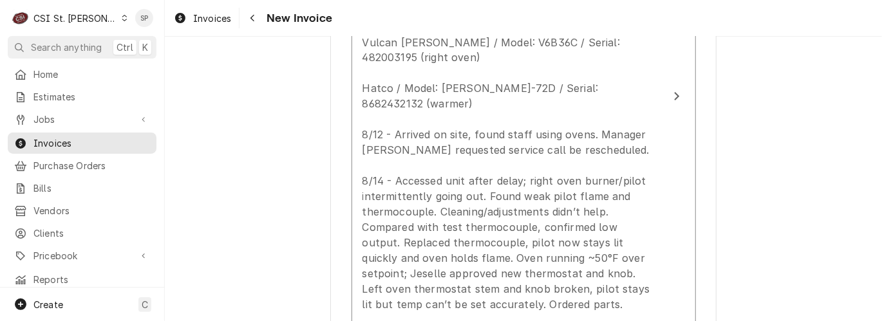
scroll to position [1201, 0]
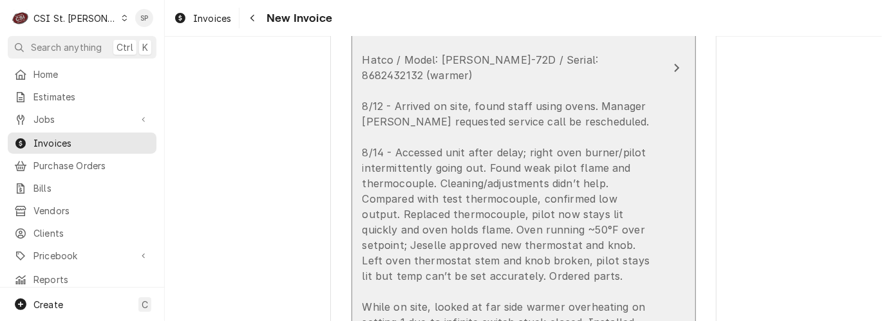
click at [485, 87] on div "Vulcan [PERSON_NAME] / Model: V6B36C / Serial: 482003199 (left oven) Vulcan [PE…" at bounding box center [509, 176] width 295 height 432
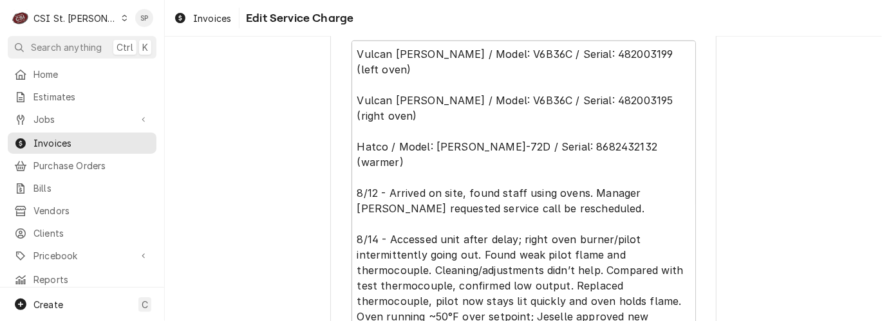
scroll to position [591, 0]
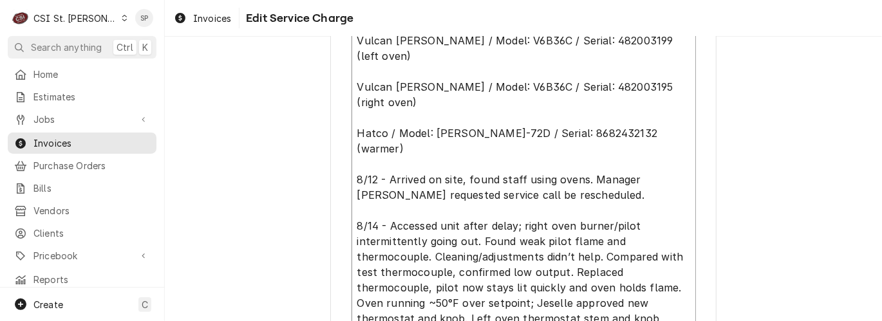
drag, startPoint x: 352, startPoint y: 135, endPoint x: 608, endPoint y: 145, distance: 255.7
click at [608, 145] on textarea "Vulcan [PERSON_NAME] / Model: V6B36C / Serial: 482003199 (left oven) Vulcan [PE…" at bounding box center [523, 218] width 344 height 383
type textarea "x"
type textarea "Vulcan [PERSON_NAME] / Model: V6B36C / Serial: 482003199 (left oven) Vulcan [PE…"
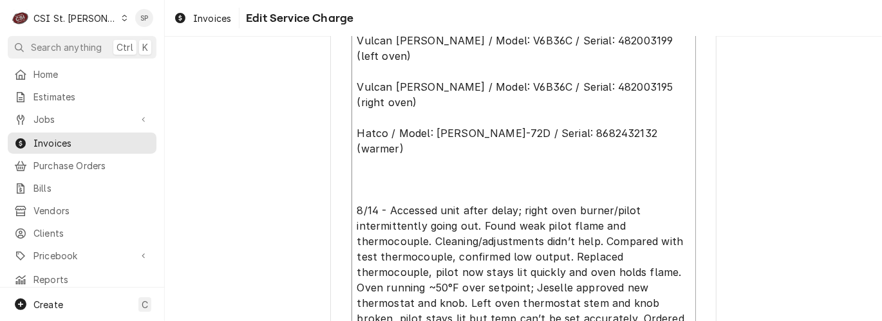
click at [458, 162] on textarea "Vulcan [PERSON_NAME] / Model: V6B36C / Serial: 482003199 (left oven) Vulcan [PE…" at bounding box center [523, 210] width 344 height 367
type textarea "x"
type textarea "Vulcan [PERSON_NAME] / Model: V6B36C / Serial: 482003199 (left oven) Vulcan [PE…"
type textarea "x"
type textarea "Vulcan [PERSON_NAME] / Model: V6B36C / Serial: 482003199 (left oven) Vulcan [PE…"
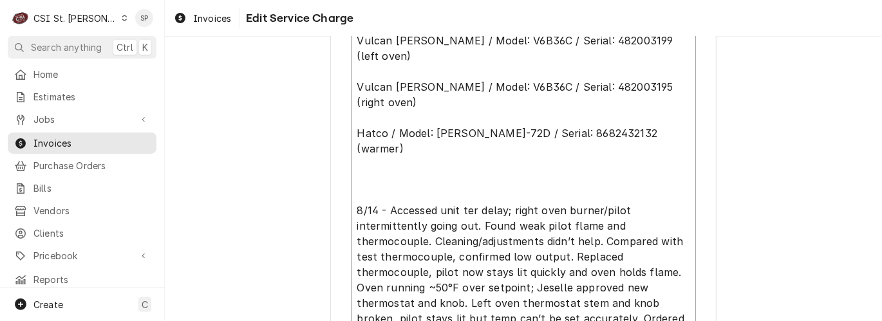
type textarea "x"
type textarea "Vulcan [PERSON_NAME] / Model: V6B36C / Serial: 482003199 (left oven) Vulcan [PE…"
type textarea "x"
type textarea "Vulcan [PERSON_NAME] / Model: V6B36C / Serial: 482003199 (left oven) Vulcan [PE…"
type textarea "x"
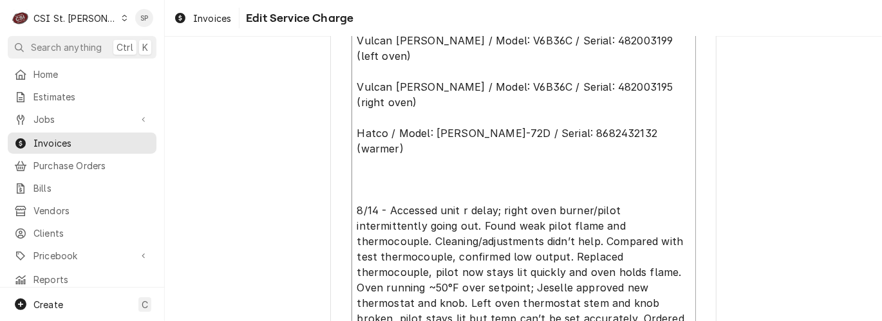
type textarea "Vulcan [PERSON_NAME] / Model: V6B36C / Serial: 482003199 (left oven) Vulcan [PE…"
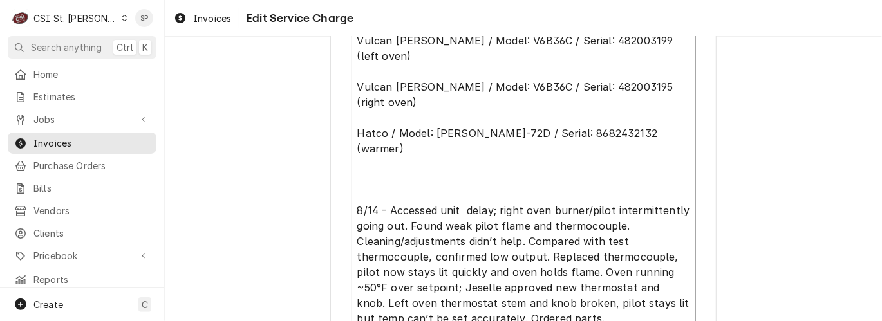
type textarea "x"
type textarea "Vulcan [PERSON_NAME] / Model: V6B36C / Serial: 482003199 (left oven) Vulcan [PE…"
type textarea "x"
type textarea "Vulcan [PERSON_NAME] / Model: V6B36C / Serial: 482003199 (left oven) Vulcan [PE…"
type textarea "x"
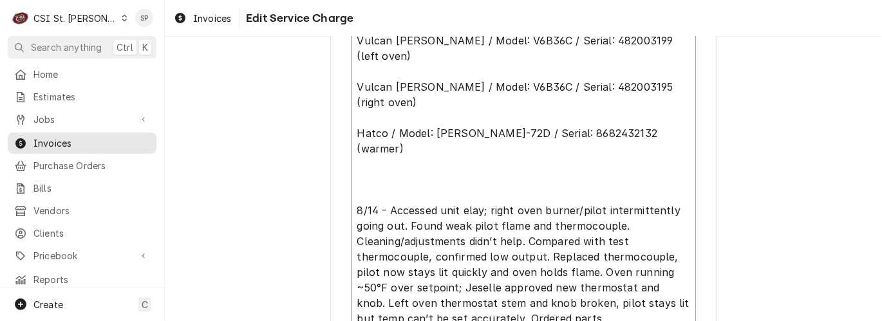
type textarea "Vulcan [PERSON_NAME] / Model: V6B36C / Serial: 482003199 (left oven) Vulcan [PE…"
type textarea "x"
type textarea "Vulcan [PERSON_NAME] / Model: V6B36C / Serial: 482003199 (left oven) Vulcan [PE…"
type textarea "x"
type textarea "Vulcan [PERSON_NAME] / Model: V6B36C / Serial: 482003199 (left oven) Vulcan [PE…"
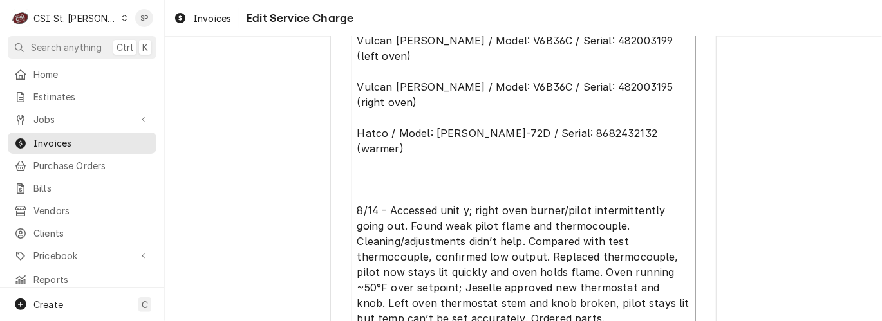
type textarea "x"
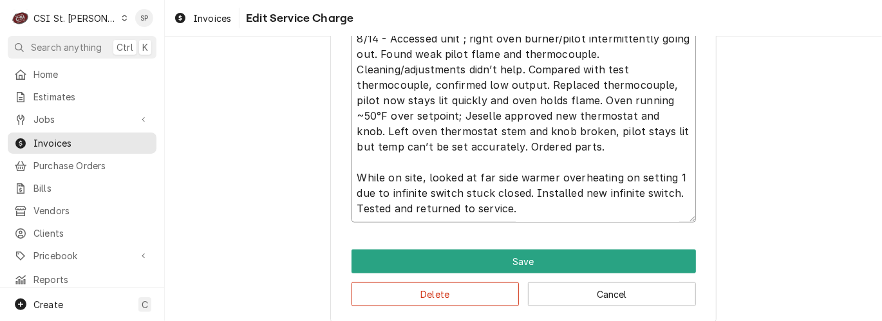
scroll to position [775, 0]
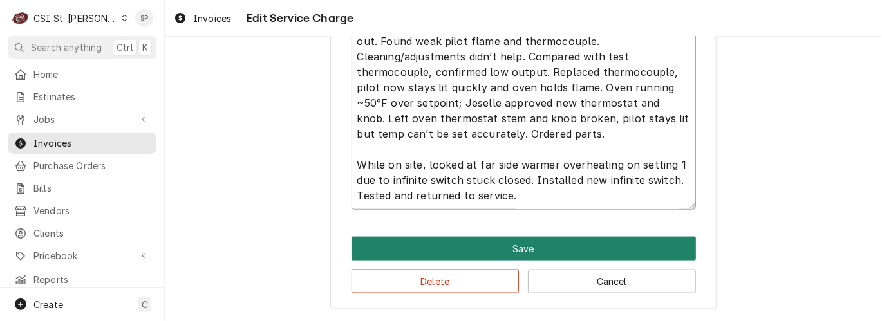
type textarea "Vulcan [PERSON_NAME] / Model: V6B36C / Serial: 482003199 (left oven) Vulcan [PE…"
click at [521, 250] on button "Save" at bounding box center [523, 249] width 344 height 24
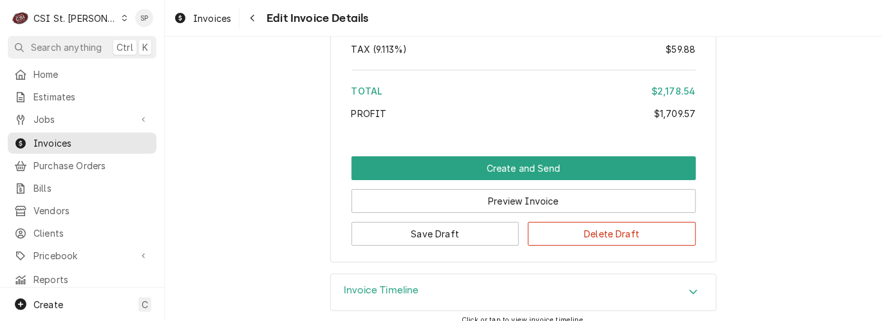
scroll to position [3672, 0]
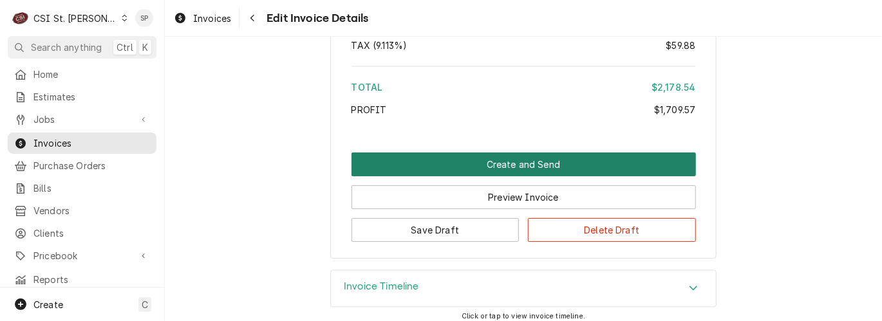
click at [527, 153] on button "Create and Send" at bounding box center [523, 165] width 344 height 24
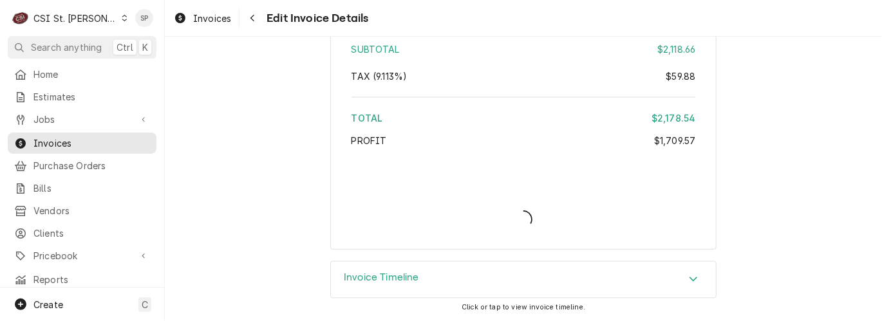
scroll to position [3631, 0]
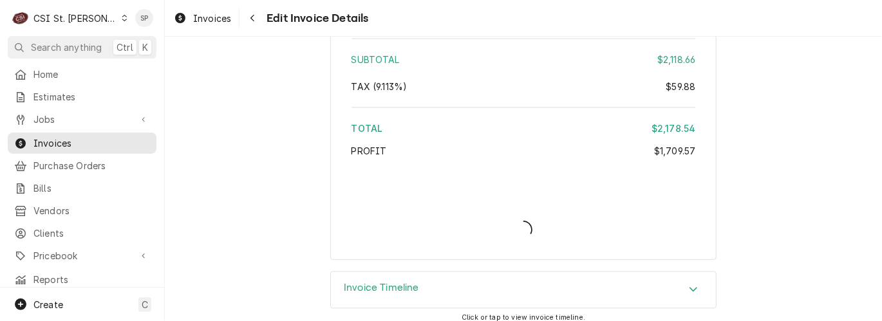
type textarea "x"
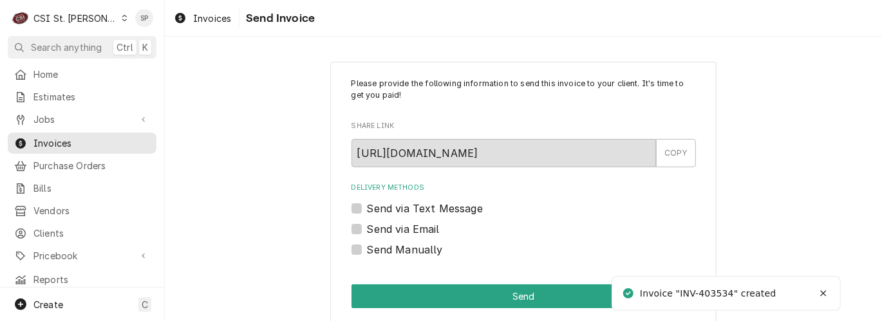
click at [367, 228] on label "Send via Email" at bounding box center [403, 228] width 73 height 15
click at [367, 228] on input "Send via Email" at bounding box center [539, 235] width 344 height 28
checkbox input "true"
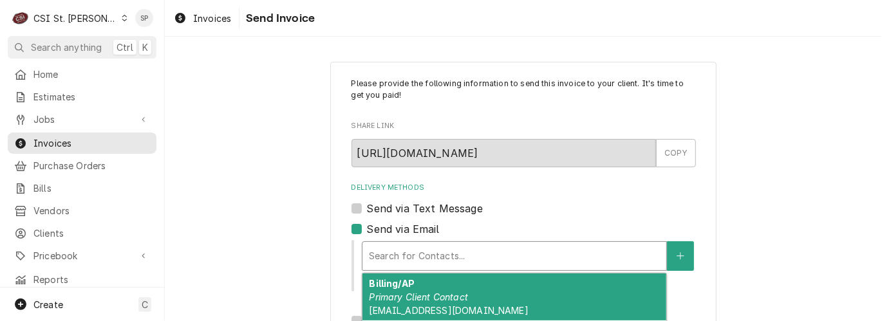
click at [395, 263] on div "Delivery Methods" at bounding box center [514, 256] width 291 height 23
click at [403, 292] on em "Primary Client Contact" at bounding box center [418, 297] width 99 height 11
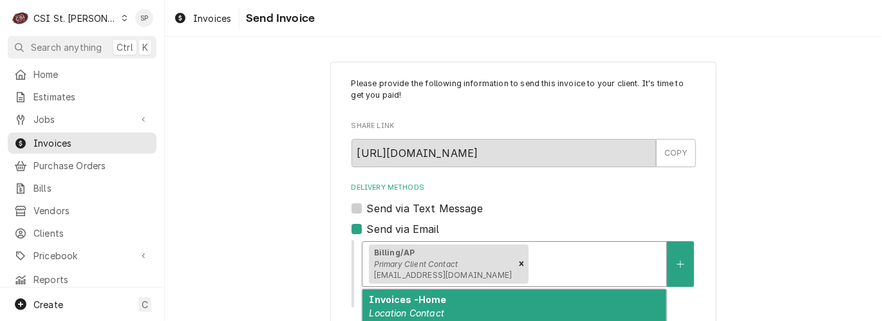
click at [549, 247] on div "Billing/AP Primary Client Contact 801localstl@801restaurants.com" at bounding box center [514, 264] width 304 height 44
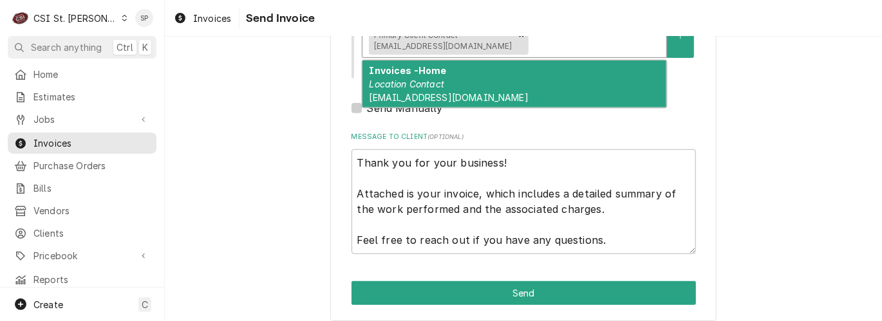
scroll to position [240, 0]
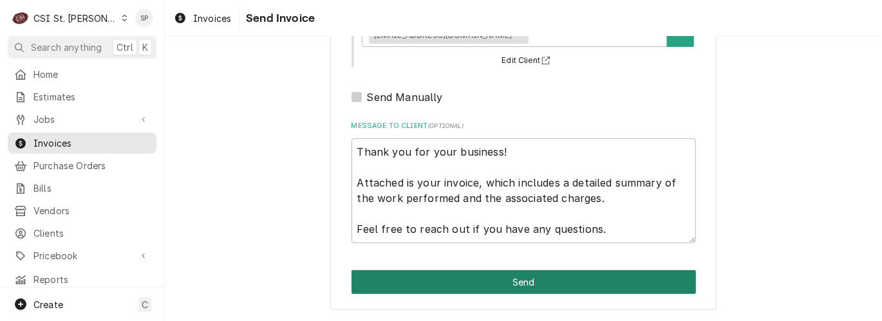
click at [519, 285] on button "Send" at bounding box center [523, 282] width 344 height 24
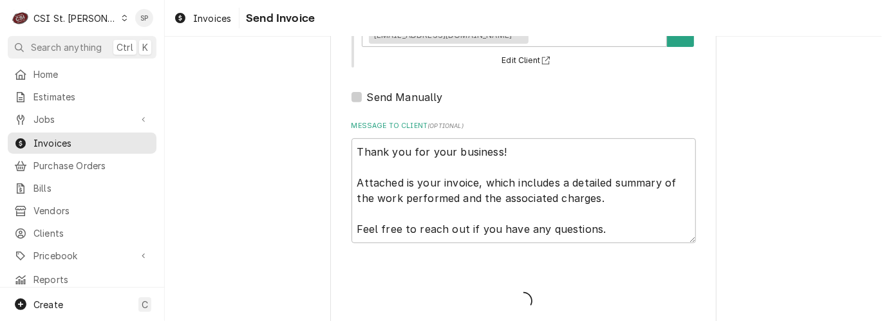
type textarea "x"
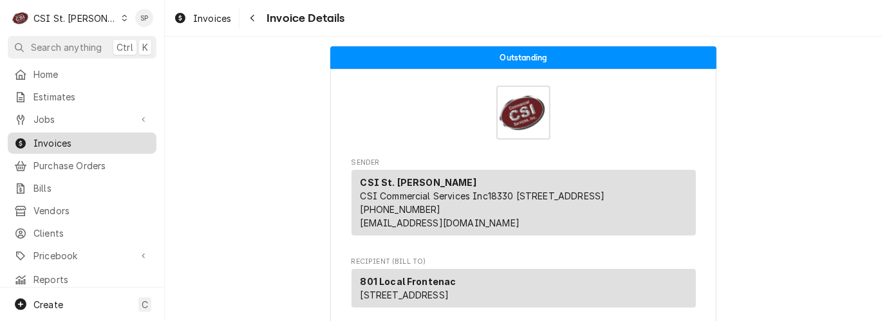
click at [78, 143] on span "Invoices" at bounding box center [91, 143] width 116 height 14
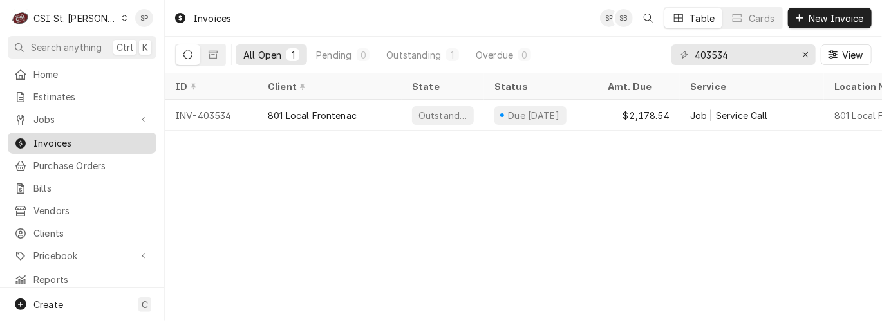
click at [121, 139] on span "Invoices" at bounding box center [91, 143] width 116 height 14
click at [804, 57] on icon "Erase input" at bounding box center [805, 54] width 7 height 9
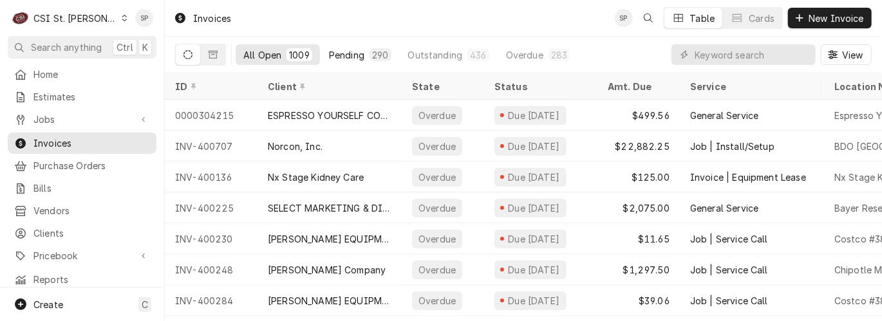
click at [354, 54] on div "Pending" at bounding box center [346, 55] width 35 height 14
